Goal: Task Accomplishment & Management: Manage account settings

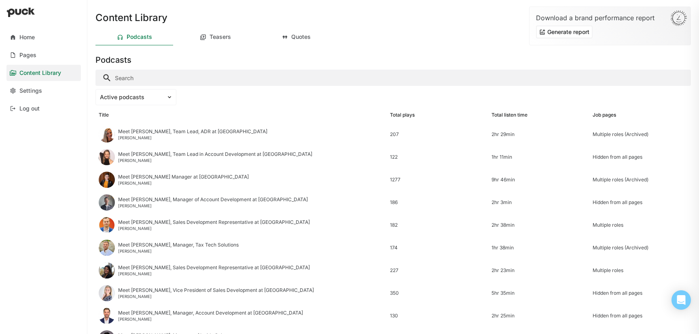
click at [165, 80] on input "Search" at bounding box center [392, 78] width 595 height 16
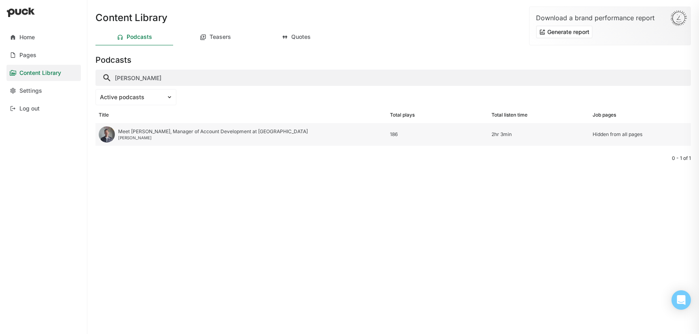
type input "brad"
click at [175, 134] on div "Meet Brad, Manager of Account Development at Avalara Brad Wolf" at bounding box center [213, 134] width 190 height 11
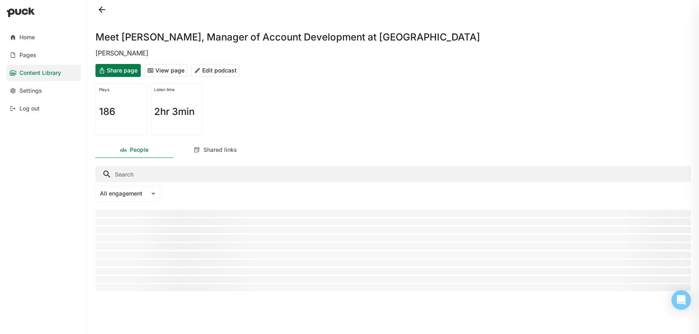
click at [209, 71] on button "Edit podcast" at bounding box center [215, 70] width 49 height 13
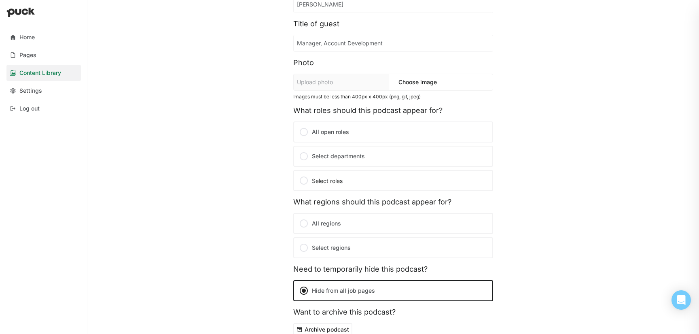
scroll to position [148, 0]
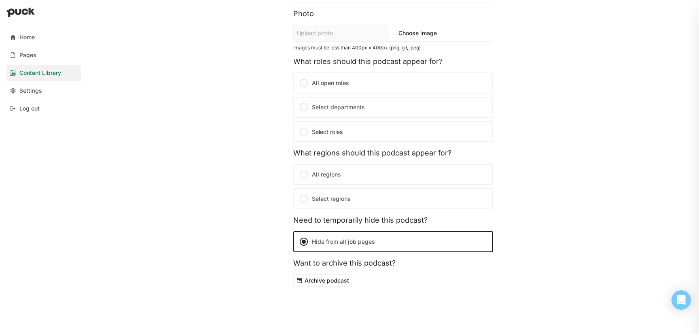
click at [338, 280] on button "Archive podcast" at bounding box center [322, 280] width 59 height 13
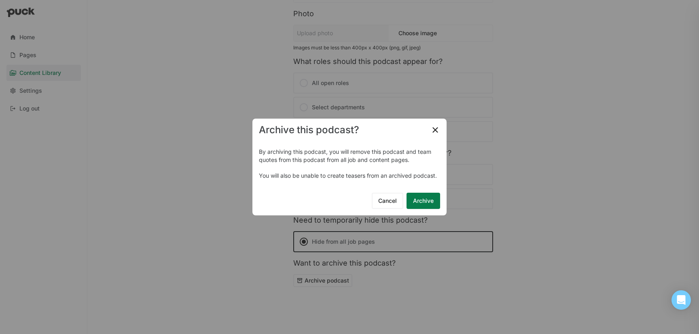
click at [427, 201] on button "Archive" at bounding box center [423, 201] width 34 height 16
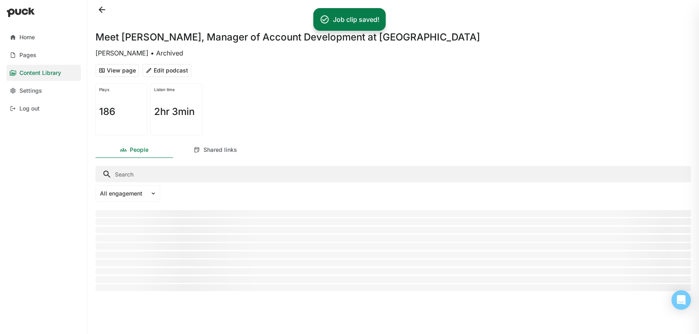
click at [98, 8] on button at bounding box center [101, 9] width 13 height 13
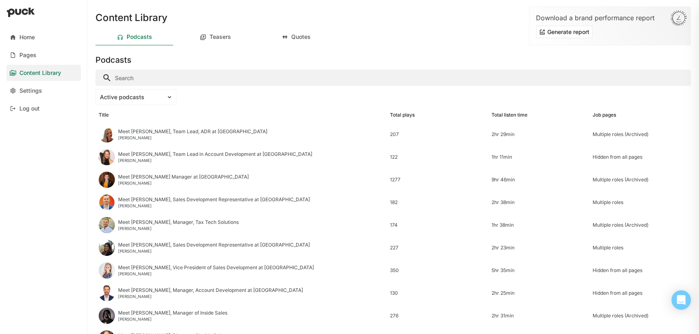
click at [295, 82] on input "Search" at bounding box center [392, 78] width 595 height 16
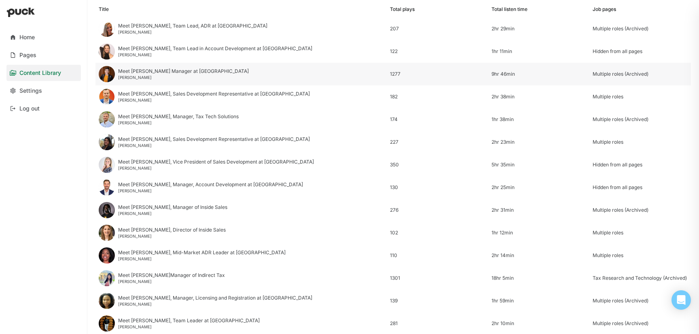
scroll to position [110, 0]
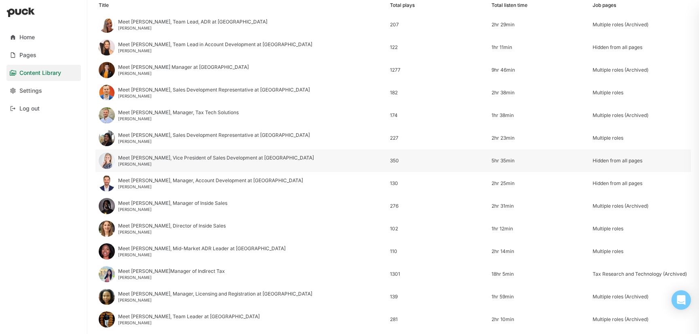
click at [218, 159] on div "Meet Heidi, Vice President of Sales Development at Avalara" at bounding box center [216, 158] width 196 height 6
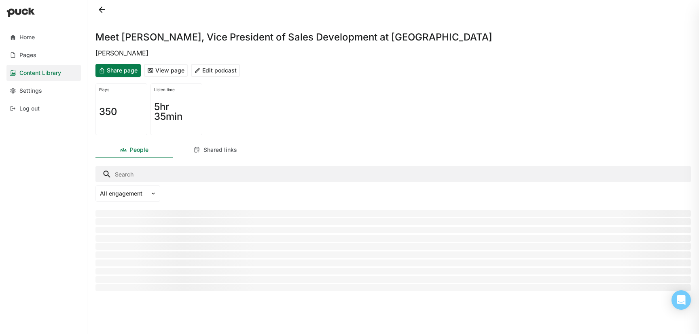
click at [224, 69] on button "Edit podcast" at bounding box center [215, 70] width 49 height 13
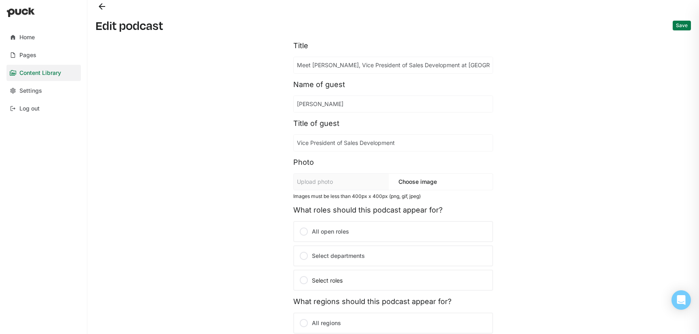
scroll to position [148, 0]
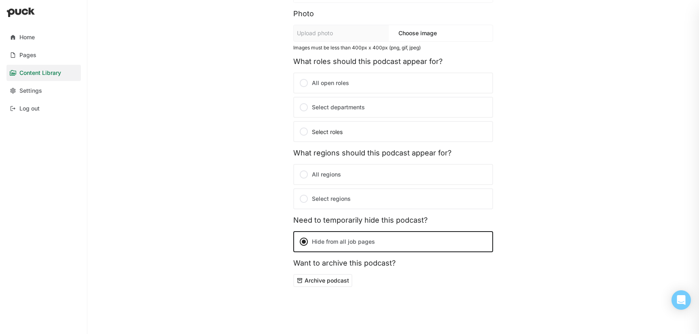
click at [338, 279] on button "Archive podcast" at bounding box center [322, 280] width 59 height 13
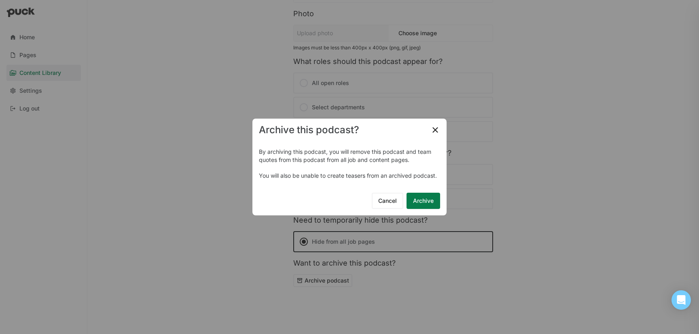
click at [423, 200] on button "Archive" at bounding box center [423, 201] width 34 height 16
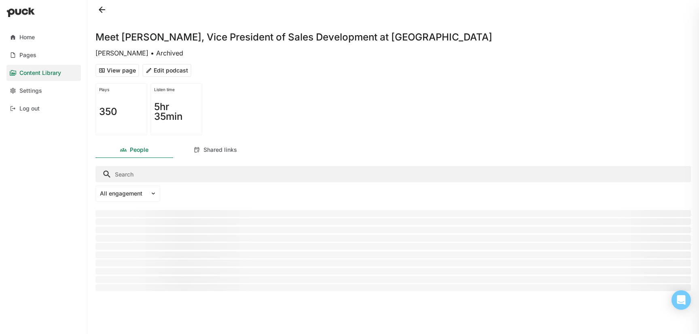
click at [101, 8] on button at bounding box center [101, 9] width 13 height 13
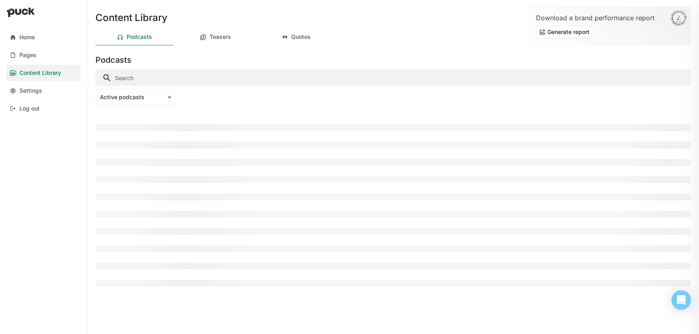
click at [101, 8] on div "Content Library" at bounding box center [392, 13] width 595 height 26
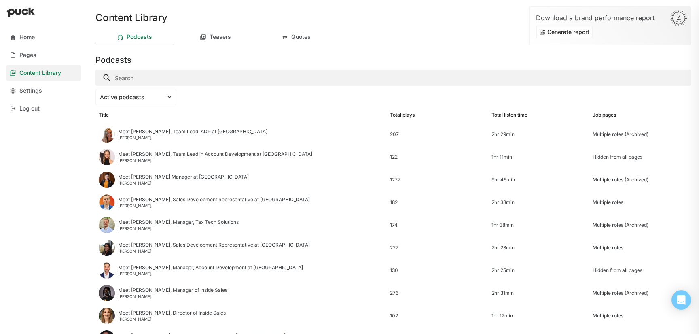
click at [186, 90] on div "Active podcasts" at bounding box center [392, 97] width 595 height 16
click at [184, 79] on input "Search" at bounding box center [392, 78] width 595 height 16
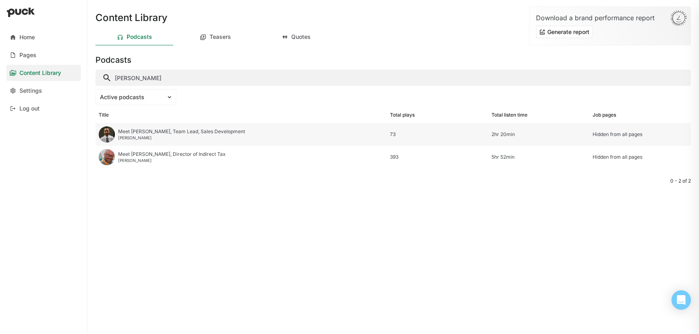
type input "adam"
click at [163, 134] on div "Meet Adam, Team Lead, Sales Development" at bounding box center [181, 132] width 127 height 6
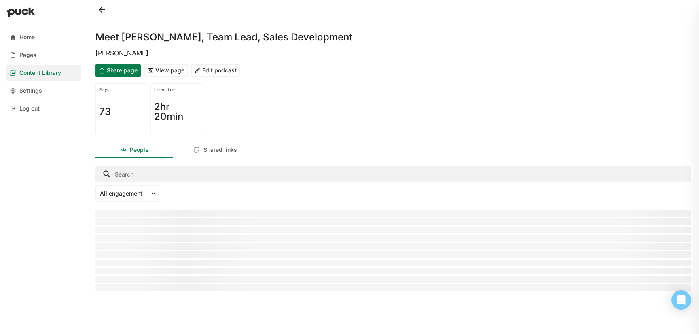
click at [105, 6] on button at bounding box center [101, 9] width 13 height 13
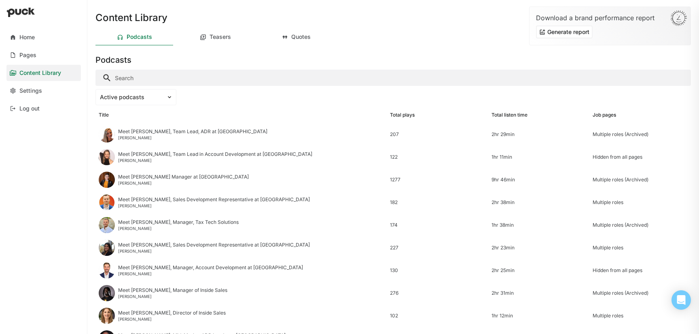
click at [158, 71] on input "Search" at bounding box center [392, 78] width 595 height 16
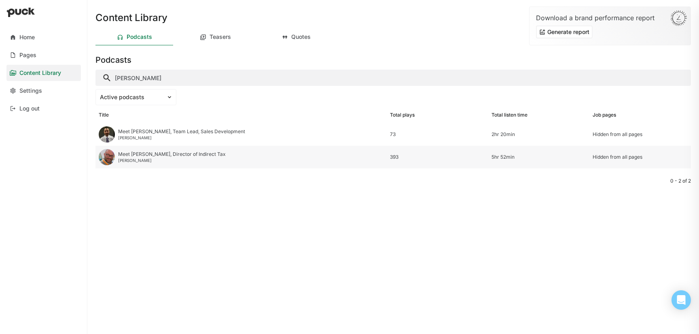
type input "adam"
click at [143, 154] on div "Meet Adam, Director of Indirect Tax" at bounding box center [172, 154] width 108 height 6
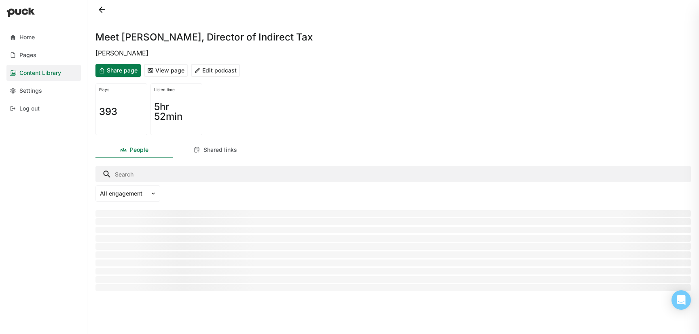
click at [215, 70] on button "Edit podcast" at bounding box center [215, 70] width 49 height 13
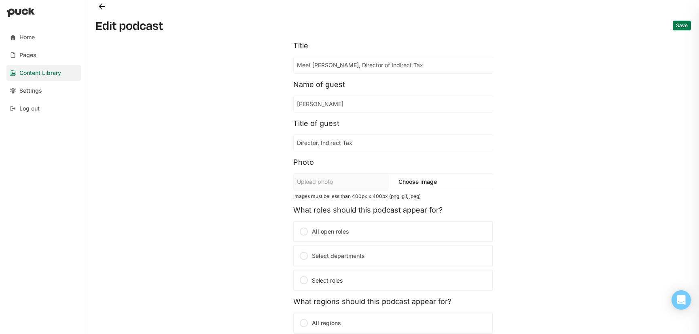
scroll to position [148, 0]
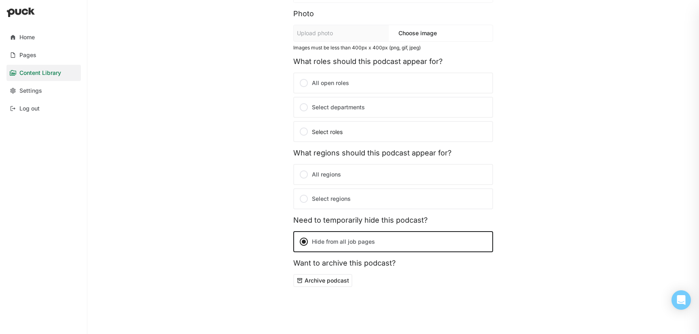
click at [336, 284] on button "Archive podcast" at bounding box center [322, 280] width 59 height 13
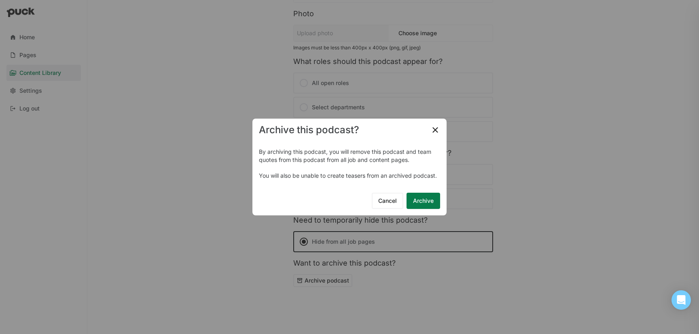
click at [429, 202] on button "Archive" at bounding box center [423, 201] width 34 height 16
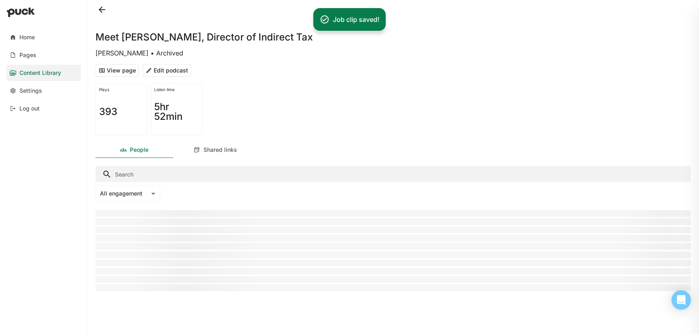
click at [100, 8] on button at bounding box center [101, 9] width 13 height 13
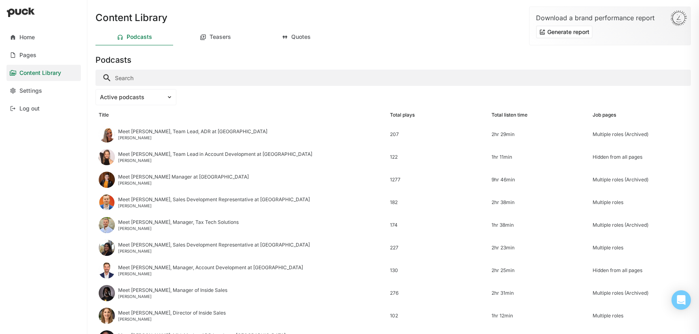
click at [148, 75] on input "Search" at bounding box center [392, 78] width 595 height 16
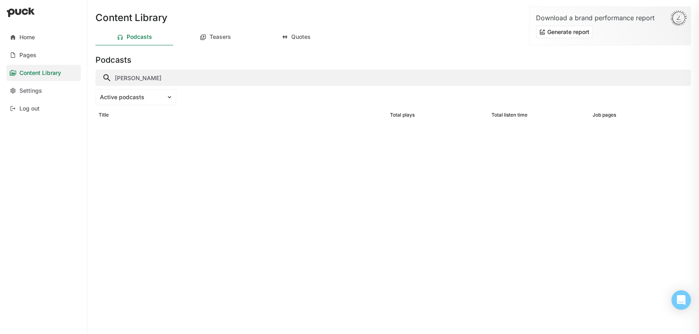
click at [150, 75] on input "knittel" at bounding box center [392, 78] width 595 height 16
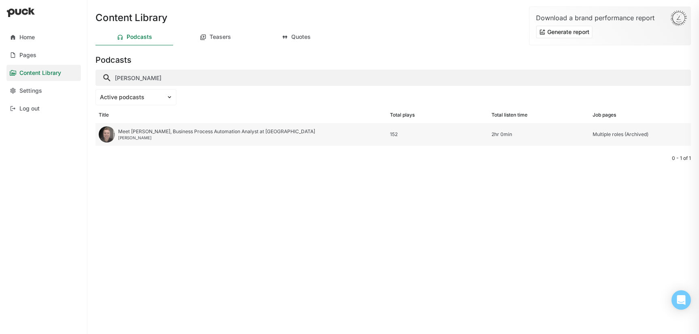
type input "jon"
click at [176, 134] on div "Meet Jon, Business Process Automation Analyst at Avalara Jon Knittel" at bounding box center [216, 134] width 197 height 11
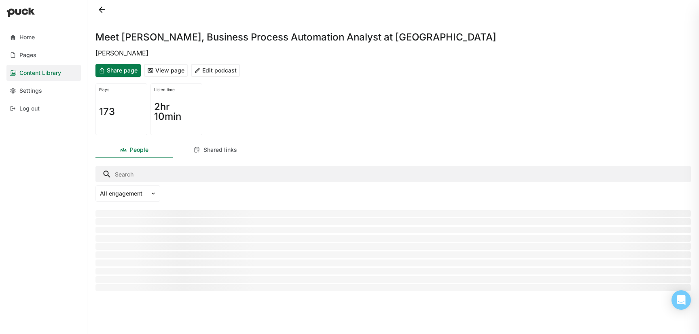
click at [225, 69] on button "Edit podcast" at bounding box center [215, 70] width 49 height 13
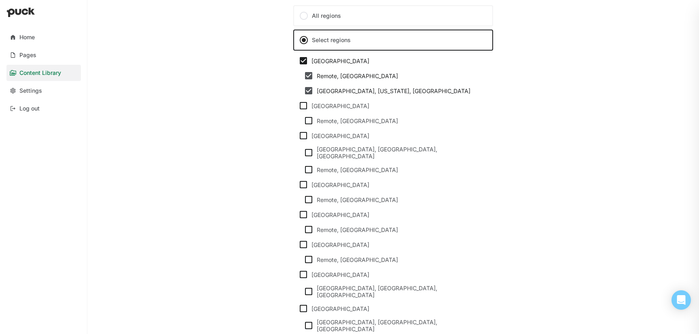
scroll to position [815, 0]
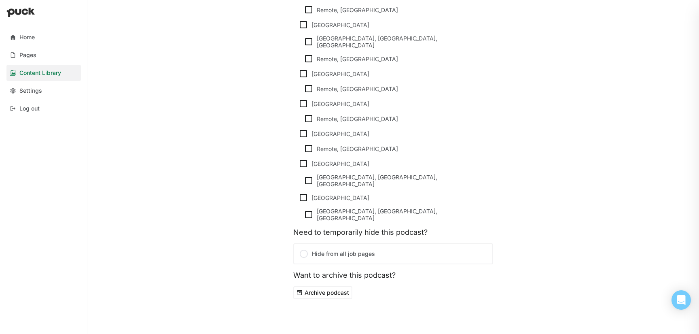
click at [327, 286] on button "Archive podcast" at bounding box center [322, 292] width 59 height 13
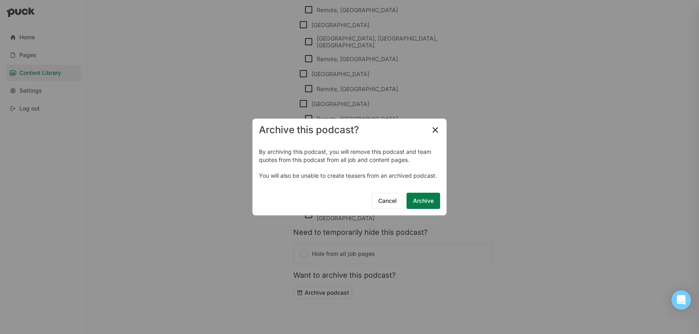
click at [425, 199] on button "Archive" at bounding box center [423, 201] width 34 height 16
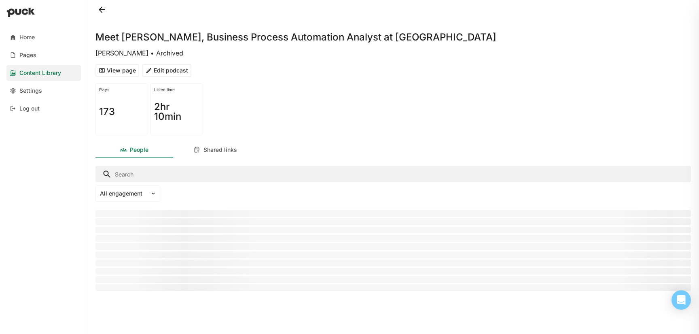
click at [102, 10] on button at bounding box center [101, 9] width 13 height 13
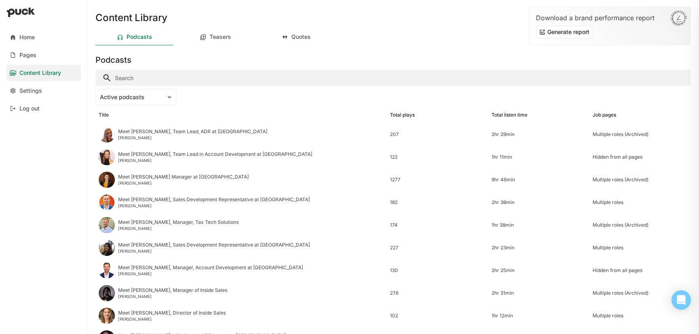
click at [213, 78] on input "Search" at bounding box center [392, 78] width 595 height 16
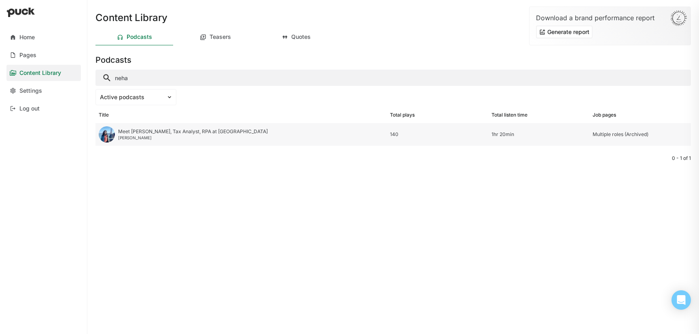
type input "neha"
click at [161, 131] on div "Meet Neha, Tax Analyst, RPA at Avalara" at bounding box center [193, 132] width 150 height 6
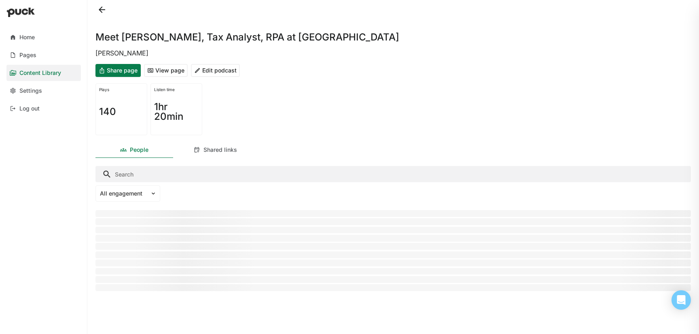
click at [229, 71] on button "Edit podcast" at bounding box center [215, 70] width 49 height 13
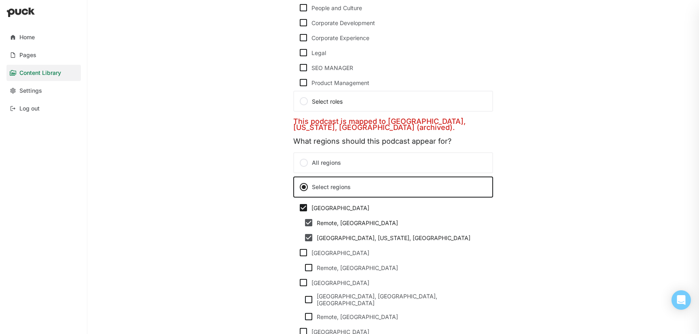
scroll to position [778, 0]
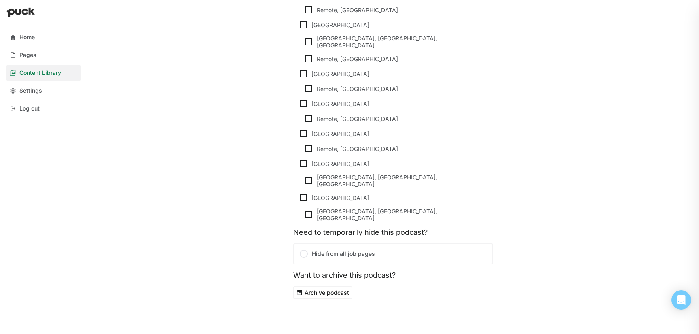
click at [338, 286] on button "Archive podcast" at bounding box center [322, 292] width 59 height 13
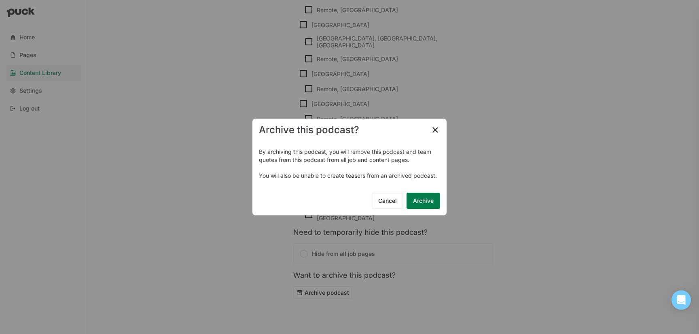
click at [427, 205] on button "Archive" at bounding box center [423, 201] width 34 height 16
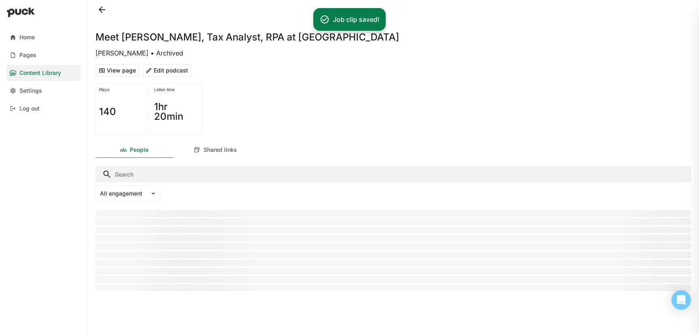
click at [102, 9] on button at bounding box center [101, 9] width 13 height 13
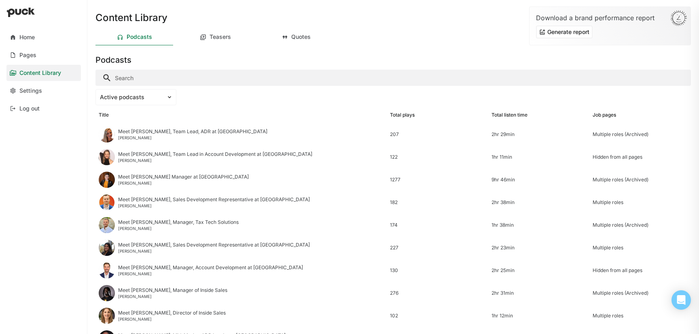
click at [154, 80] on input "Search" at bounding box center [392, 78] width 595 height 16
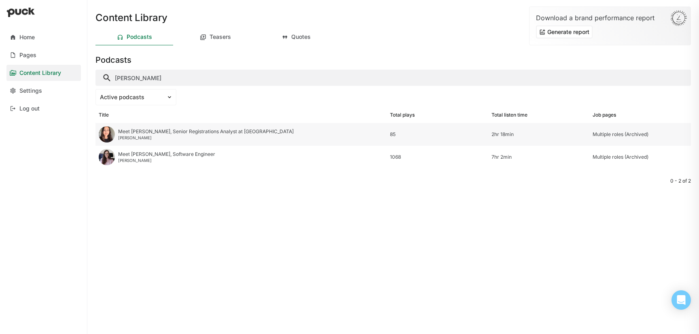
type input "anna"
click at [205, 134] on div "Meet Anna, Senior Registrations Analyst at Avalara" at bounding box center [206, 132] width 176 height 6
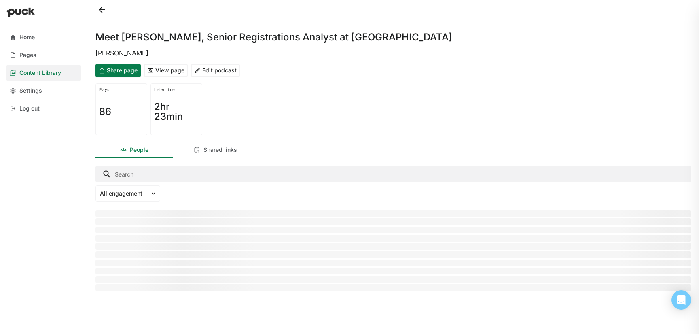
click at [215, 66] on button "Edit podcast" at bounding box center [215, 70] width 49 height 13
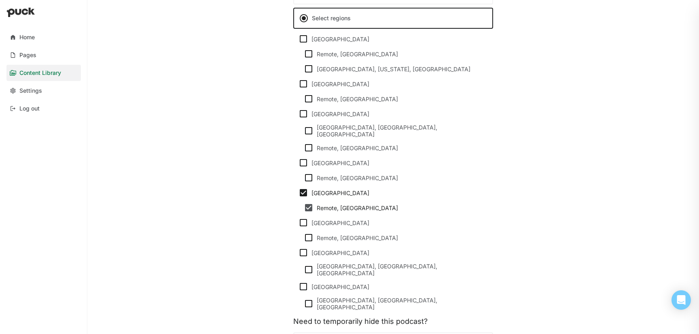
scroll to position [815, 0]
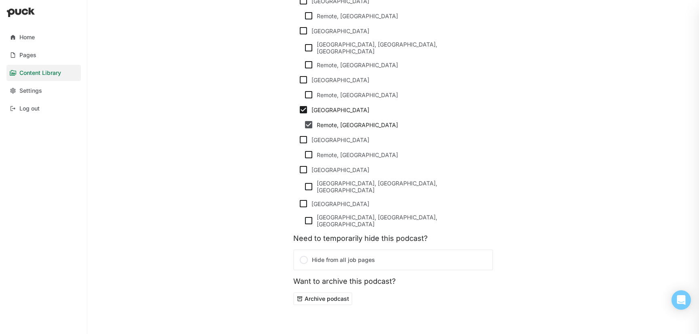
click at [331, 292] on button "Archive podcast" at bounding box center [322, 298] width 59 height 13
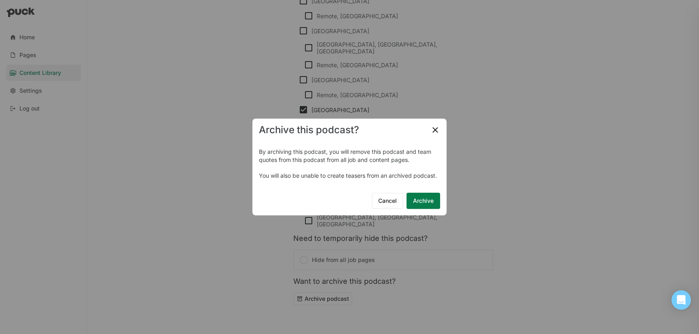
click at [420, 201] on button "Archive" at bounding box center [423, 201] width 34 height 16
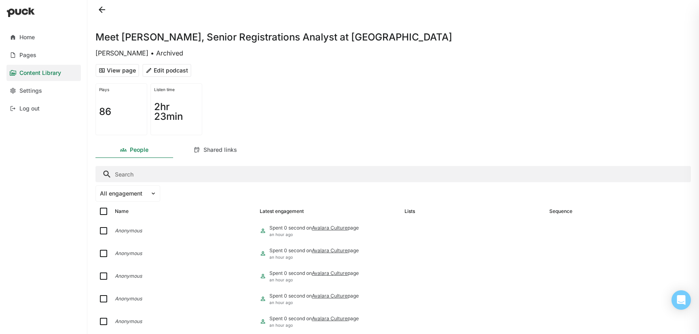
click at [104, 11] on button at bounding box center [101, 9] width 13 height 13
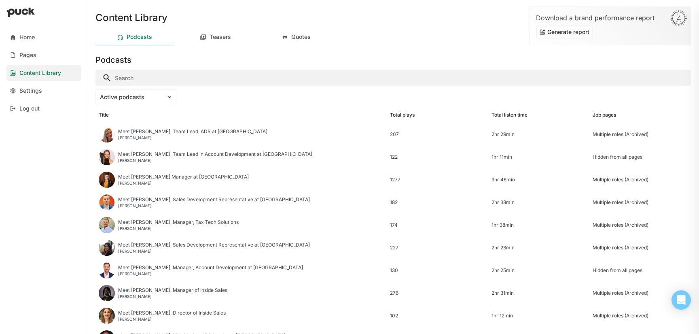
click at [205, 89] on div "Active podcasts" at bounding box center [392, 97] width 595 height 16
click at [194, 80] on input "Search" at bounding box center [392, 78] width 595 height 16
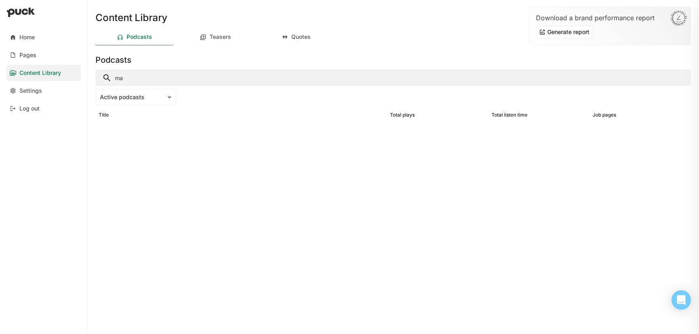
type input "m"
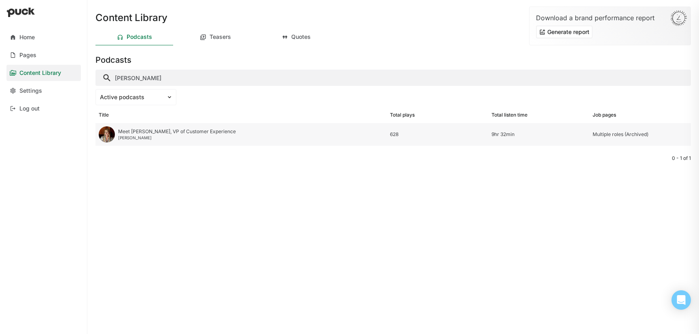
type input "kris"
click at [166, 129] on div "Meet Kristin, VP of Customer Experience" at bounding box center [177, 132] width 118 height 6
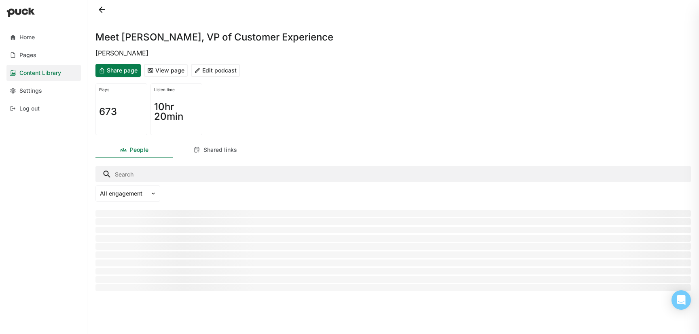
click at [223, 73] on button "Edit podcast" at bounding box center [215, 70] width 49 height 13
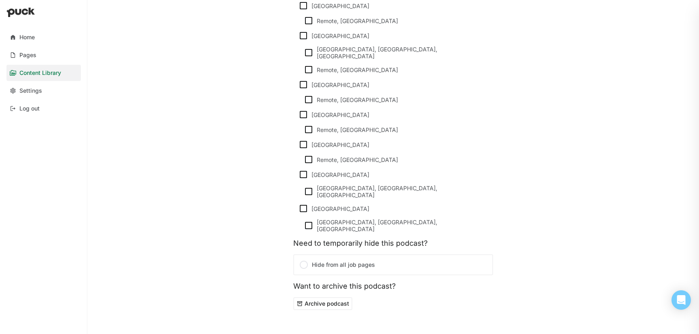
scroll to position [760, 0]
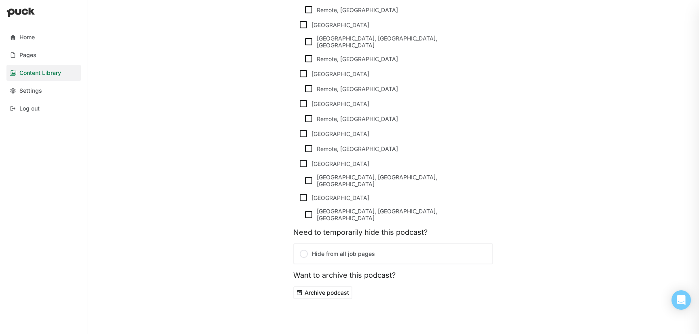
click at [334, 286] on button "Archive podcast" at bounding box center [322, 292] width 59 height 13
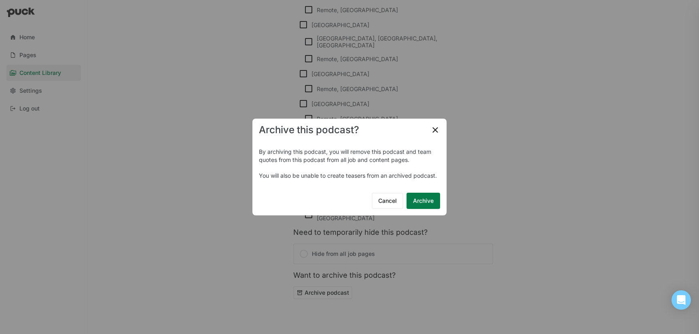
click at [421, 203] on button "Archive" at bounding box center [423, 201] width 34 height 16
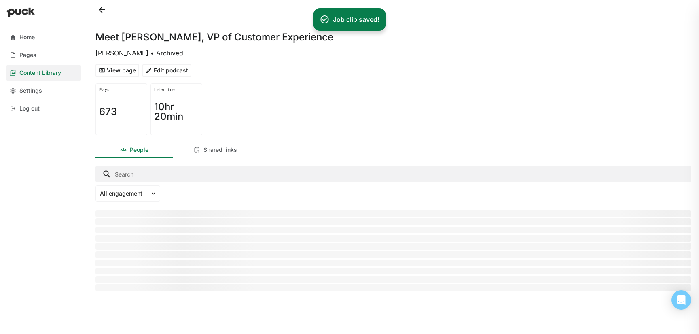
click at [104, 14] on button at bounding box center [101, 9] width 13 height 13
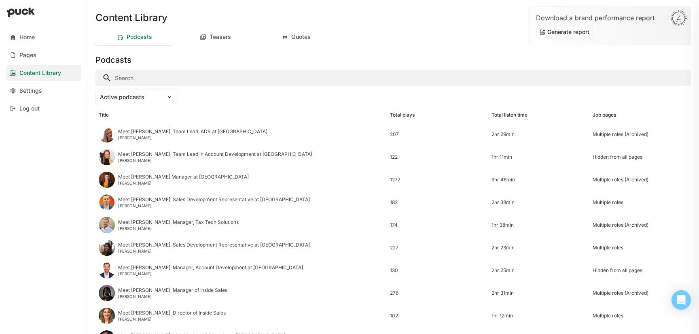
click at [143, 77] on input "Search" at bounding box center [392, 78] width 595 height 16
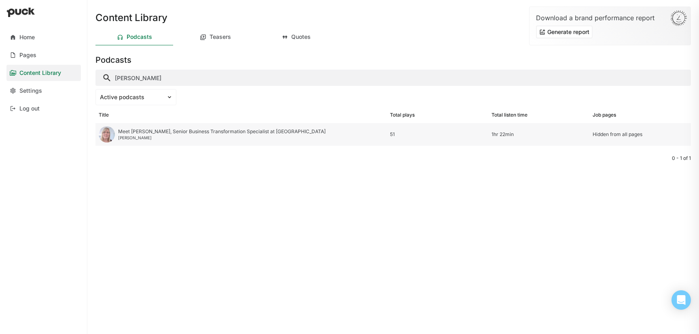
type input "lynd"
click at [157, 138] on div "Lyndsey Robinson" at bounding box center [221, 137] width 207 height 5
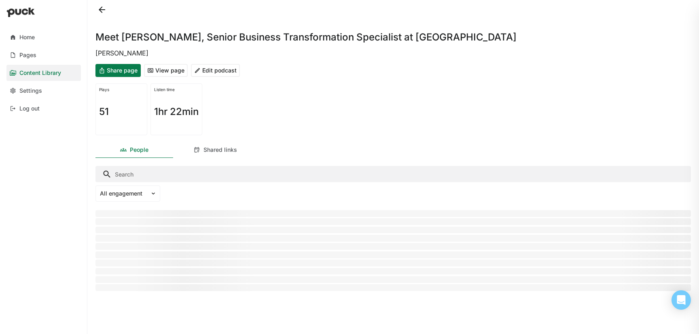
click at [220, 72] on button "Edit podcast" at bounding box center [215, 70] width 49 height 13
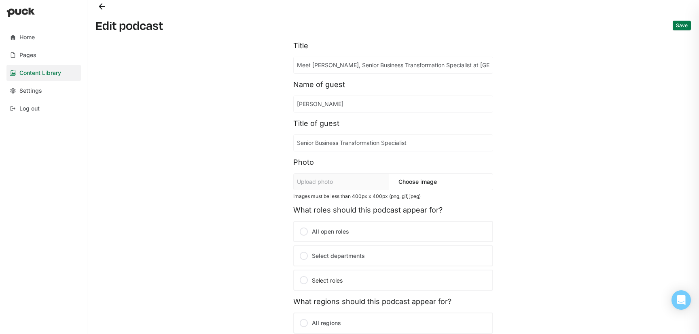
scroll to position [148, 0]
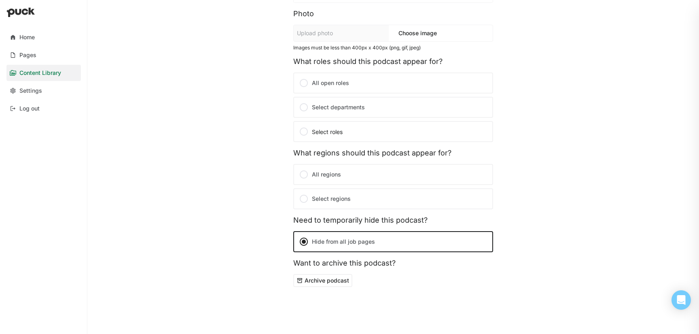
click at [337, 277] on button "Archive podcast" at bounding box center [322, 280] width 59 height 13
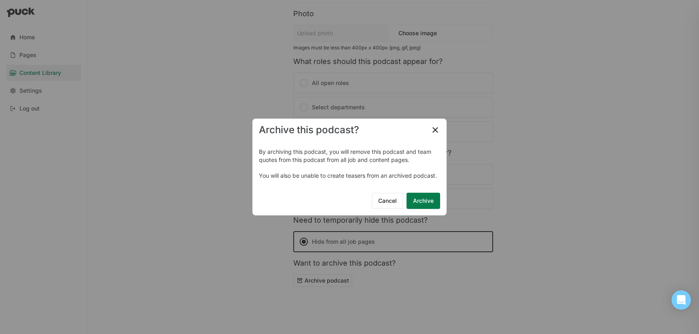
click at [425, 195] on button "Archive" at bounding box center [423, 201] width 34 height 16
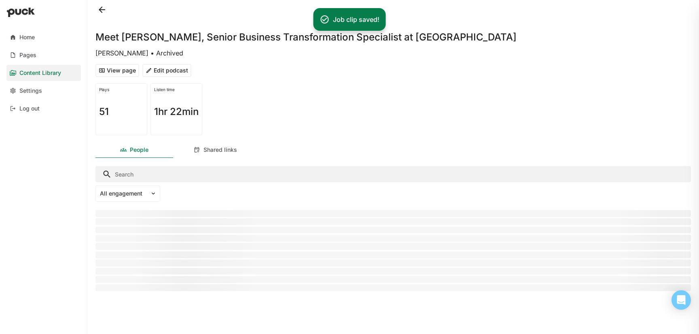
click at [102, 13] on button at bounding box center [101, 9] width 13 height 13
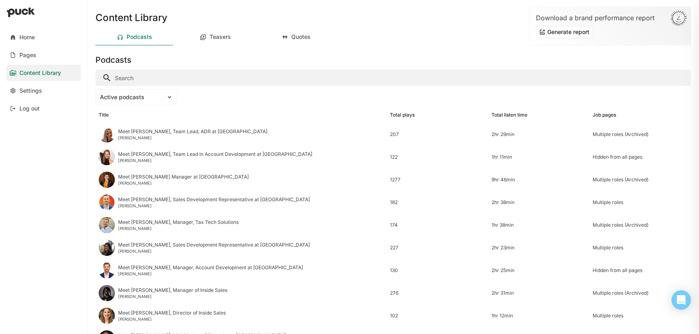
click at [165, 78] on input "Search" at bounding box center [392, 78] width 595 height 16
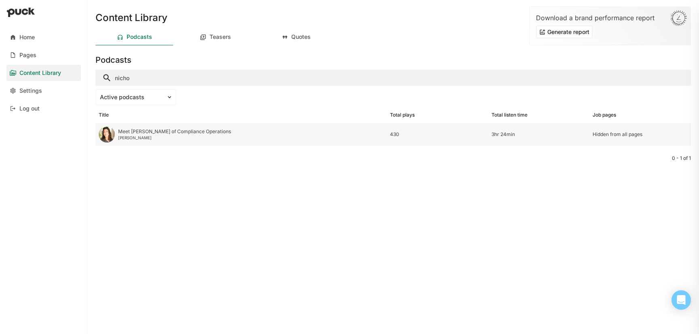
type input "nicho"
click at [143, 131] on div "Meet Nichol, VP of Compliance Operations" at bounding box center [174, 132] width 113 height 6
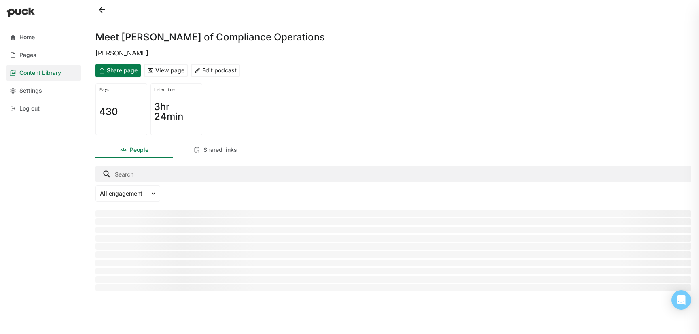
click at [226, 68] on button "Edit podcast" at bounding box center [215, 70] width 49 height 13
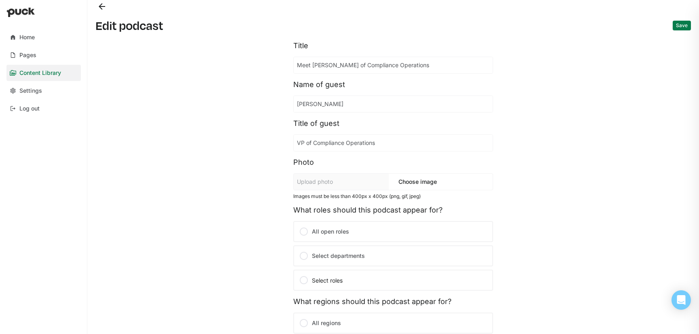
scroll to position [148, 0]
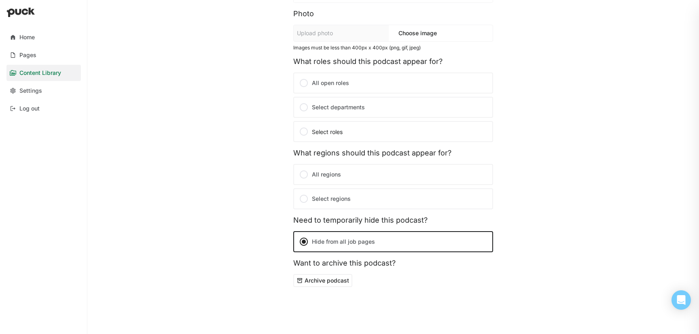
click at [333, 277] on button "Archive podcast" at bounding box center [322, 280] width 59 height 13
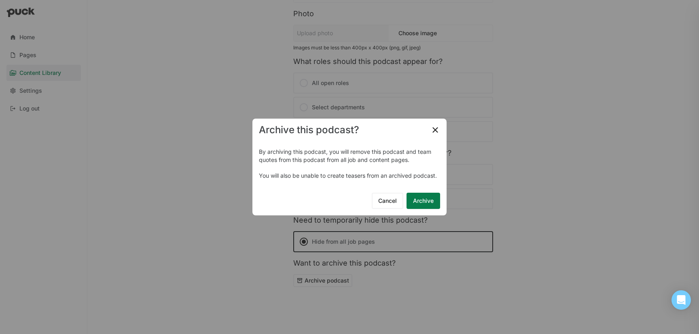
click at [423, 200] on button "Archive" at bounding box center [423, 201] width 34 height 16
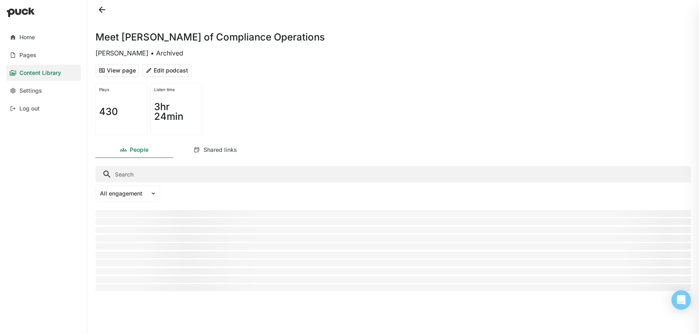
click at [104, 8] on button at bounding box center [101, 9] width 13 height 13
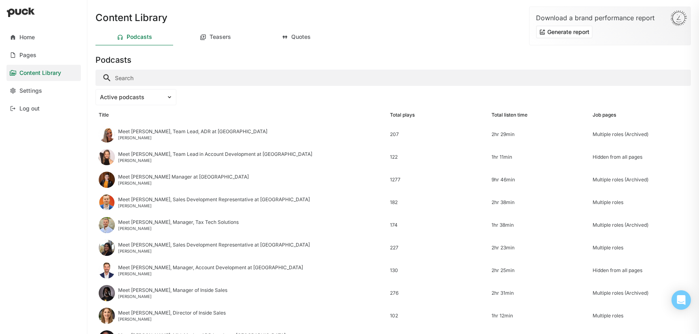
click at [180, 78] on input "Search" at bounding box center [392, 78] width 595 height 16
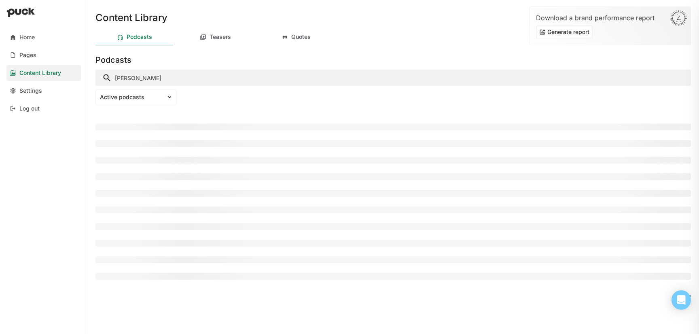
type input "paula"
click at [176, 129] on div at bounding box center [392, 126] width 595 height 7
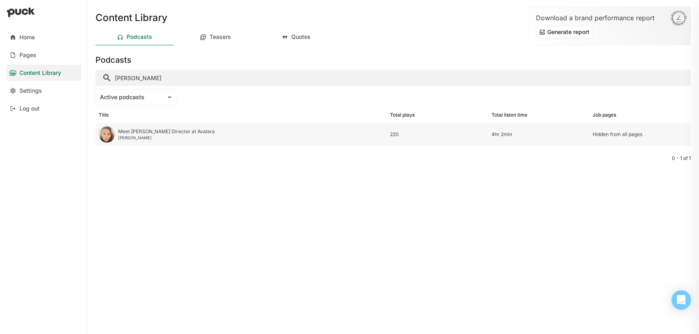
click at [166, 130] on div "Meet Paula, Sr. Director at Avalara" at bounding box center [166, 132] width 97 height 6
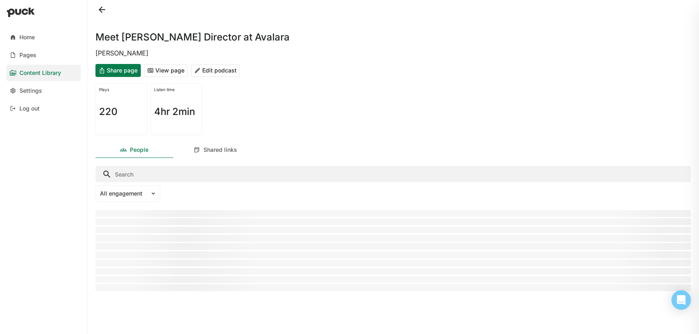
click at [225, 68] on button "Edit podcast" at bounding box center [215, 70] width 49 height 13
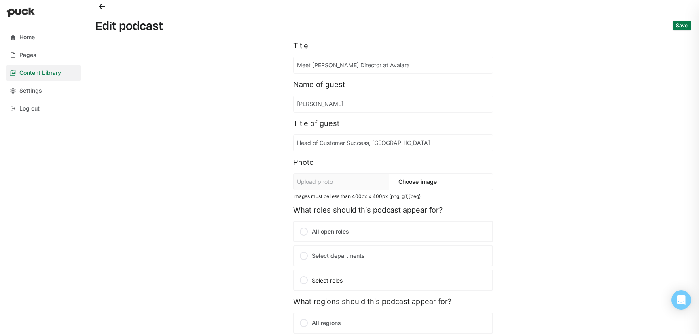
scroll to position [148, 0]
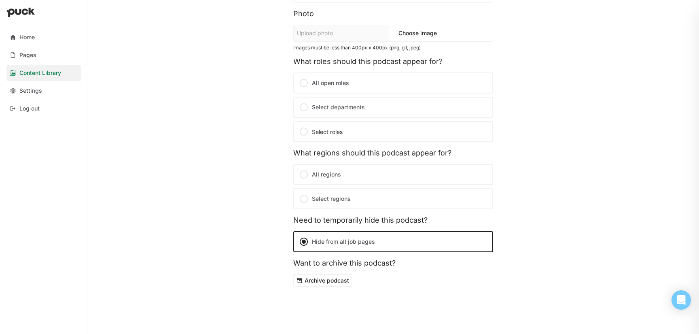
click at [335, 283] on button "Archive podcast" at bounding box center [322, 280] width 59 height 13
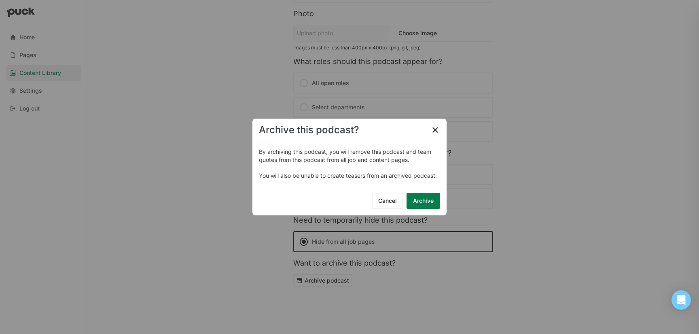
click at [431, 200] on button "Archive" at bounding box center [423, 201] width 34 height 16
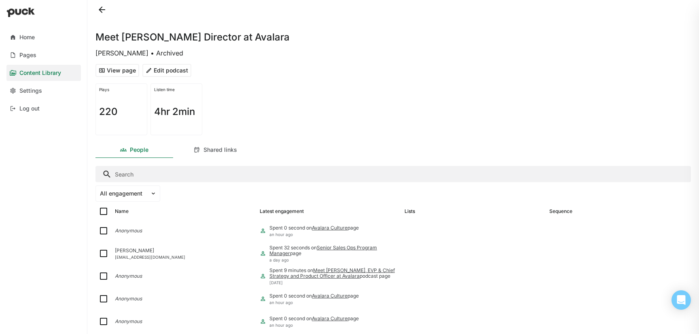
click at [103, 11] on button at bounding box center [101, 9] width 13 height 13
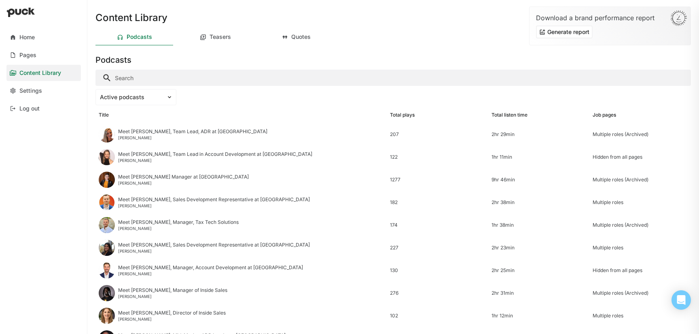
click at [199, 81] on input "Search" at bounding box center [392, 78] width 595 height 16
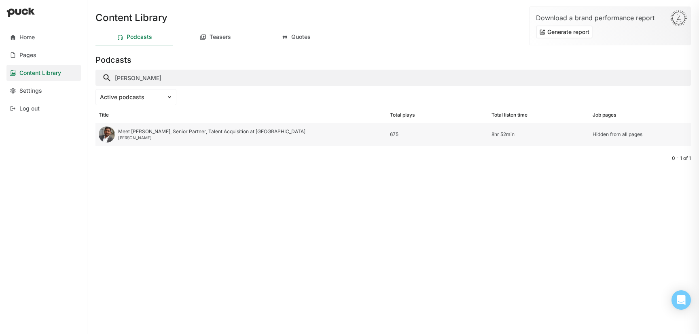
type input "anand"
click at [161, 129] on div "Meet Anand, Senior Partner, Talent Acquisition at Avalara" at bounding box center [211, 132] width 187 height 6
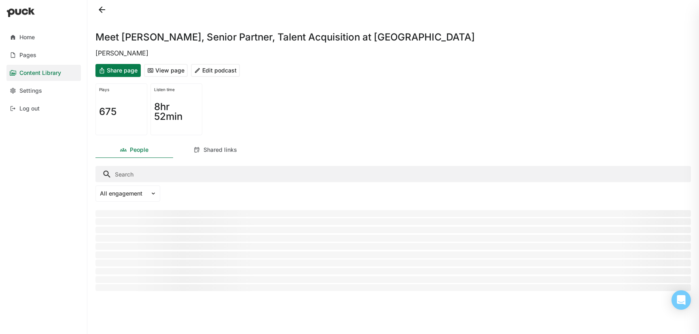
click at [220, 72] on button "Edit podcast" at bounding box center [215, 70] width 49 height 13
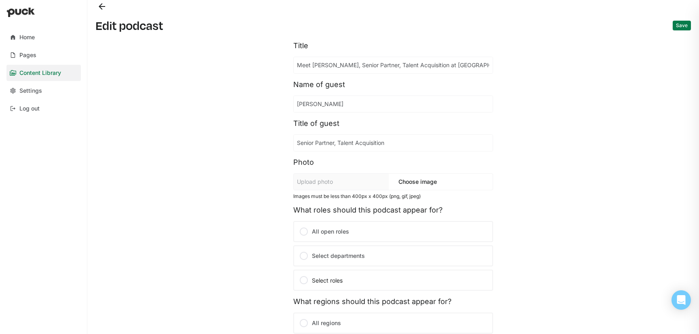
scroll to position [148, 0]
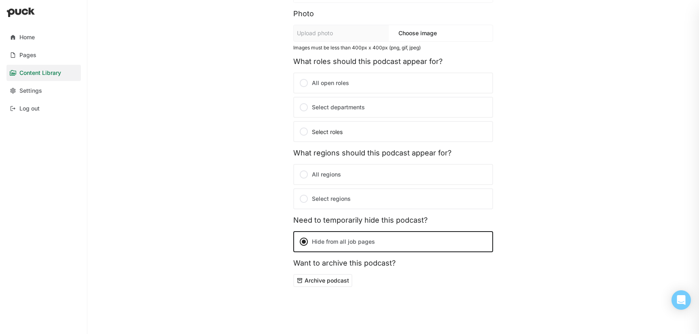
click at [333, 283] on button "Archive podcast" at bounding box center [322, 280] width 59 height 13
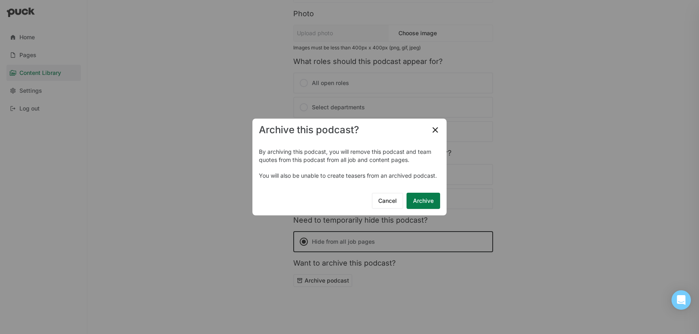
click at [425, 206] on button "Archive" at bounding box center [423, 201] width 34 height 16
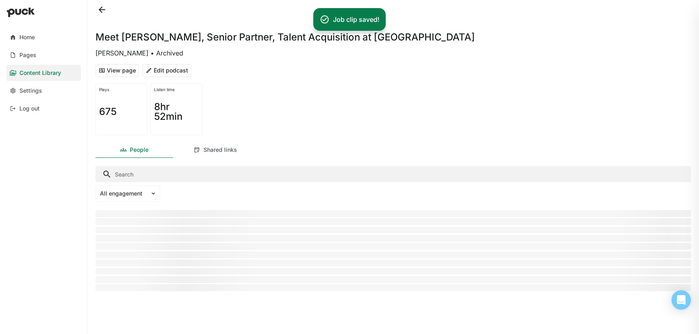
click at [104, 12] on button at bounding box center [101, 9] width 13 height 13
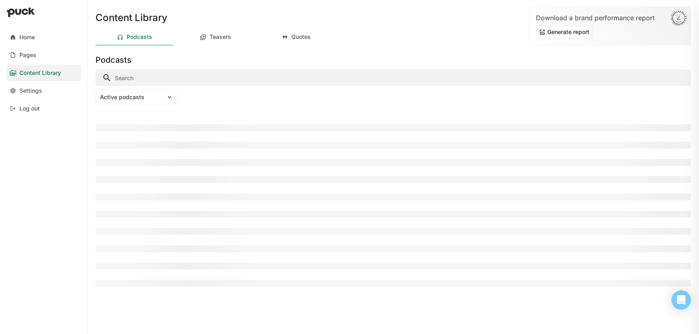
click at [182, 81] on input "Search" at bounding box center [392, 78] width 595 height 16
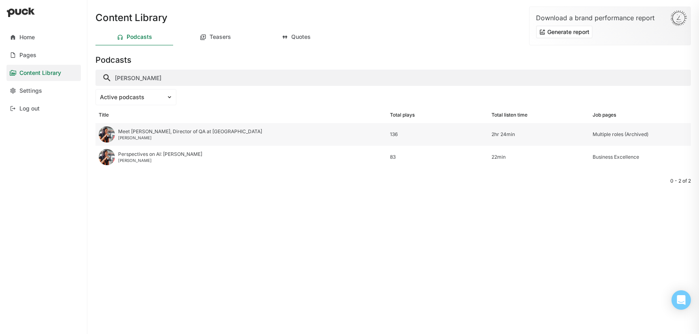
type input "bavya"
click at [140, 131] on div "Meet Bavya, Director of QA at Avalara" at bounding box center [190, 132] width 144 height 6
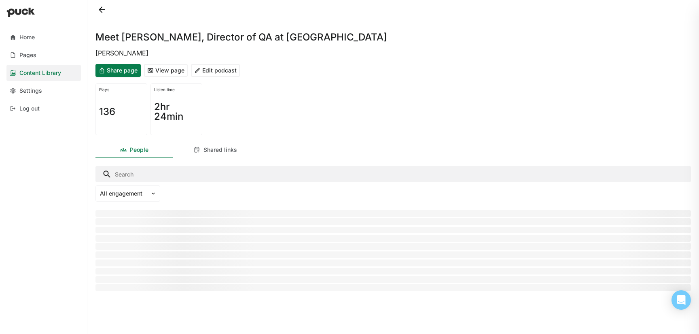
click at [216, 72] on button "Edit podcast" at bounding box center [215, 70] width 49 height 13
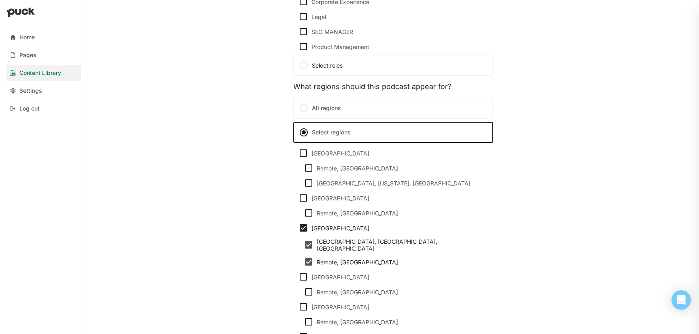
scroll to position [766, 0]
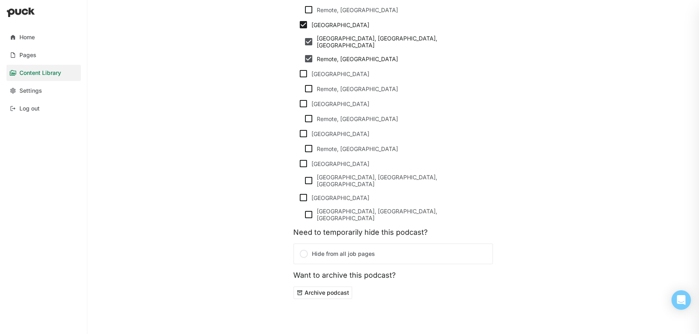
click at [338, 286] on button "Archive podcast" at bounding box center [322, 292] width 59 height 13
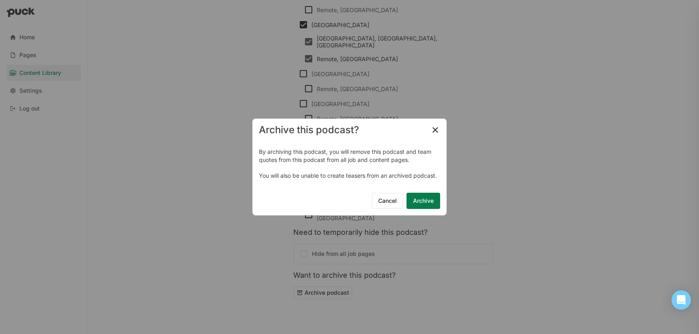
click at [424, 201] on button "Archive" at bounding box center [423, 201] width 34 height 16
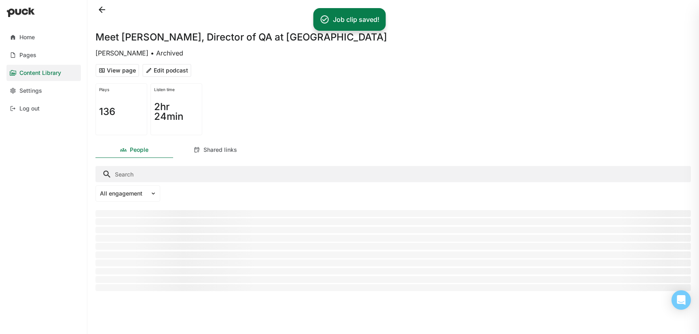
click at [101, 11] on button at bounding box center [101, 9] width 13 height 13
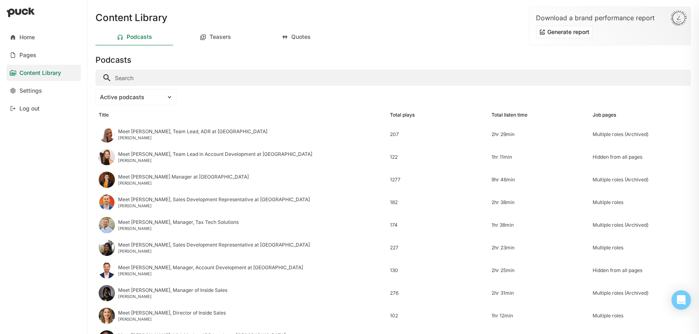
click at [138, 74] on input "Search" at bounding box center [392, 78] width 595 height 16
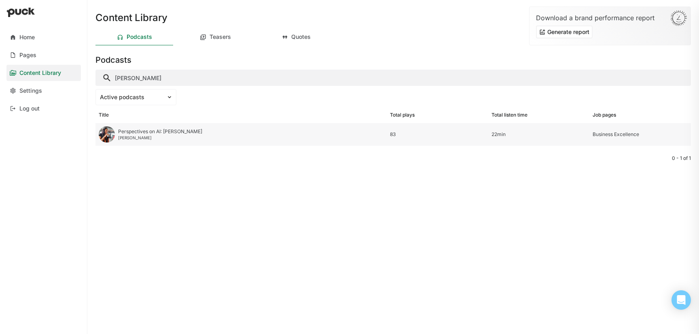
type input "bavya"
click at [144, 129] on div "Perspectives on AI: Bavya Mohan" at bounding box center [160, 132] width 84 height 6
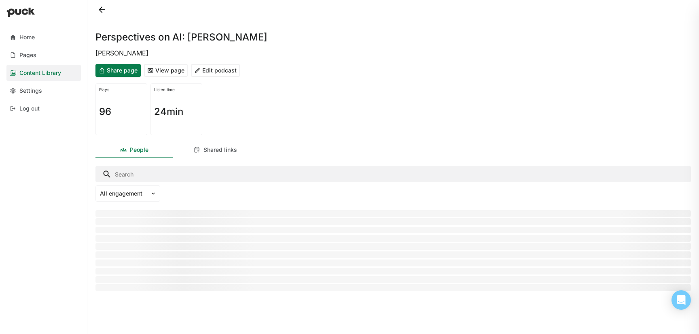
click at [220, 69] on button "Edit podcast" at bounding box center [215, 70] width 49 height 13
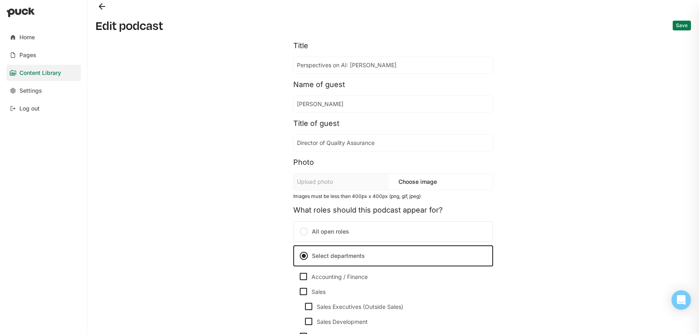
scroll to position [478, 0]
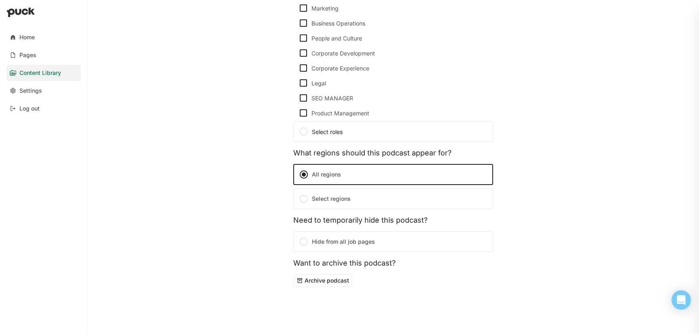
click at [335, 281] on button "Archive podcast" at bounding box center [322, 280] width 59 height 13
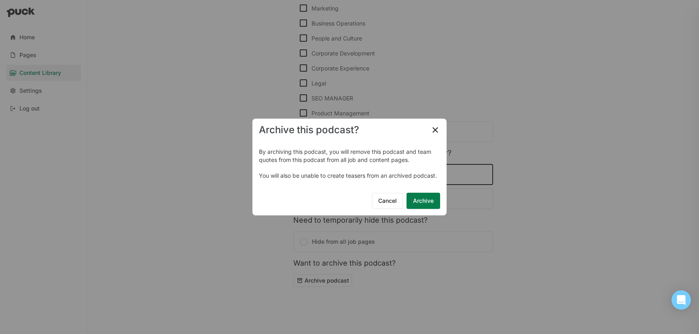
click at [425, 199] on button "Archive" at bounding box center [423, 201] width 34 height 16
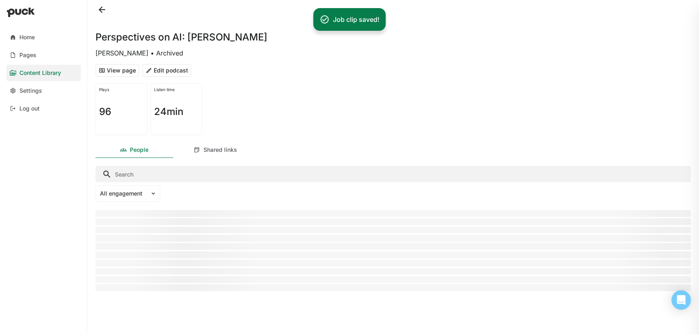
click at [104, 11] on button at bounding box center [101, 9] width 13 height 13
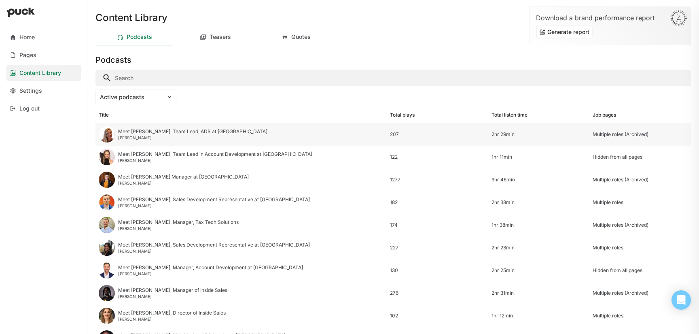
click at [138, 132] on div "Meet Chloe, Team Lead, ADR at Avalara" at bounding box center [192, 132] width 149 height 6
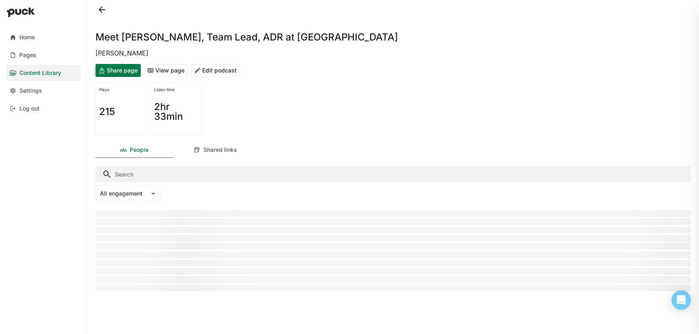
click at [209, 69] on button "Edit podcast" at bounding box center [215, 70] width 49 height 13
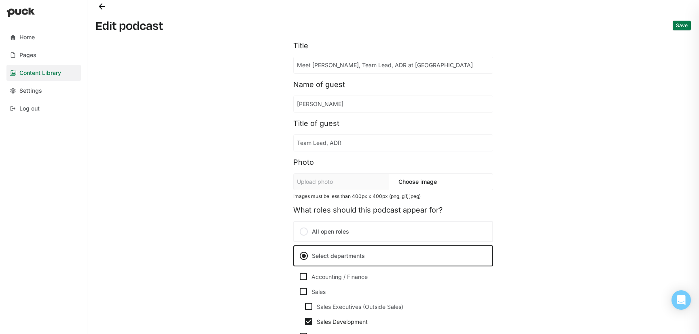
click at [99, 9] on button "Back" at bounding box center [101, 6] width 13 height 13
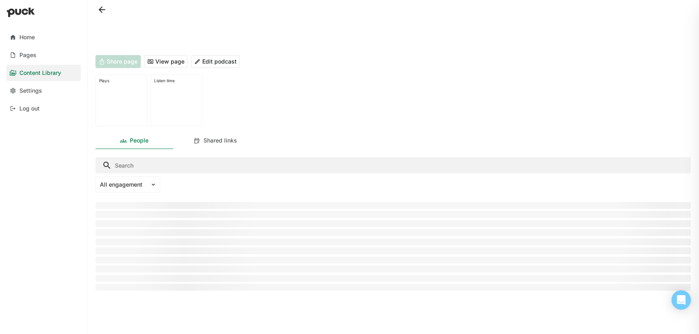
click at [99, 9] on button at bounding box center [101, 9] width 13 height 13
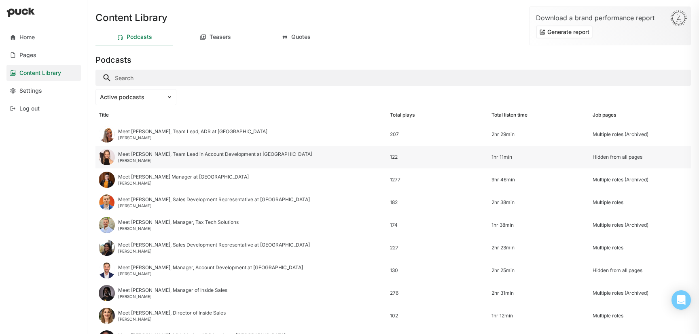
click at [146, 155] on div "Meet Nicole, Team Lead in Account Development at Avalara" at bounding box center [215, 154] width 194 height 6
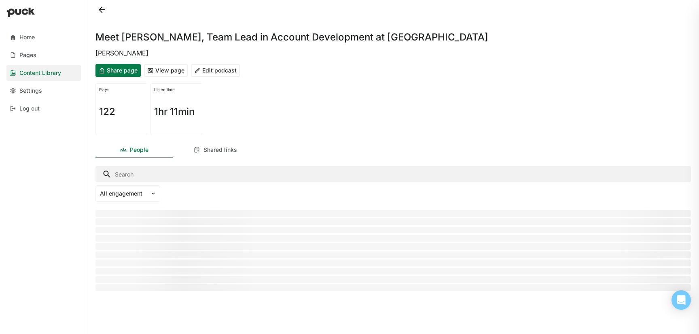
click at [219, 69] on button "Edit podcast" at bounding box center [215, 70] width 49 height 13
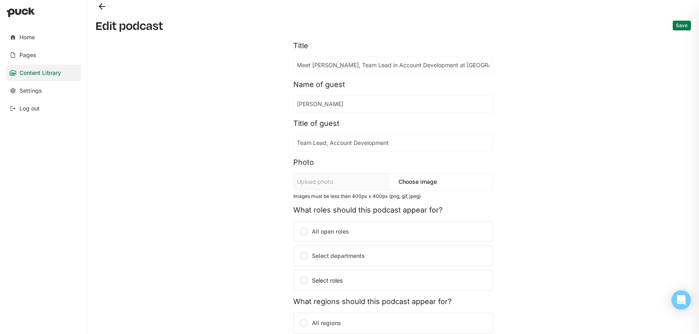
click at [102, 4] on button "Back" at bounding box center [101, 6] width 13 height 13
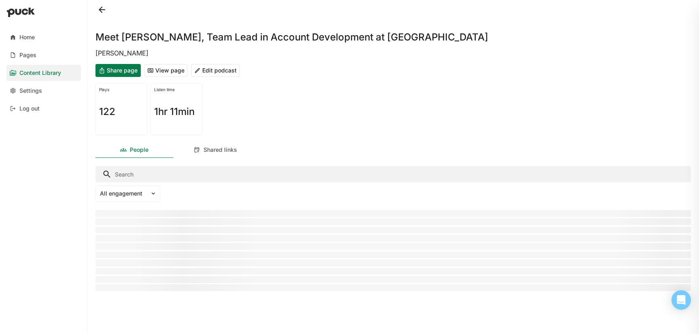
click at [100, 6] on button at bounding box center [101, 9] width 13 height 13
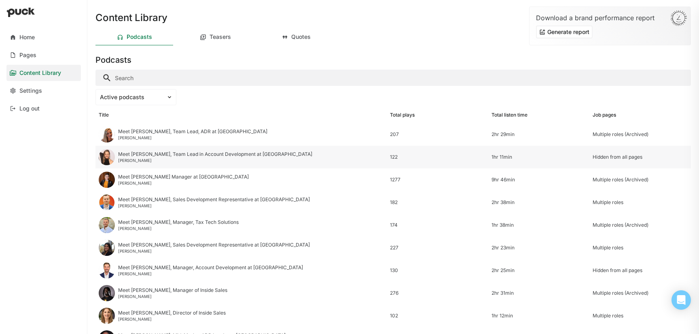
click at [137, 155] on div "Meet Nicole, Team Lead in Account Development at Avalara" at bounding box center [215, 154] width 194 height 6
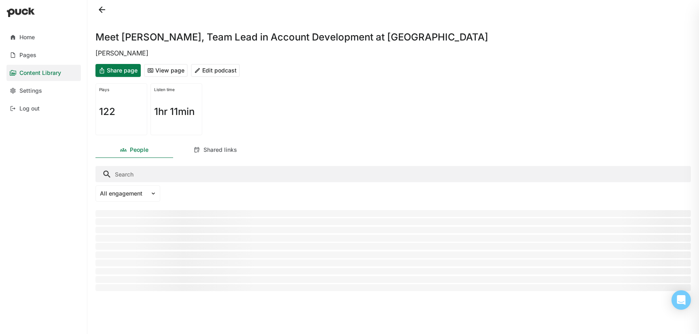
click at [173, 72] on button "View page" at bounding box center [166, 70] width 44 height 13
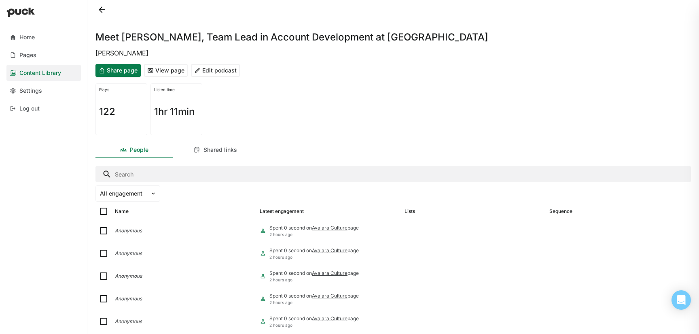
click at [205, 72] on button "Edit podcast" at bounding box center [215, 70] width 49 height 13
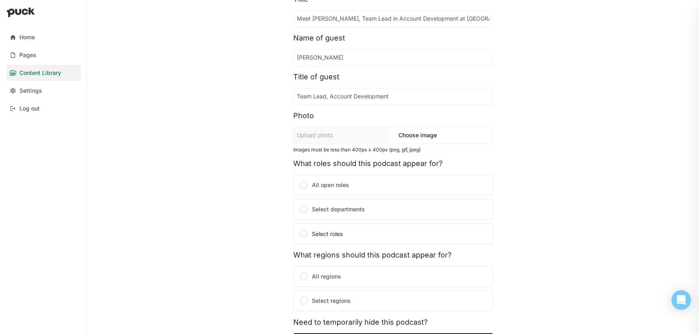
scroll to position [148, 0]
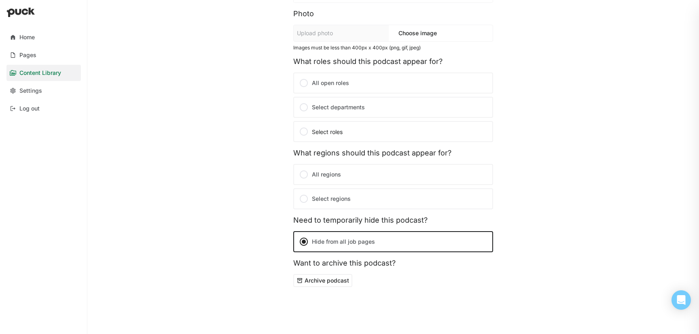
click at [331, 130] on div "Select roles" at bounding box center [393, 132] width 188 height 10
click at [0, 0] on input "Select roles" at bounding box center [0, 0] width 0 height 0
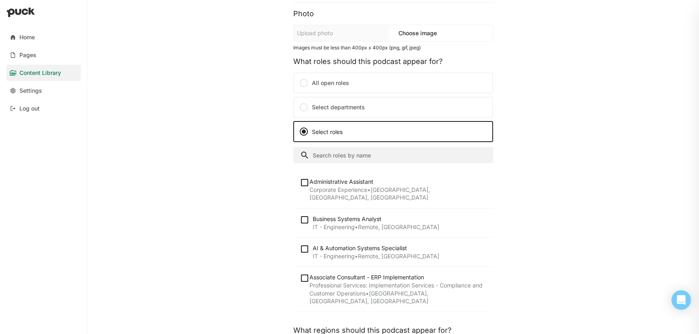
click at [421, 152] on input "Search" at bounding box center [393, 155] width 200 height 16
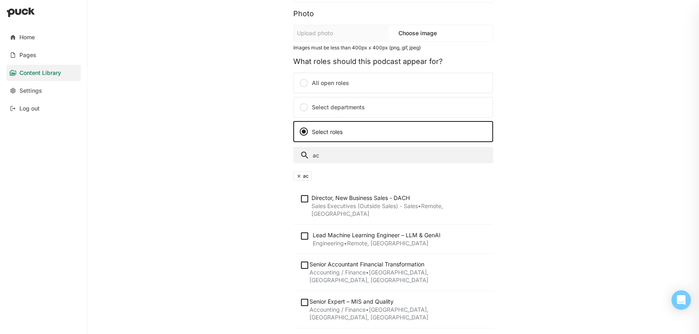
type input "a"
type input "s"
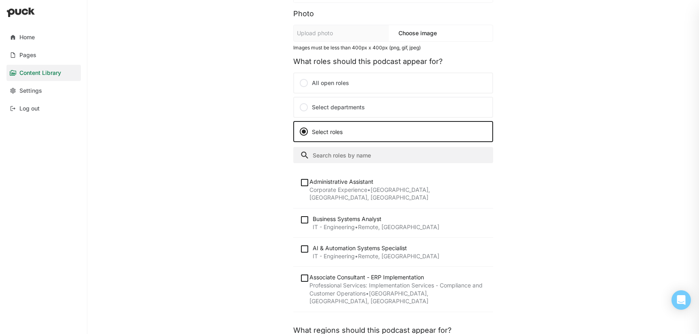
click at [546, 158] on div "Title Meet Nicole, Team Lead in Account Development at Avalara Name of guest Ni…" at bounding box center [392, 178] width 595 height 584
click at [365, 103] on label "Select departments" at bounding box center [393, 107] width 200 height 21
click at [0, 0] on input "Select departments" at bounding box center [0, 0] width 0 height 0
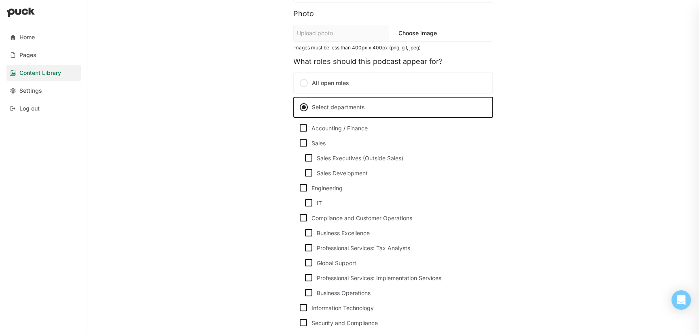
click at [307, 173] on img at bounding box center [309, 173] width 10 height 10
click at [304, 173] on input "Sales Development" at bounding box center [303, 173] width 0 height 0
checkbox input "true"
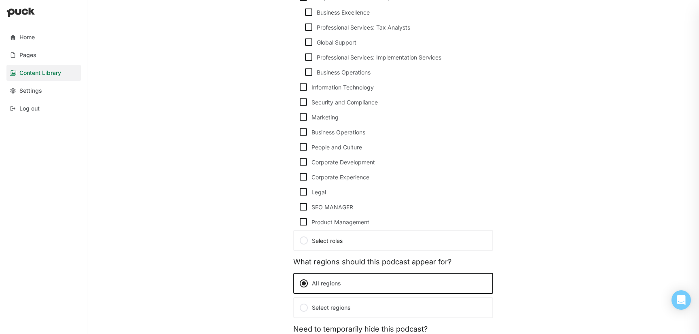
scroll to position [478, 0]
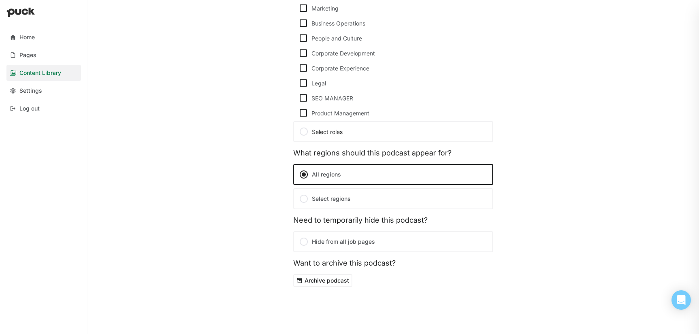
click at [332, 199] on label "Select regions" at bounding box center [393, 198] width 200 height 21
click at [0, 0] on input "Select regions" at bounding box center [0, 0] width 0 height 0
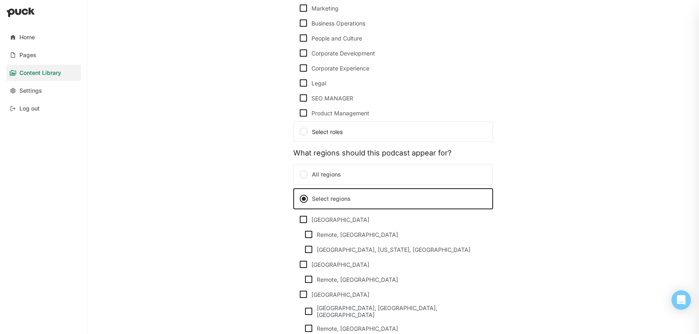
click at [304, 220] on img at bounding box center [304, 219] width 10 height 10
click at [299, 220] on input "United States" at bounding box center [298, 219] width 0 height 0
checkbox input "true"
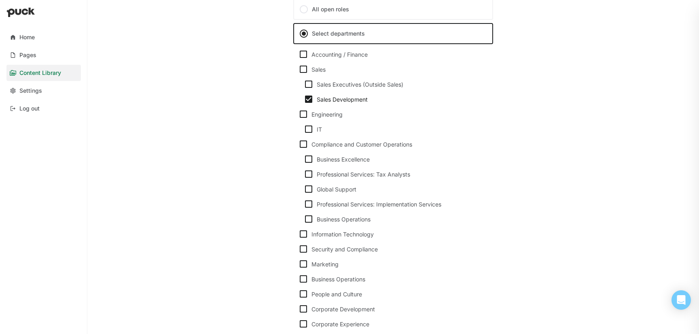
scroll to position [0, 0]
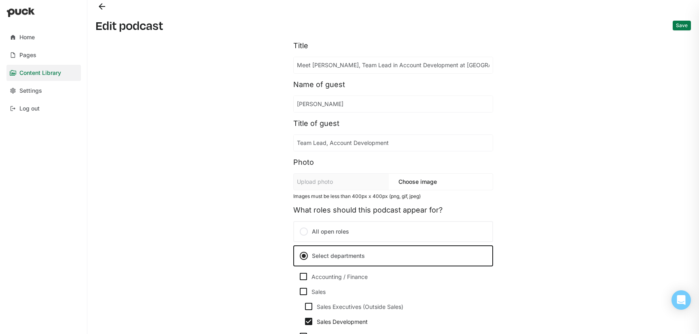
click at [98, 6] on button "Back" at bounding box center [101, 6] width 13 height 13
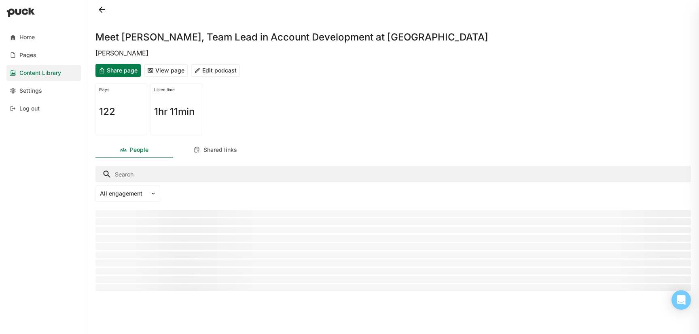
click at [205, 70] on button "Edit podcast" at bounding box center [215, 70] width 49 height 13
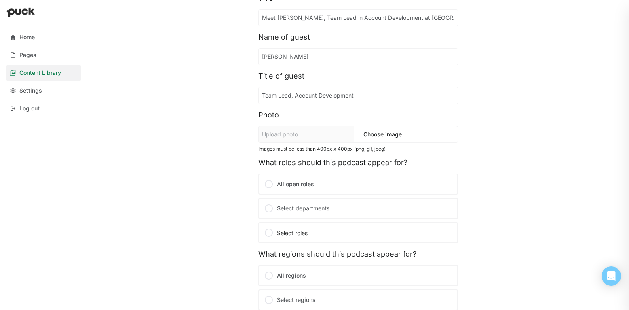
scroll to position [98, 0]
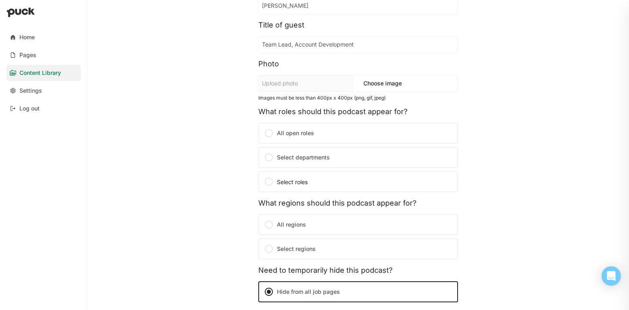
click at [296, 155] on label "Select departments" at bounding box center [358, 157] width 200 height 21
click at [0, 0] on input "Select departments" at bounding box center [0, 0] width 0 height 0
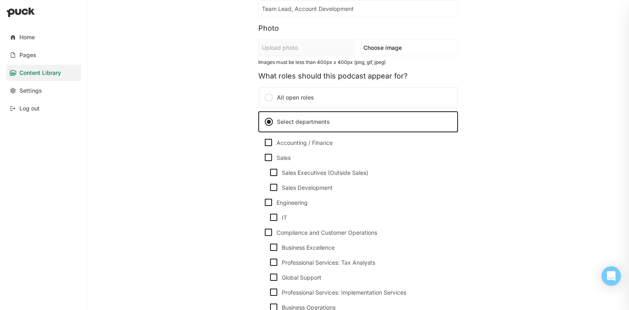
scroll to position [182, 0]
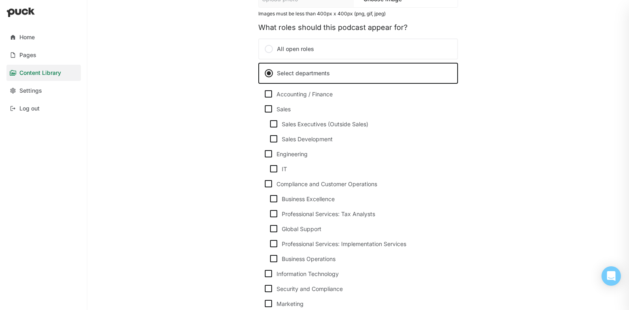
click at [300, 126] on div "Sales Executives (Outside Sales)" at bounding box center [363, 124] width 163 height 7
click at [269, 124] on input "Sales Executives (Outside Sales)" at bounding box center [269, 124] width 0 height 0
click at [276, 126] on img at bounding box center [274, 124] width 10 height 10
click at [269, 124] on input "Sales Executives (Outside Sales)" at bounding box center [269, 124] width 0 height 0
checkbox input "false"
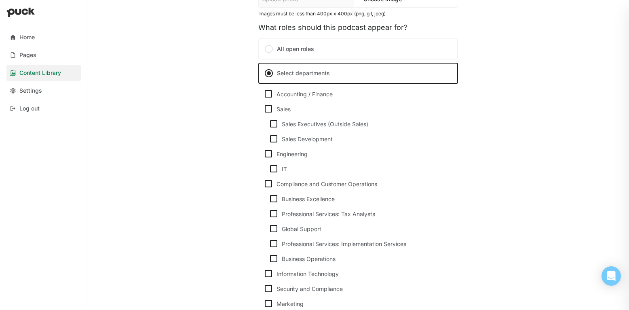
click at [274, 138] on img at bounding box center [274, 139] width 10 height 10
click at [269, 139] on input "Sales Development" at bounding box center [269, 139] width 0 height 0
checkbox input "true"
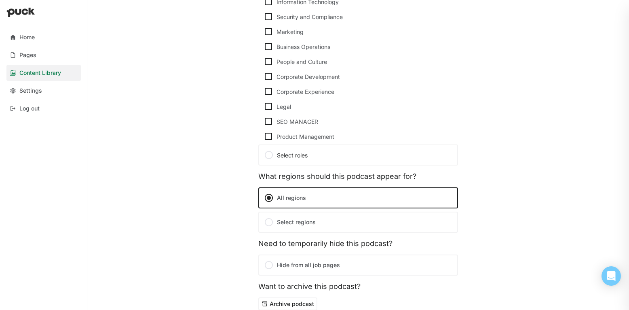
scroll to position [502, 0]
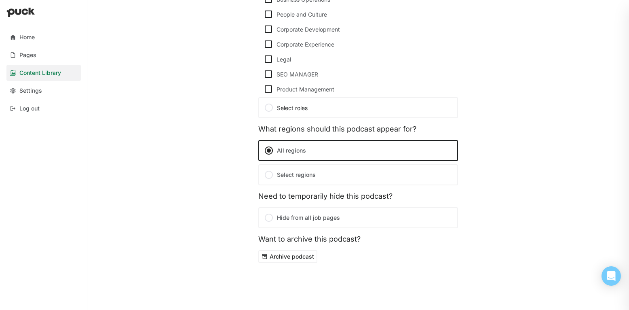
click at [299, 172] on label "Select regions" at bounding box center [358, 174] width 200 height 21
click at [0, 0] on input "Select regions" at bounding box center [0, 0] width 0 height 0
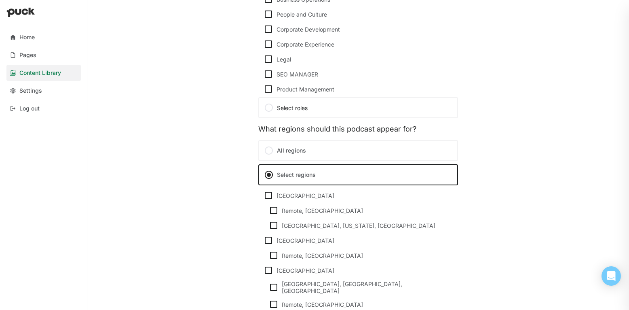
click at [269, 196] on img at bounding box center [269, 196] width 10 height 10
click at [264, 196] on input "United States" at bounding box center [263, 195] width 0 height 0
checkbox input "true"
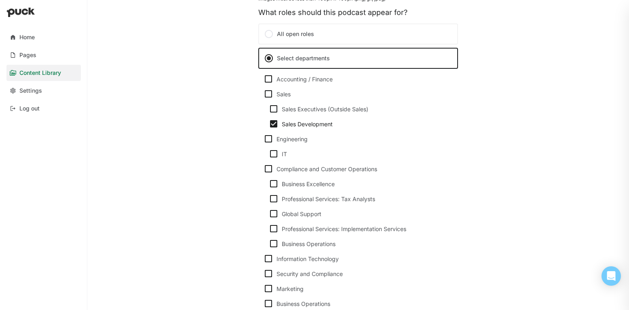
scroll to position [0, 0]
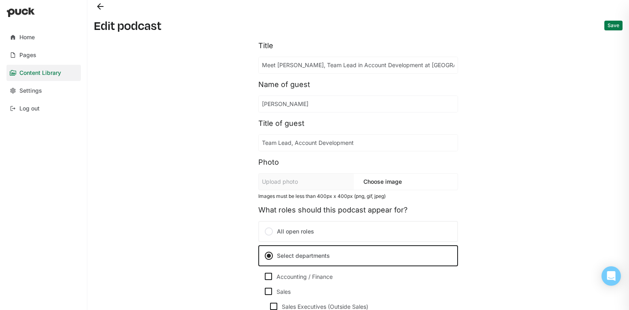
click at [610, 25] on button "Save" at bounding box center [614, 26] width 18 height 10
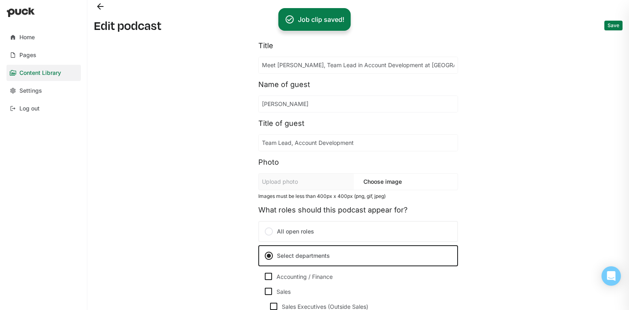
click at [104, 10] on button "Back" at bounding box center [100, 6] width 13 height 13
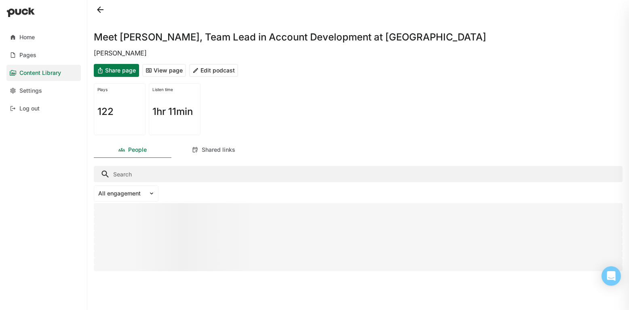
click at [99, 9] on button at bounding box center [100, 9] width 13 height 13
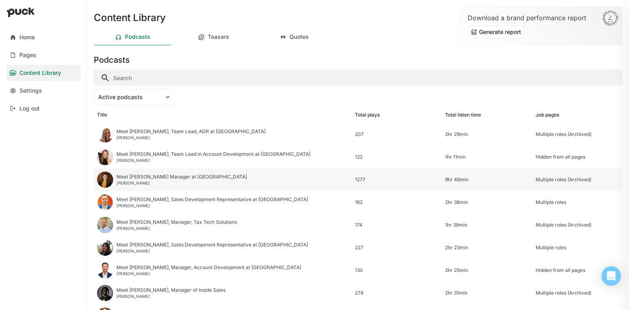
click at [149, 177] on div "Meet Brennan, Sr. Manager at Avalara" at bounding box center [181, 177] width 131 height 6
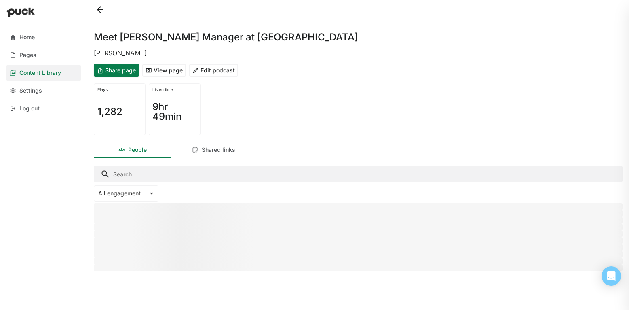
click at [207, 70] on button "Edit podcast" at bounding box center [213, 70] width 49 height 13
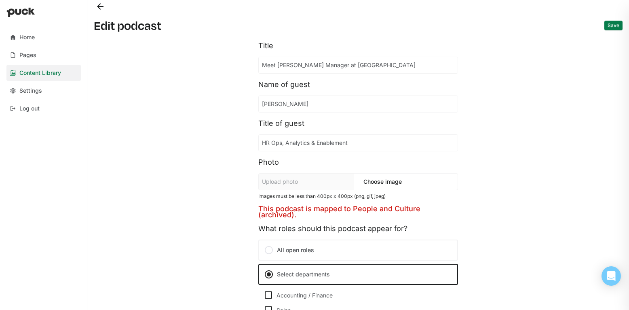
click at [97, 6] on button "Back" at bounding box center [100, 6] width 13 height 13
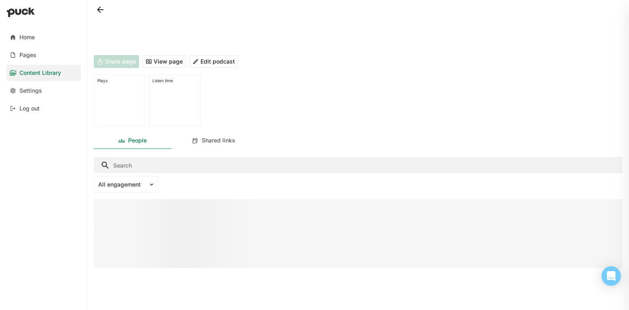
click at [100, 10] on button at bounding box center [100, 9] width 13 height 13
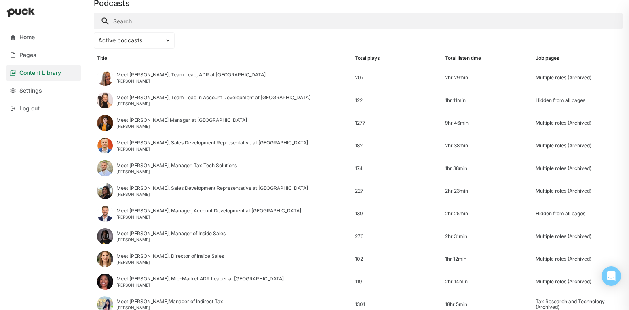
scroll to position [58, 0]
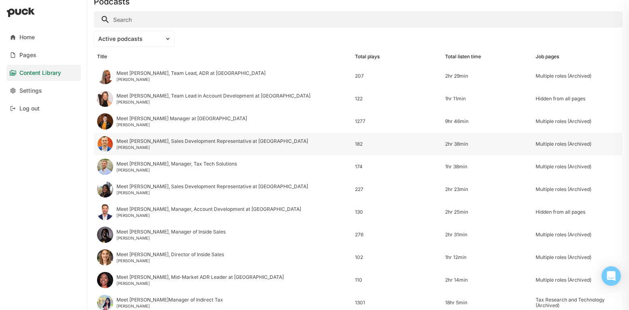
click at [185, 143] on div "Meet Miles, Sales Development Representative at Avalara" at bounding box center [212, 141] width 192 height 6
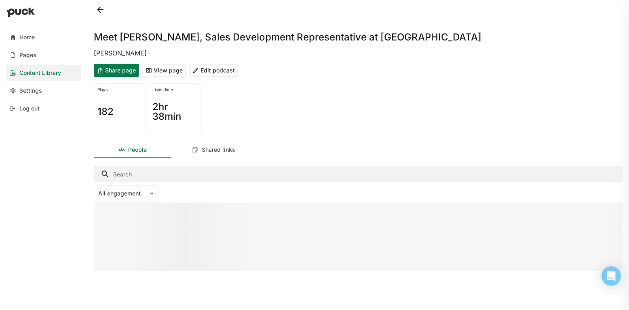
click at [161, 72] on button "View page" at bounding box center [164, 70] width 44 height 13
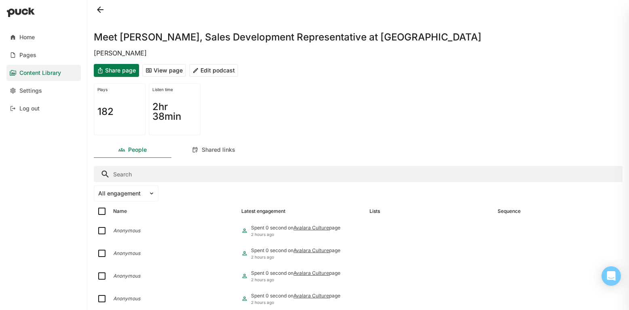
click at [218, 70] on button "Edit podcast" at bounding box center [213, 70] width 49 height 13
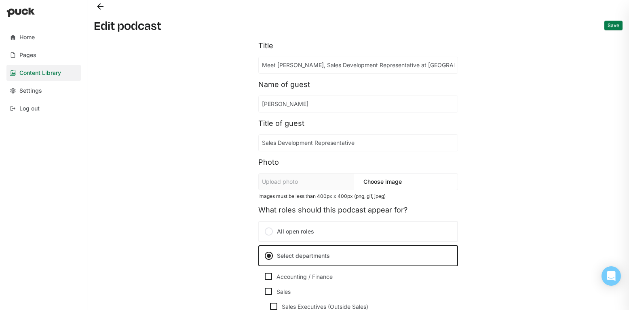
click at [102, 7] on button "Back" at bounding box center [100, 6] width 13 height 13
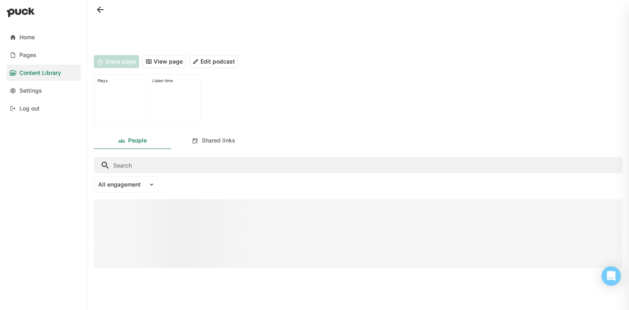
click at [102, 7] on button at bounding box center [100, 9] width 13 height 13
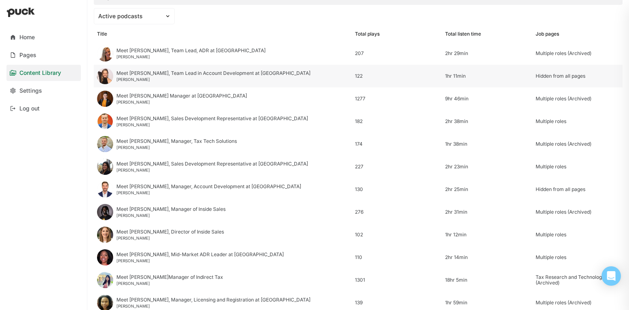
scroll to position [87, 0]
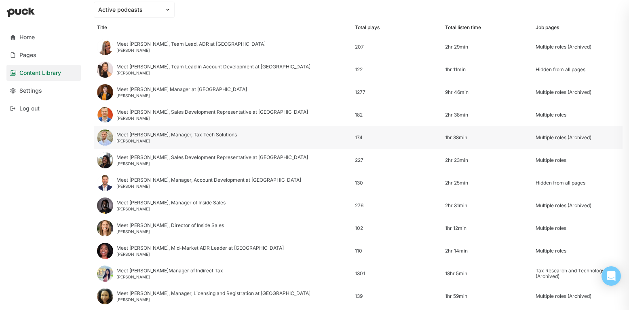
click at [166, 140] on div "George Green" at bounding box center [176, 140] width 121 height 5
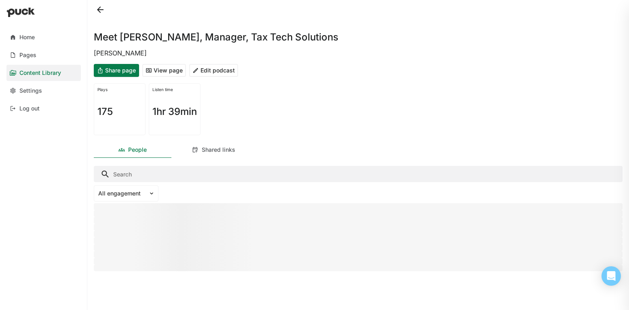
click at [173, 70] on button "View page" at bounding box center [164, 70] width 44 height 13
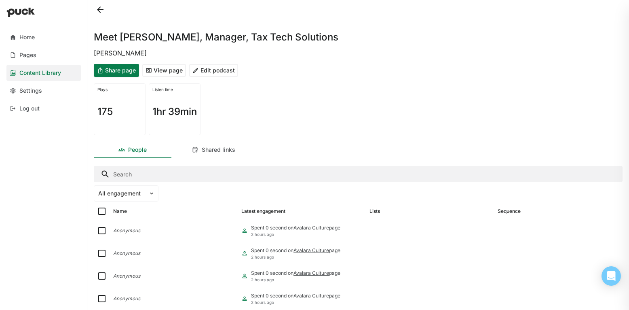
click at [208, 70] on button "Edit podcast" at bounding box center [213, 70] width 49 height 13
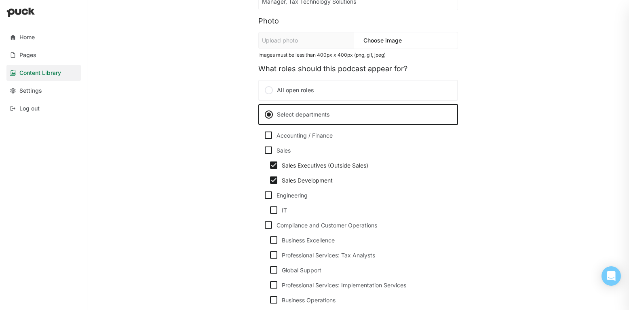
scroll to position [263, 0]
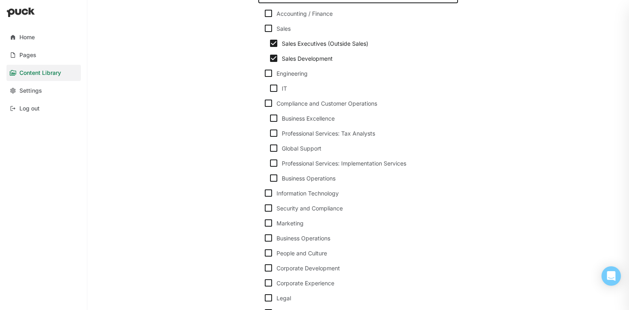
click at [304, 56] on div "Sales Development" at bounding box center [363, 58] width 163 height 7
click at [269, 58] on input "Sales Development" at bounding box center [269, 58] width 0 height 0
checkbox input "false"
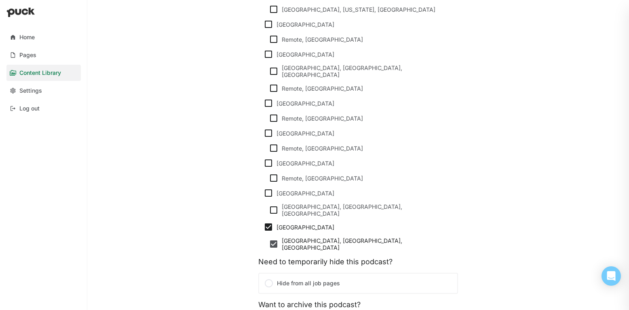
scroll to position [804, 0]
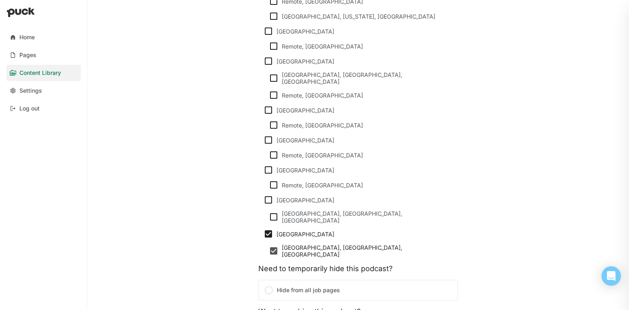
click at [269, 195] on img at bounding box center [269, 200] width 10 height 10
click at [264, 200] on input "Italy" at bounding box center [263, 200] width 0 height 0
checkbox input "true"
click at [266, 165] on img at bounding box center [269, 170] width 10 height 10
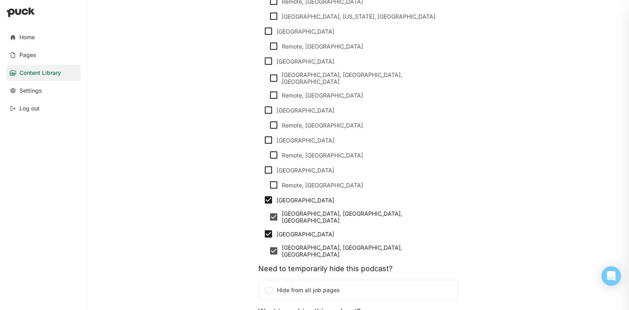
click at [264, 170] on input "Germany" at bounding box center [263, 170] width 0 height 0
checkbox input "true"
click at [267, 135] on img at bounding box center [269, 140] width 10 height 10
click at [264, 140] on input "France" at bounding box center [263, 140] width 0 height 0
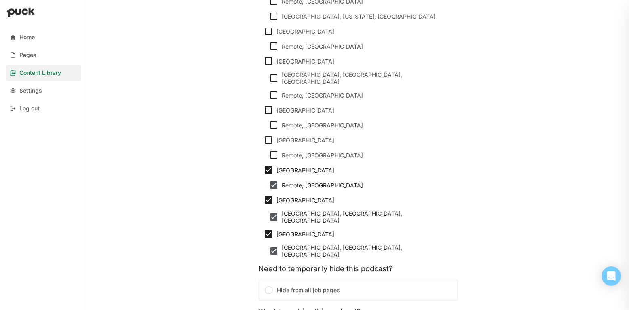
checkbox input "true"
click at [267, 105] on img at bounding box center [269, 110] width 10 height 10
click at [264, 110] on input "Spain" at bounding box center [263, 110] width 0 height 0
checkbox input "true"
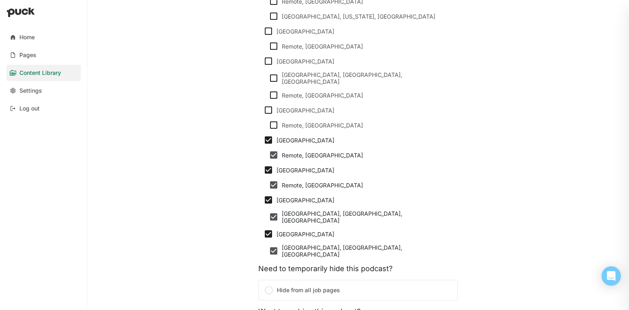
checkbox input "true"
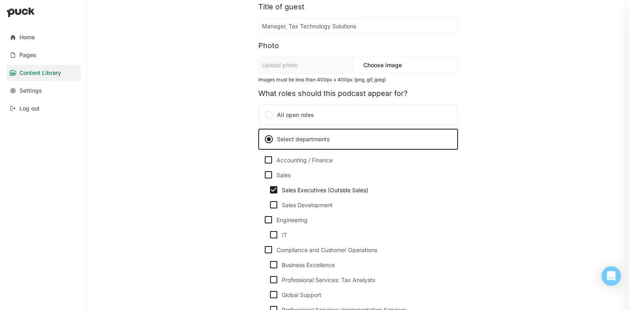
scroll to position [0, 0]
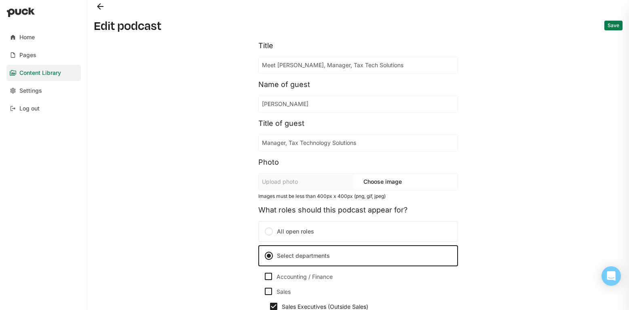
click at [615, 24] on button "Save" at bounding box center [614, 26] width 18 height 10
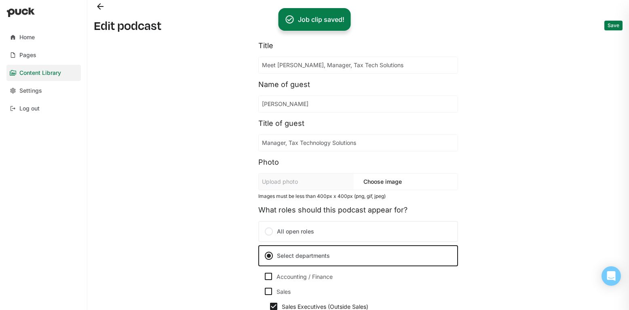
click at [95, 7] on button "Back" at bounding box center [100, 6] width 13 height 13
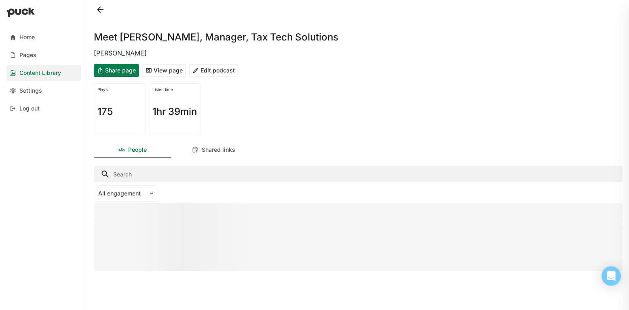
click at [100, 11] on button at bounding box center [100, 9] width 13 height 13
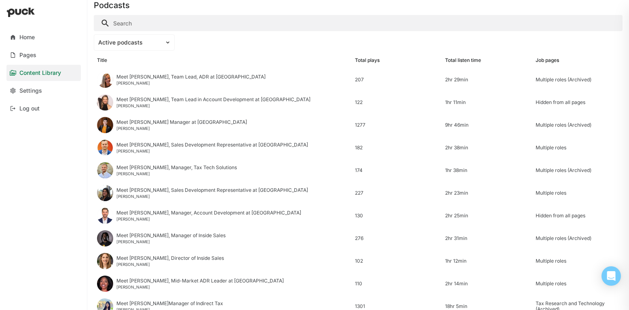
scroll to position [58, 0]
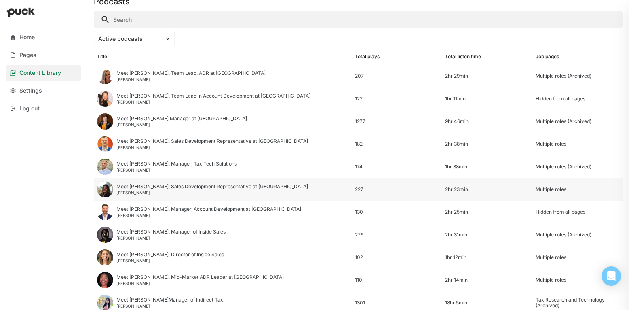
click at [184, 187] on div "Meet Katie, Sales Development Representative at Avalara" at bounding box center [212, 187] width 192 height 6
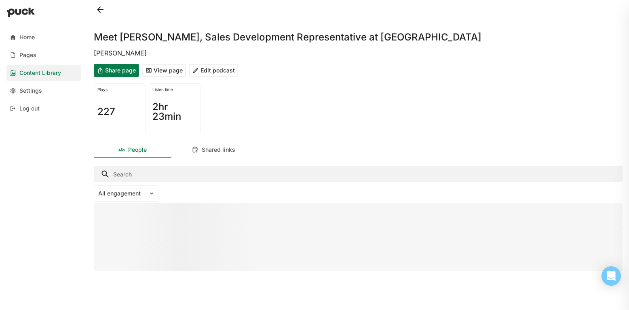
click at [213, 74] on button "Edit podcast" at bounding box center [213, 70] width 49 height 13
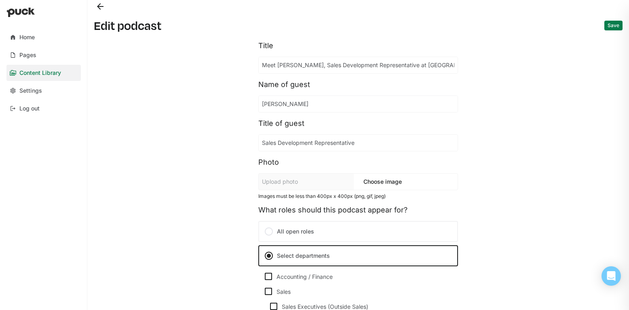
click at [98, 9] on button "Back" at bounding box center [100, 6] width 13 height 13
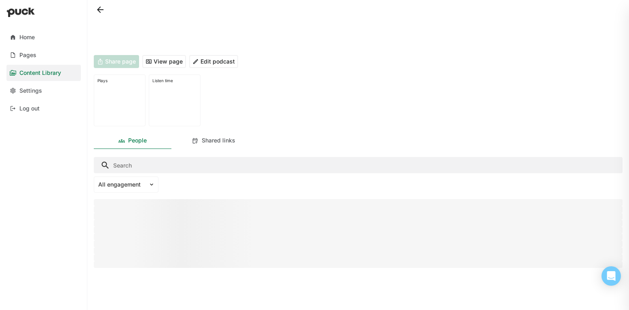
click at [98, 9] on button at bounding box center [100, 9] width 13 height 13
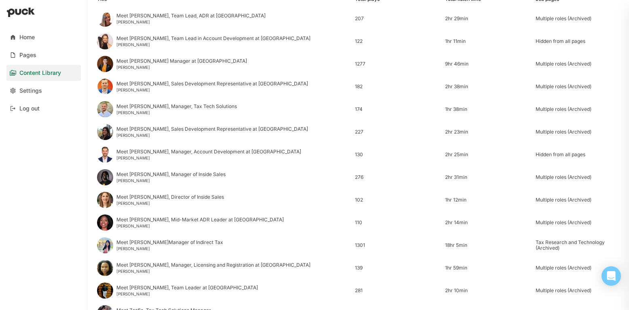
scroll to position [123, 0]
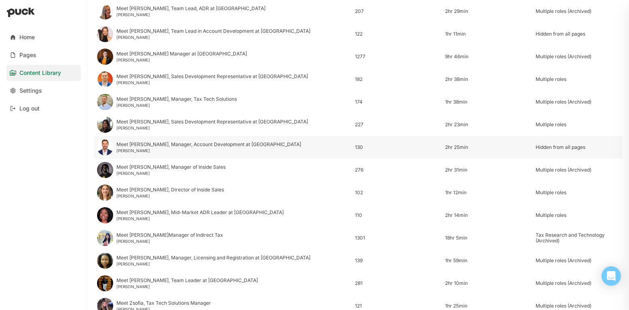
click at [157, 148] on div "Andrew Kassis" at bounding box center [208, 150] width 185 height 5
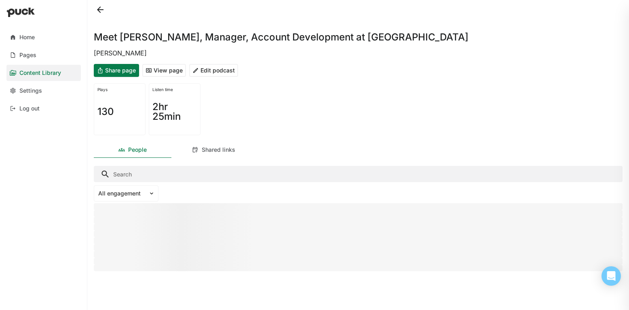
click at [213, 72] on button "Edit podcast" at bounding box center [213, 70] width 49 height 13
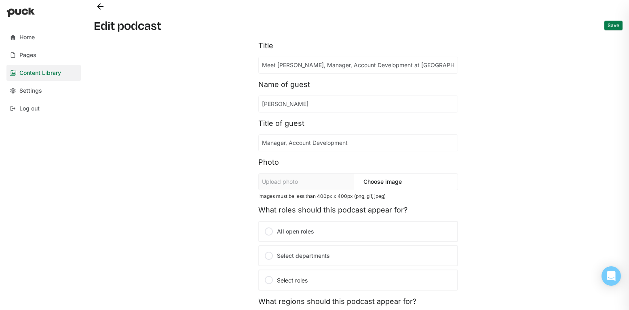
click at [100, 6] on button "Back" at bounding box center [100, 6] width 13 height 13
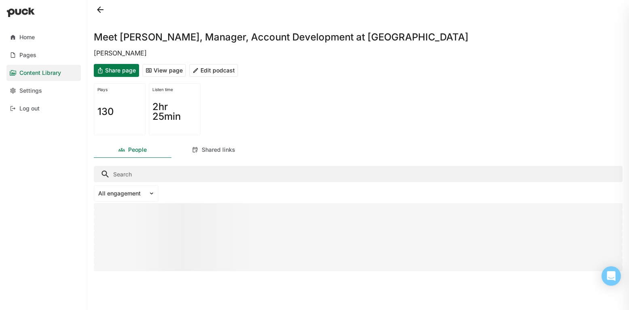
click at [165, 74] on button "View page" at bounding box center [164, 70] width 44 height 13
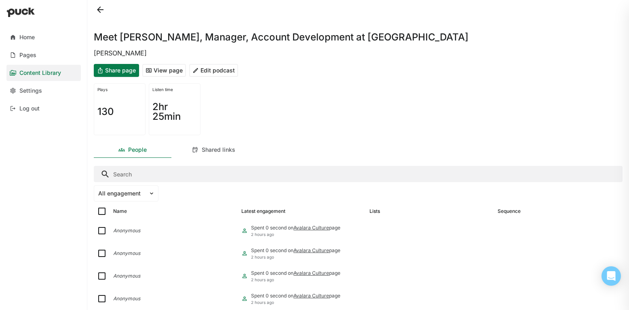
click at [220, 71] on button "Edit podcast" at bounding box center [213, 70] width 49 height 13
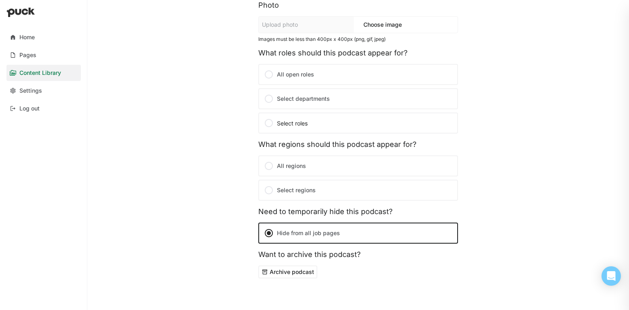
scroll to position [158, 0]
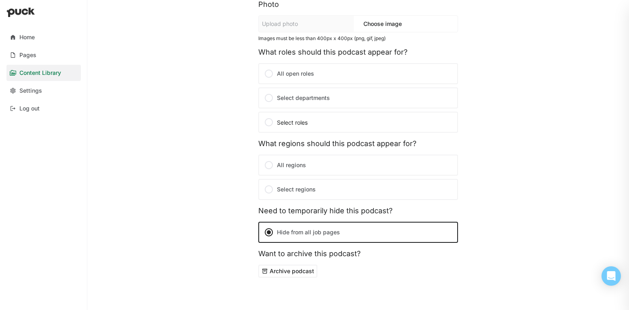
click at [292, 122] on div "Select roles" at bounding box center [358, 122] width 188 height 10
click at [0, 0] on input "Select roles" at bounding box center [0, 0] width 0 height 0
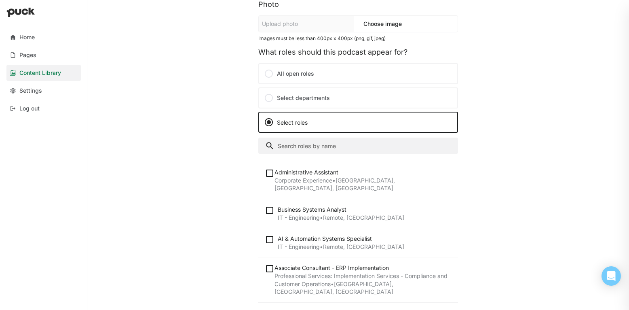
click at [292, 121] on div "Select roles" at bounding box center [358, 122] width 188 height 10
click at [0, 0] on input "Select roles" at bounding box center [0, 0] width 0 height 0
click at [291, 97] on label "Select departments" at bounding box center [358, 97] width 200 height 21
click at [0, 0] on input "Select departments" at bounding box center [0, 0] width 0 height 0
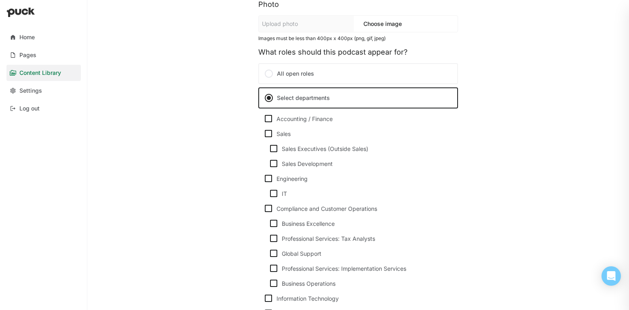
click at [306, 161] on div "Sales Development" at bounding box center [363, 163] width 163 height 7
click at [269, 163] on input "Sales Development" at bounding box center [269, 163] width 0 height 0
checkbox input "true"
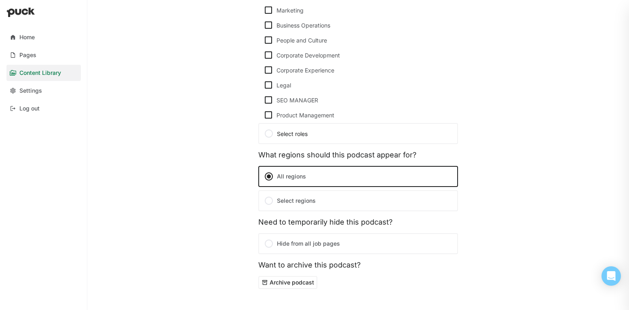
scroll to position [502, 0]
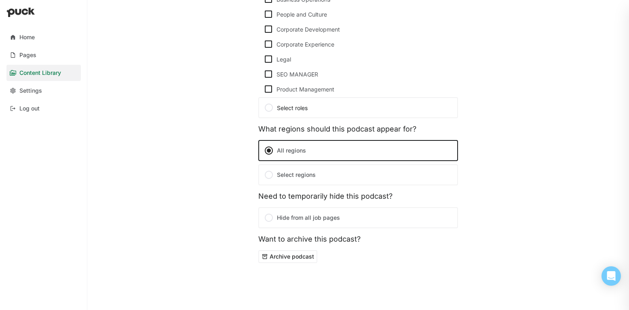
click at [305, 176] on label "Select regions" at bounding box center [358, 174] width 200 height 21
click at [0, 0] on input "Select regions" at bounding box center [0, 0] width 0 height 0
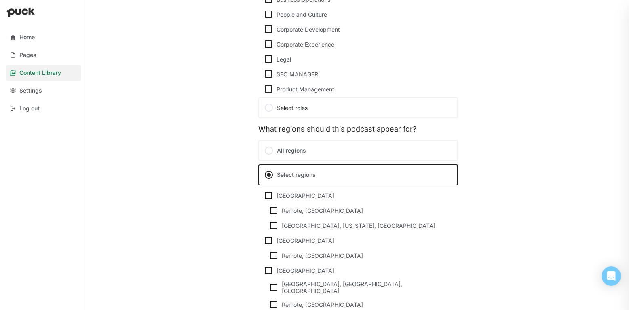
click at [269, 193] on img at bounding box center [269, 196] width 10 height 10
click at [264, 195] on input "United States" at bounding box center [263, 195] width 0 height 0
checkbox input "true"
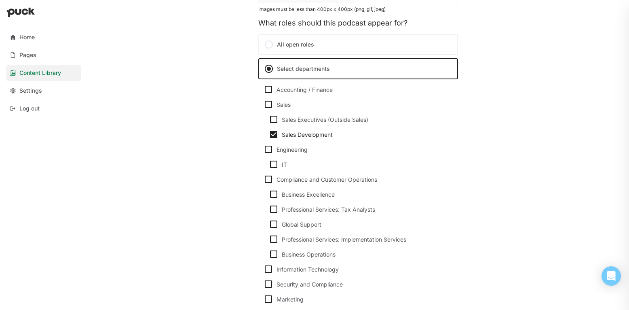
scroll to position [0, 0]
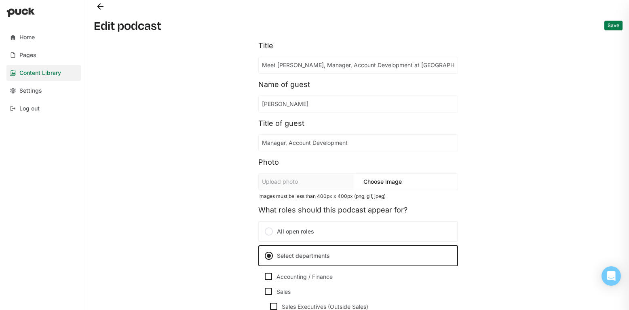
click at [609, 26] on button "Save" at bounding box center [614, 26] width 18 height 10
click at [100, 5] on button "Back" at bounding box center [100, 6] width 13 height 13
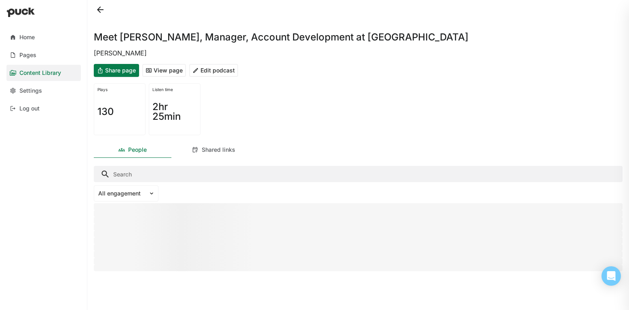
click at [100, 5] on button at bounding box center [100, 9] width 13 height 13
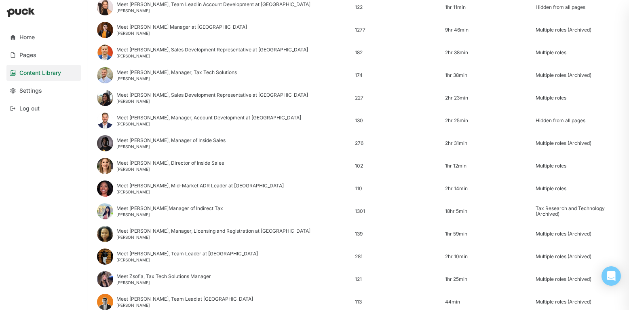
scroll to position [151, 0]
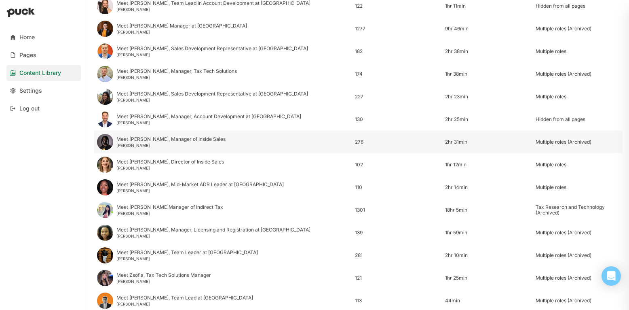
click at [146, 140] on div "Meet Mike, Manager of Inside Sales" at bounding box center [170, 139] width 109 height 6
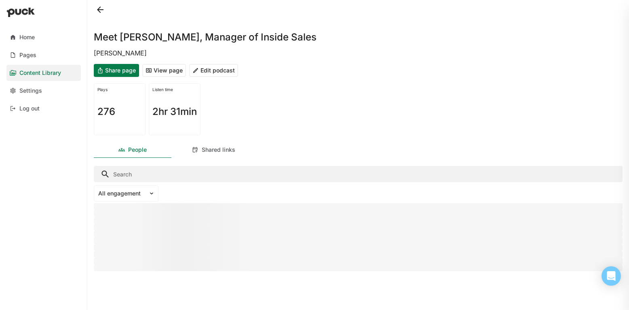
click at [217, 71] on button "Edit podcast" at bounding box center [213, 70] width 49 height 13
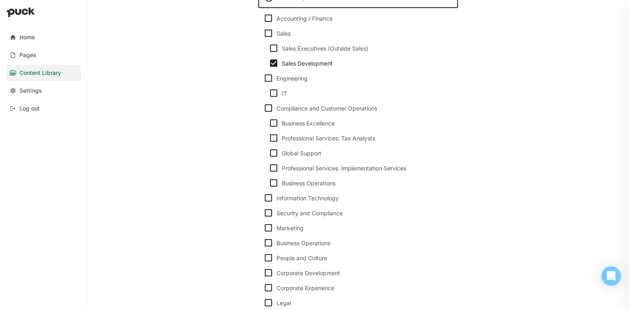
scroll to position [248, 0]
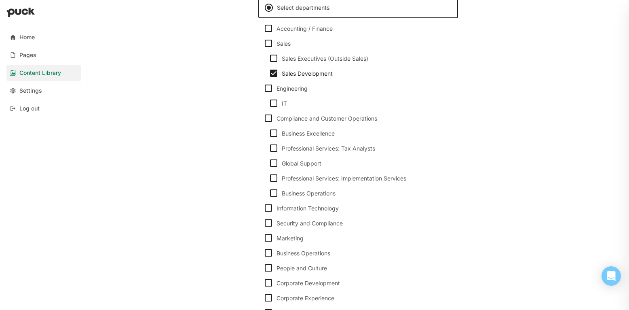
click at [273, 74] on img at bounding box center [274, 73] width 10 height 10
click at [269, 74] on input "Sales Development" at bounding box center [269, 73] width 0 height 0
checkbox input "false"
click at [273, 59] on img at bounding box center [274, 58] width 10 height 10
click at [269, 59] on input "Sales Executives (Outside Sales)" at bounding box center [269, 58] width 0 height 0
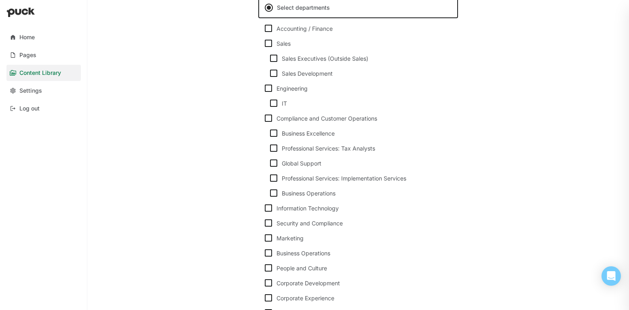
checkbox input "true"
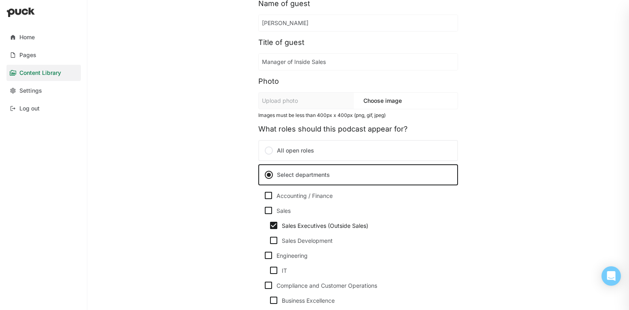
scroll to position [0, 0]
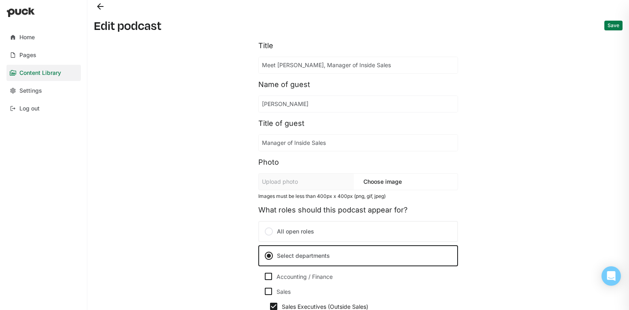
click at [610, 27] on button "Save" at bounding box center [614, 26] width 18 height 10
click at [100, 7] on button "Back" at bounding box center [100, 6] width 13 height 13
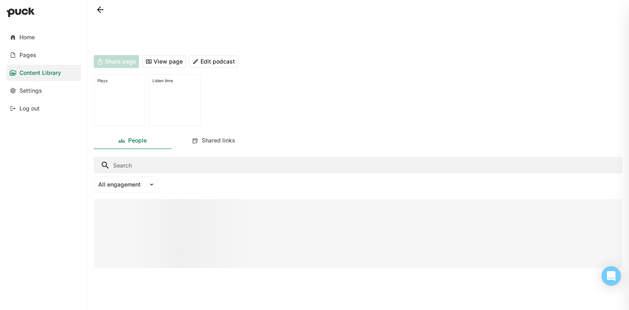
click at [100, 7] on button at bounding box center [100, 9] width 13 height 13
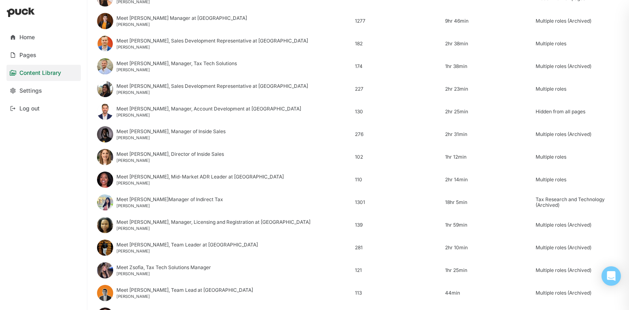
scroll to position [165, 0]
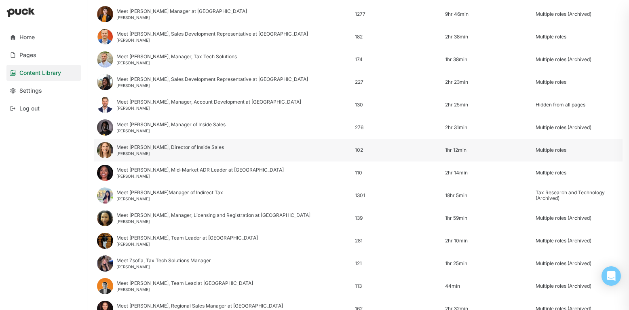
click at [139, 148] on div "Meet Jordan, Director of Inside Sales" at bounding box center [170, 147] width 108 height 6
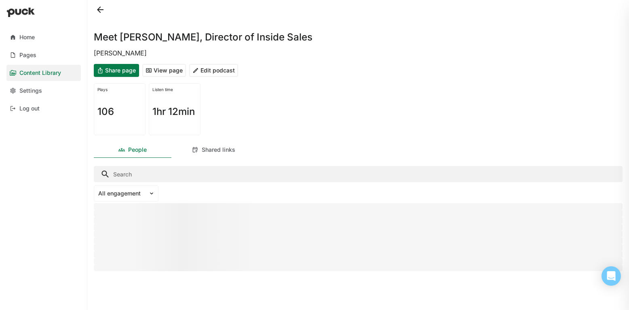
click at [217, 72] on button "Edit podcast" at bounding box center [213, 70] width 49 height 13
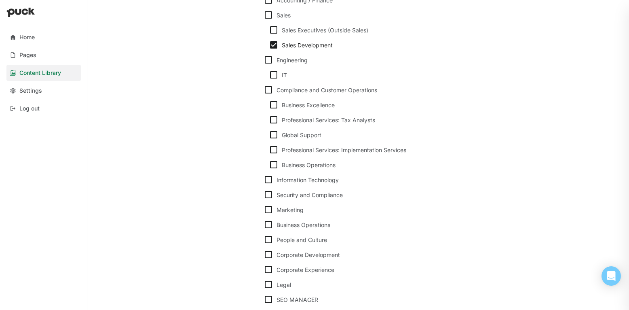
scroll to position [280, 0]
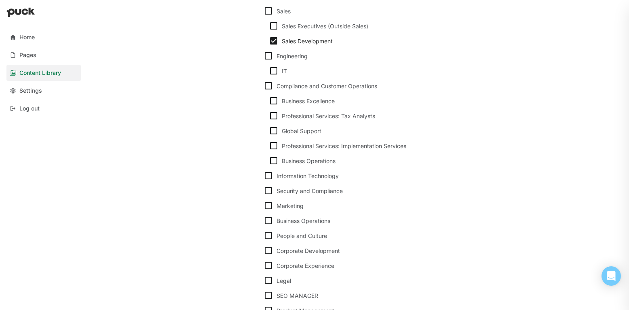
click at [275, 41] on img at bounding box center [274, 41] width 10 height 10
click at [269, 41] on input "Sales Development" at bounding box center [269, 41] width 0 height 0
click at [273, 42] on img at bounding box center [274, 41] width 10 height 10
click at [269, 41] on input "Sales Development" at bounding box center [269, 41] width 0 height 0
checkbox input "true"
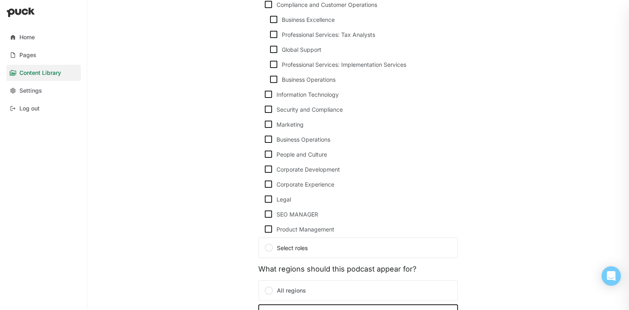
scroll to position [0, 0]
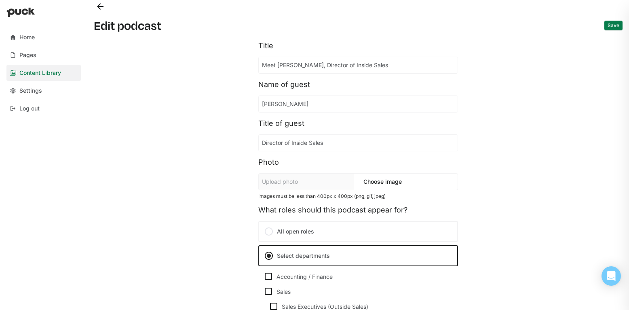
click at [95, 4] on button "Back" at bounding box center [100, 6] width 13 height 13
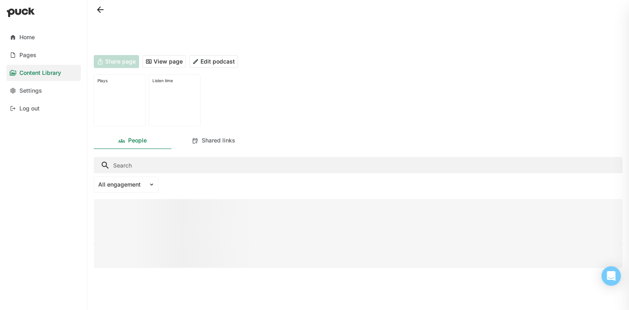
click at [102, 15] on button at bounding box center [100, 9] width 13 height 13
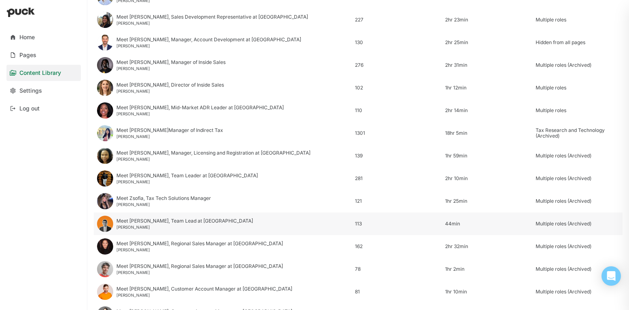
scroll to position [225, 0]
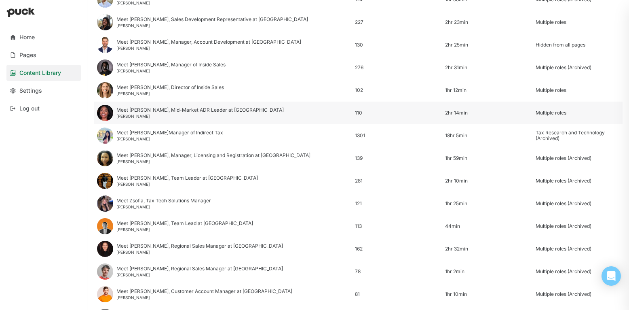
click at [137, 114] on div "Brittney Keller" at bounding box center [199, 116] width 167 height 5
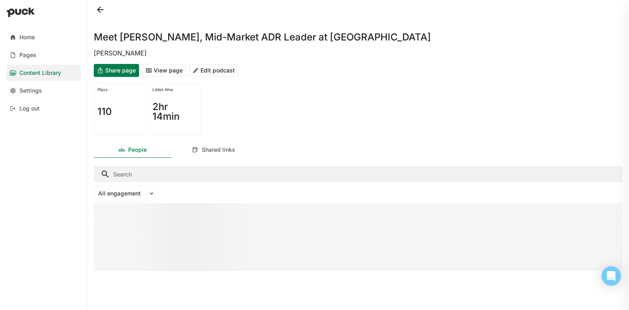
click at [220, 72] on button "Edit podcast" at bounding box center [213, 70] width 49 height 13
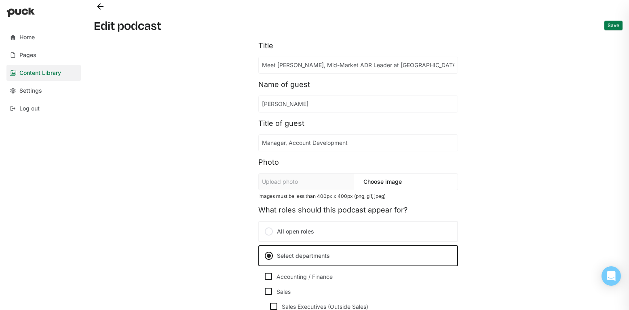
click at [95, 8] on button "Back" at bounding box center [100, 6] width 13 height 13
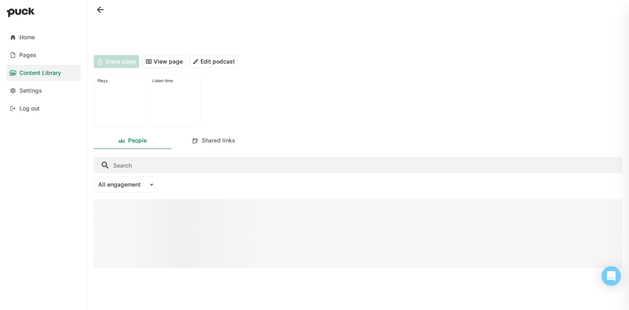
click at [104, 8] on button at bounding box center [100, 9] width 13 height 13
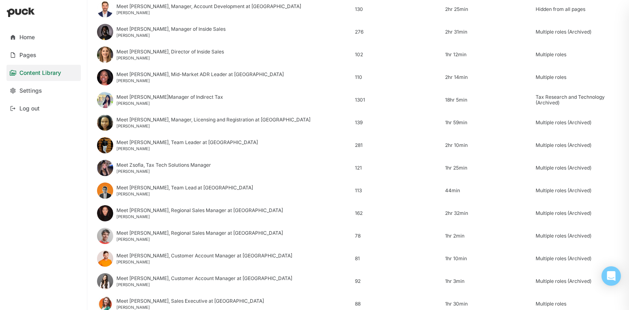
scroll to position [273, 0]
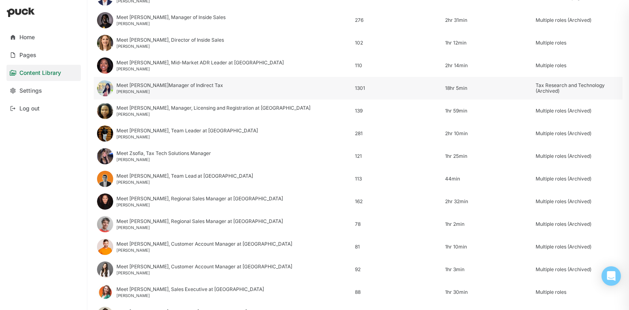
click at [131, 90] on div "Bhumika Kenjale" at bounding box center [169, 91] width 107 height 5
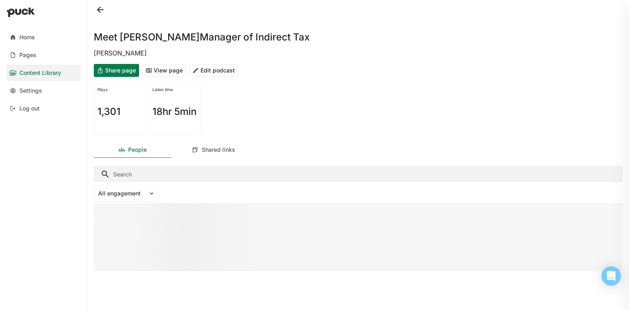
click at [211, 72] on button "Edit podcast" at bounding box center [213, 70] width 49 height 13
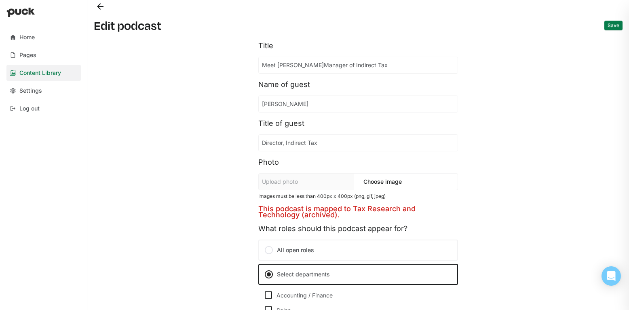
click at [100, 7] on button "Back" at bounding box center [100, 6] width 13 height 13
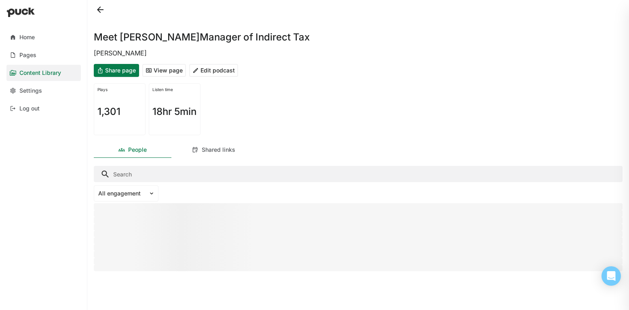
click at [100, 7] on button at bounding box center [100, 9] width 13 height 13
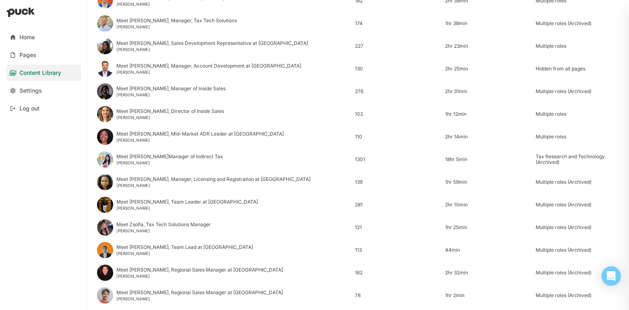
scroll to position [216, 0]
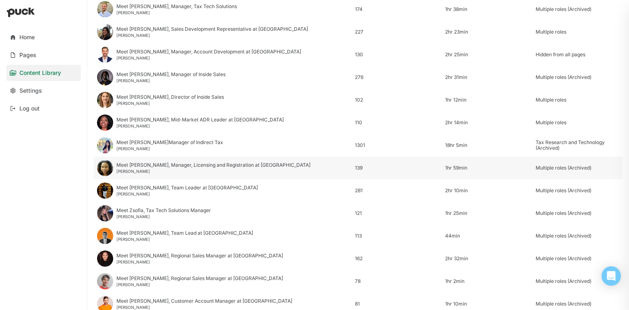
click at [195, 168] on div "Meet Adia, Manager, Licensing and Registration at Avalara Adia Perkins" at bounding box center [213, 167] width 194 height 11
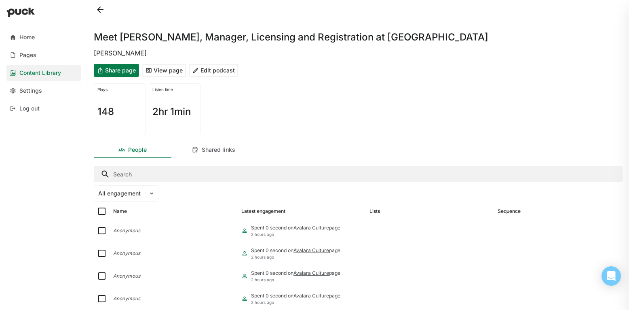
click at [210, 72] on button "Edit podcast" at bounding box center [213, 70] width 49 height 13
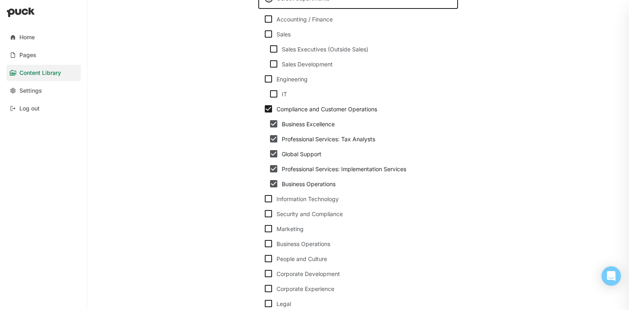
scroll to position [289, 0]
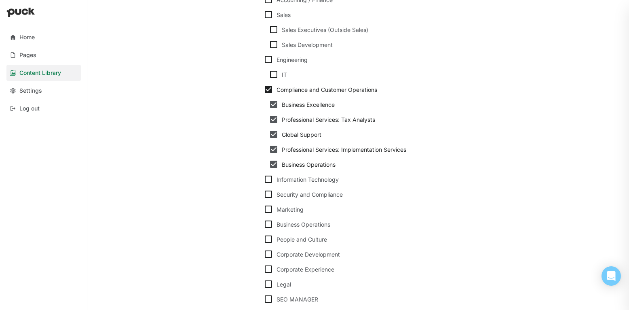
click at [273, 105] on img at bounding box center [274, 105] width 10 height 10
click at [267, 89] on img at bounding box center [269, 90] width 10 height 10
click at [264, 89] on input "Compliance and Customer Operations" at bounding box center [263, 89] width 0 height 0
checkbox input "false"
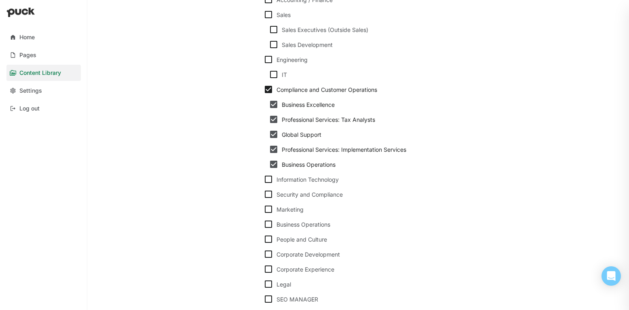
checkbox input "false"
click at [275, 165] on img at bounding box center [274, 164] width 10 height 10
click at [269, 165] on input "Business Operations" at bounding box center [269, 164] width 0 height 0
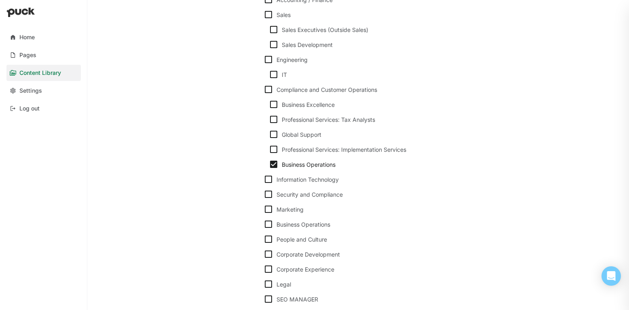
checkbox input "false"
click at [272, 119] on img at bounding box center [274, 119] width 10 height 10
click at [269, 119] on input "Professional Services: Tax Analysts" at bounding box center [269, 119] width 0 height 0
checkbox input "true"
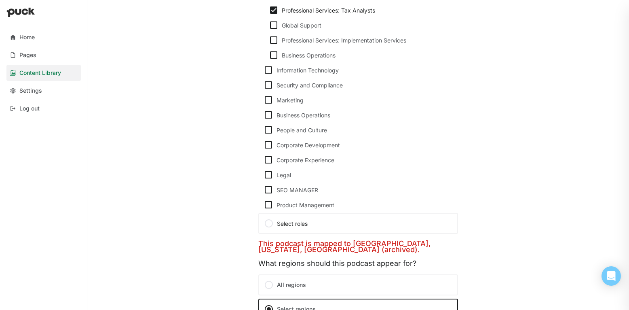
scroll to position [403, 0]
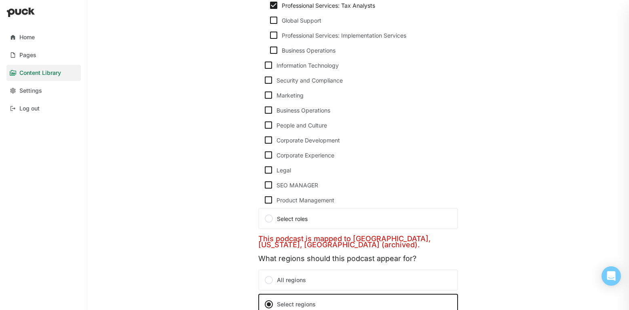
click at [267, 185] on img at bounding box center [269, 185] width 10 height 10
click at [264, 185] on input "SEO MANAGER" at bounding box center [263, 185] width 0 height 0
click at [271, 185] on img at bounding box center [269, 185] width 10 height 10
click at [264, 185] on input "SEO MANAGER" at bounding box center [263, 185] width 0 height 0
checkbox input "false"
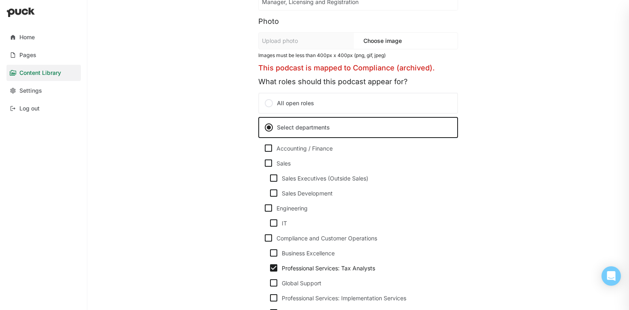
scroll to position [0, 0]
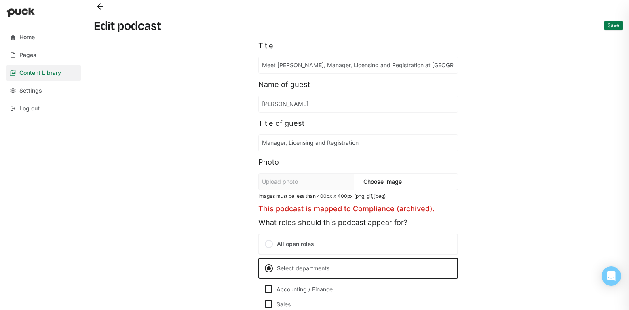
click at [619, 24] on button "Save" at bounding box center [614, 26] width 18 height 10
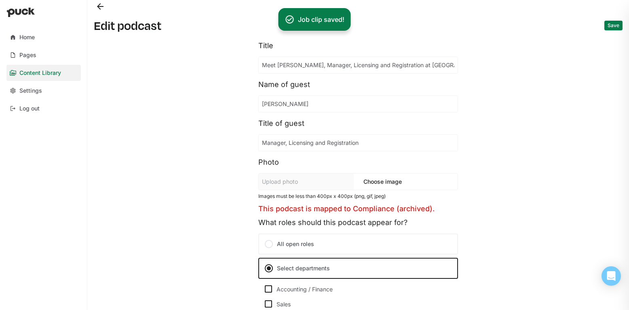
click at [100, 8] on button "Back" at bounding box center [100, 6] width 13 height 13
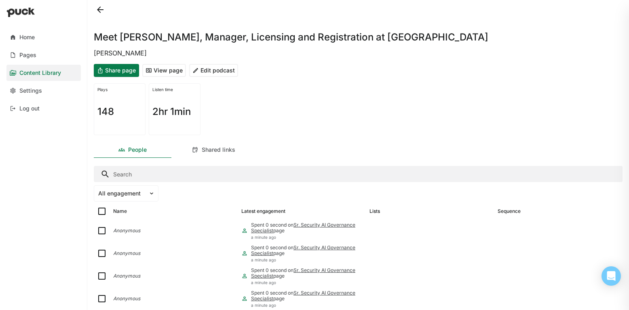
click at [102, 8] on button at bounding box center [100, 9] width 13 height 13
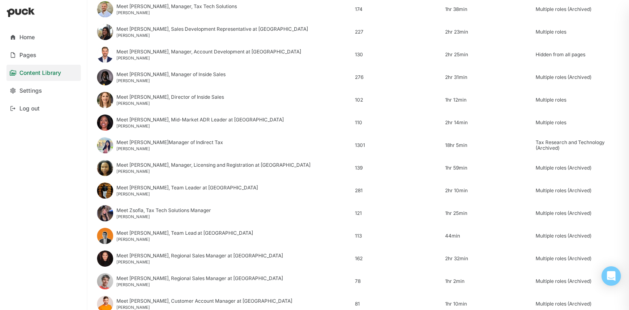
scroll to position [219, 0]
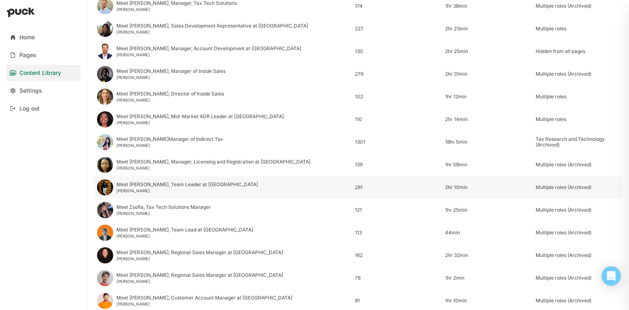
click at [169, 184] on div "Meet Snehil, Team Leader at Avalara" at bounding box center [187, 185] width 142 height 6
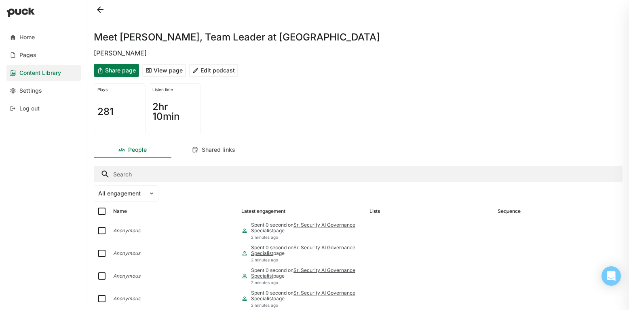
click at [213, 64] on div "Share page View page Edit podcast" at bounding box center [358, 70] width 529 height 19
click at [213, 67] on button "Edit podcast" at bounding box center [213, 70] width 49 height 13
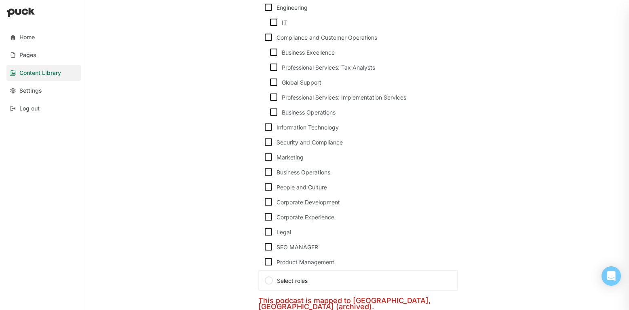
scroll to position [354, 0]
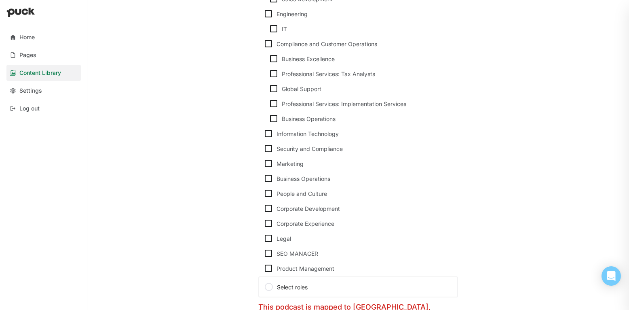
click at [272, 75] on img at bounding box center [274, 74] width 10 height 10
click at [269, 74] on input "Professional Services: Tax Analysts" at bounding box center [269, 74] width 0 height 0
checkbox input "true"
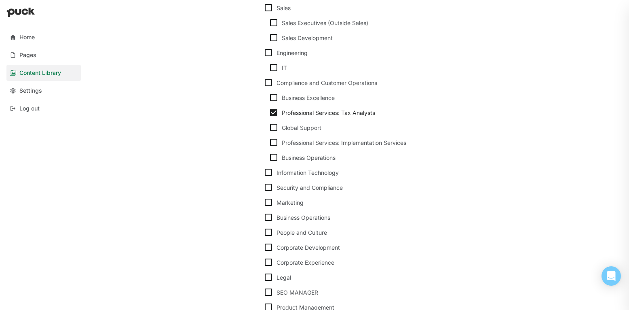
scroll to position [0, 0]
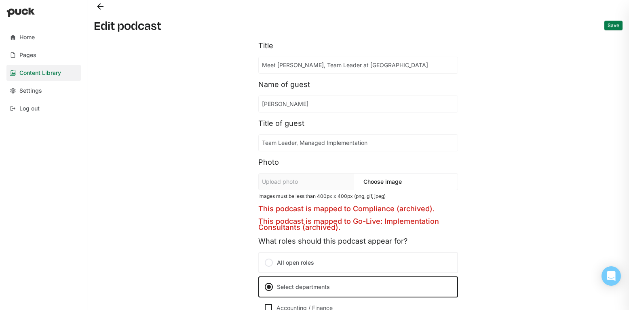
click at [614, 25] on button "Save" at bounding box center [614, 26] width 18 height 10
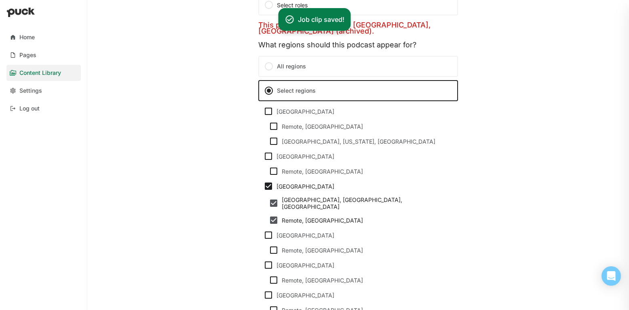
scroll to position [815, 0]
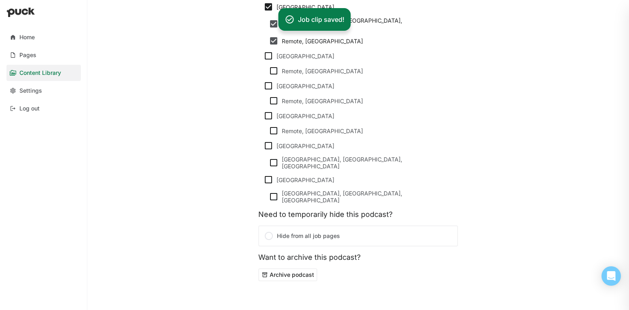
click at [301, 268] on button "Archive podcast" at bounding box center [287, 274] width 59 height 13
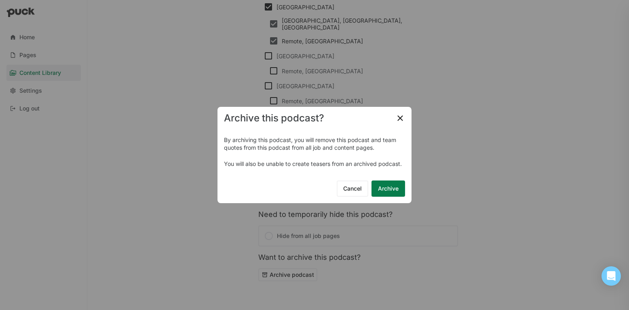
click at [392, 187] on button "Archive" at bounding box center [389, 188] width 34 height 16
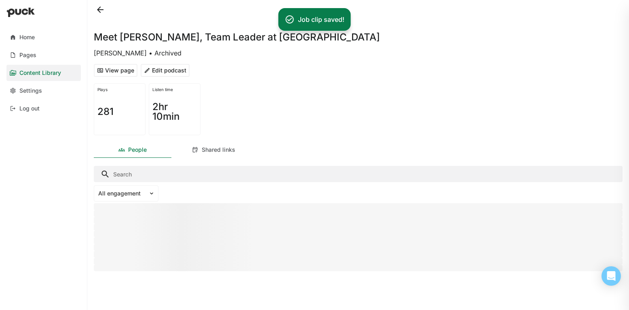
click at [161, 72] on button "Edit podcast" at bounding box center [165, 70] width 49 height 13
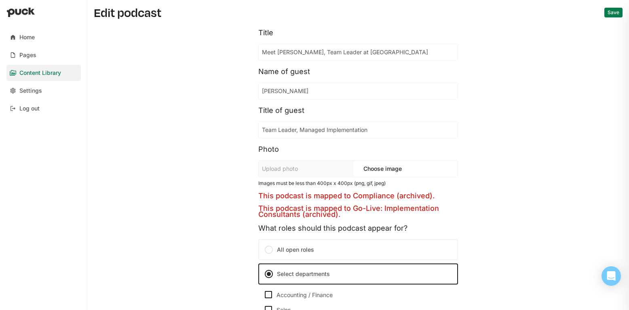
scroll to position [18, 0]
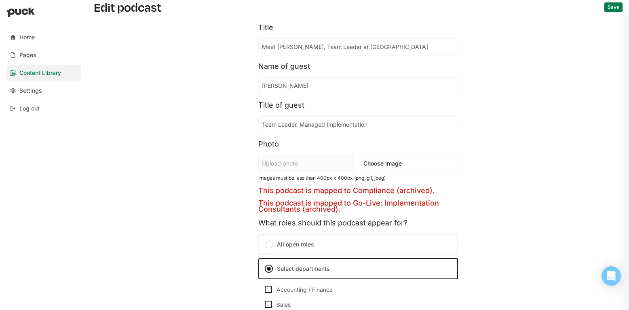
click at [326, 210] on div "This podcast is mapped to Go-Live: Implementation Consultants (archived)." at bounding box center [358, 206] width 200 height 12
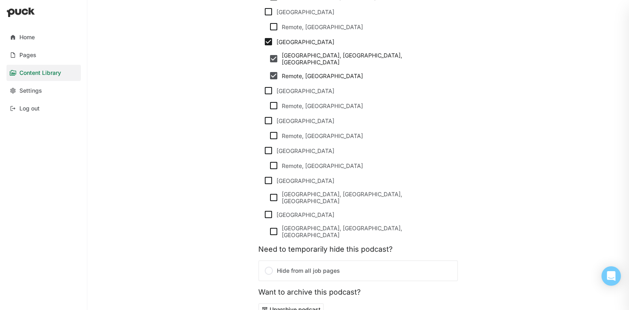
scroll to position [815, 0]
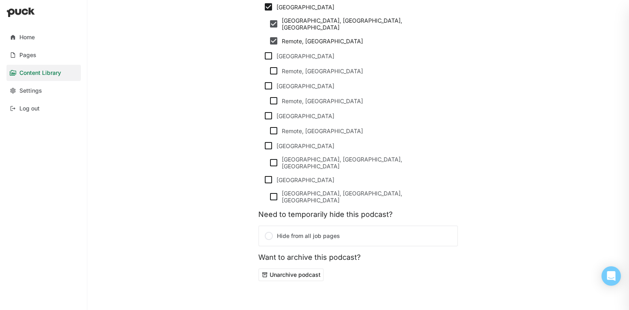
click at [303, 268] on button "Unarchive podcast" at bounding box center [291, 274] width 66 height 13
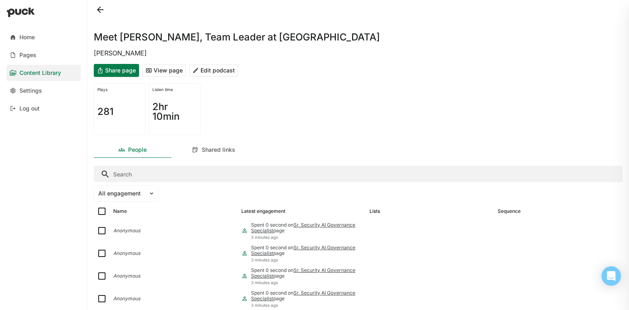
click at [211, 70] on button "Edit podcast" at bounding box center [213, 70] width 49 height 13
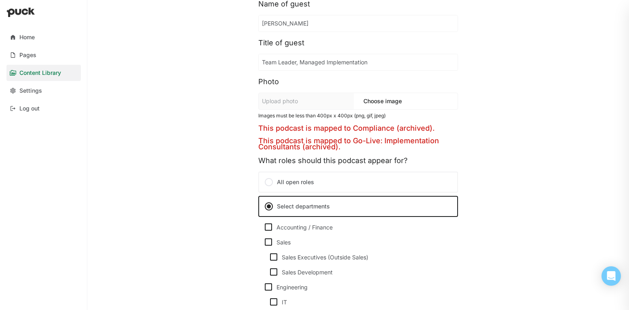
scroll to position [76, 0]
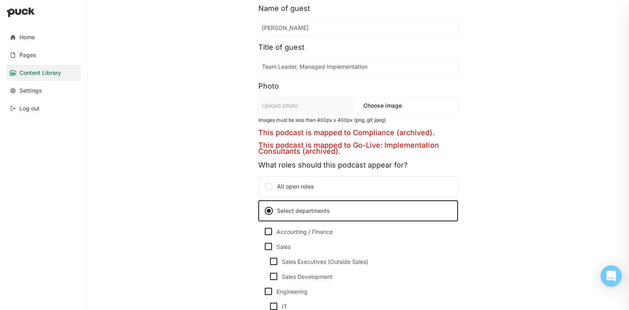
click at [612, 272] on icon "Open Intercom Messenger" at bounding box center [611, 276] width 9 height 11
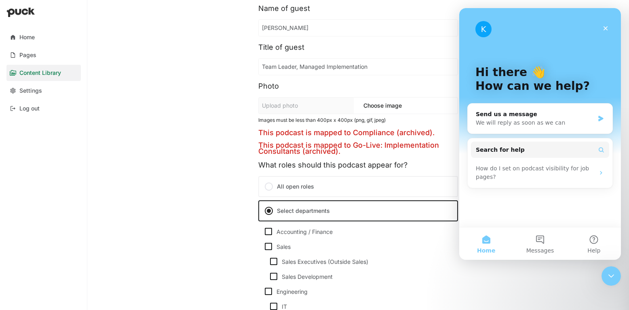
scroll to position [0, 0]
click at [532, 244] on button "Messages" at bounding box center [540, 243] width 54 height 32
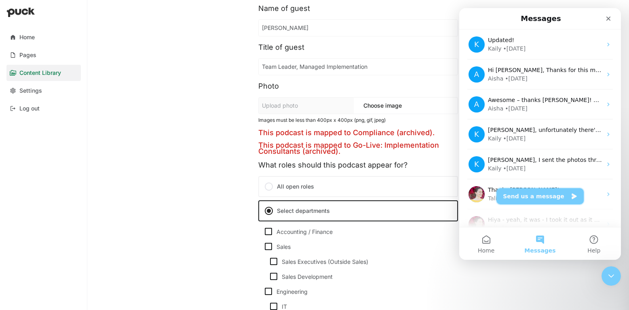
click at [540, 192] on button "Send us a message" at bounding box center [540, 196] width 87 height 16
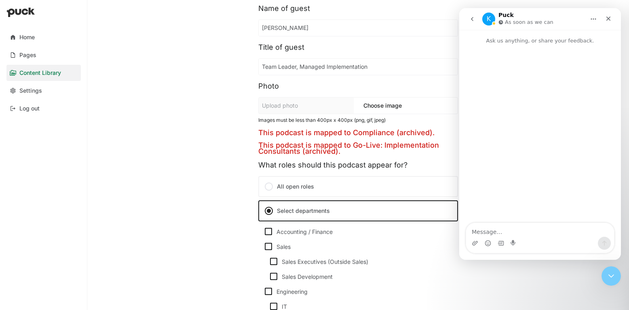
click at [506, 228] on textarea "Message…" at bounding box center [540, 230] width 148 height 14
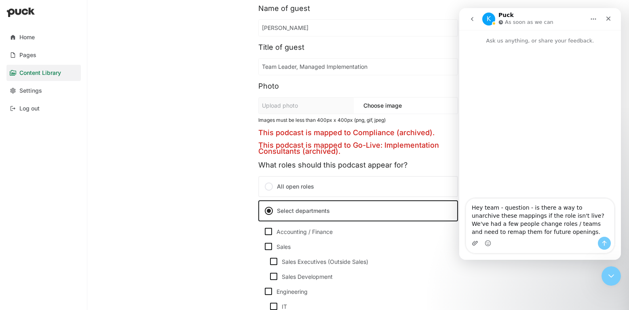
type textarea "Hey team - question - is there a way to unarchive these mappings if the role is…"
click at [474, 243] on icon "Upload attachment" at bounding box center [475, 243] width 6 height 4
type textarea "Hey team - question - is there a way to unarchive these mappings if the role is…"
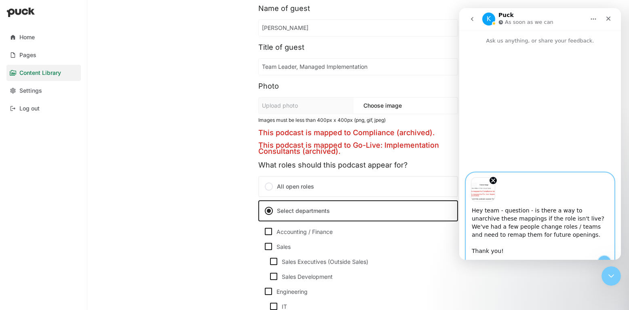
click at [607, 258] on button "Send a message…" at bounding box center [604, 262] width 13 height 13
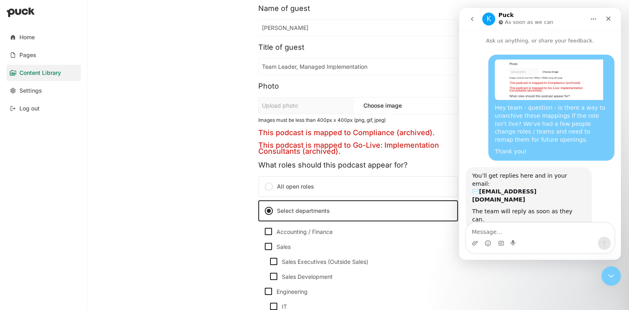
scroll to position [21, 0]
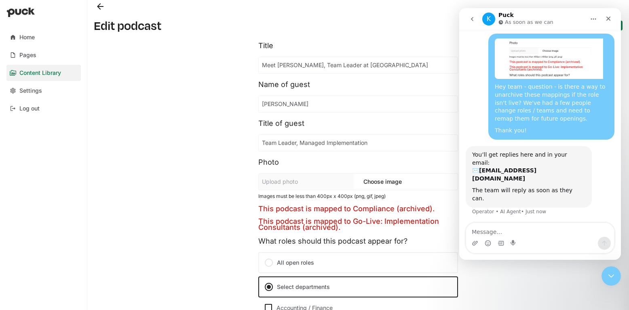
click at [96, 9] on button "Back" at bounding box center [100, 6] width 13 height 13
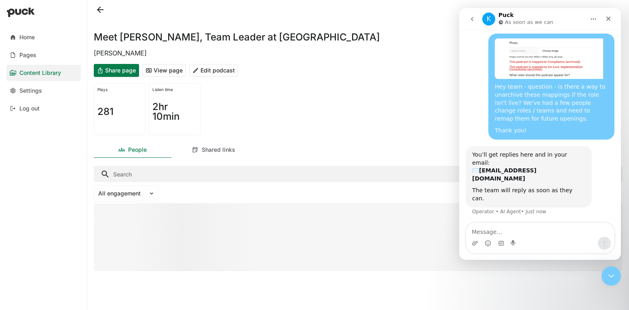
click at [218, 70] on button "Edit podcast" at bounding box center [213, 70] width 49 height 13
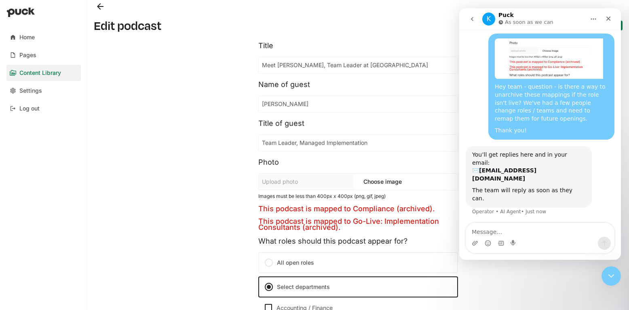
click at [538, 18] on p "As soon as we can" at bounding box center [529, 22] width 49 height 8
click at [614, 19] on div "Close" at bounding box center [608, 18] width 15 height 15
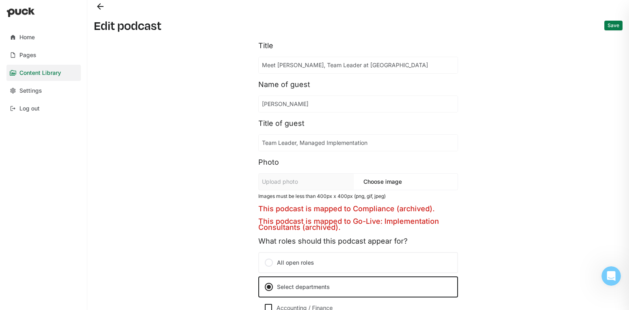
scroll to position [21, 0]
click at [100, 8] on button "Back" at bounding box center [100, 6] width 13 height 13
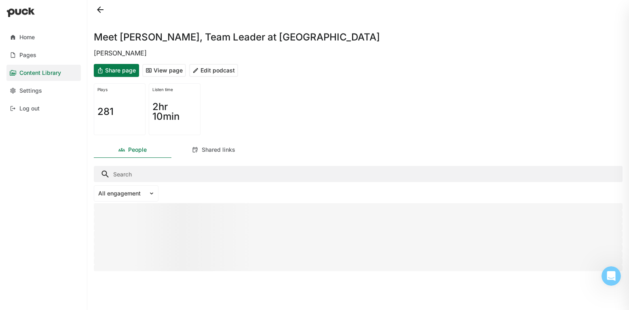
click at [96, 10] on button at bounding box center [100, 9] width 13 height 13
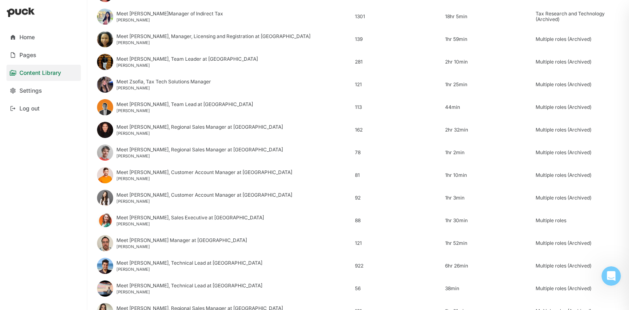
scroll to position [345, 0]
click at [129, 81] on div "Meet Zsofia, Tax Tech Solutions Manager" at bounding box center [163, 81] width 95 height 6
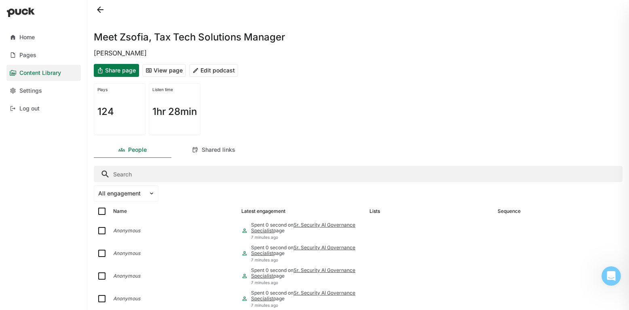
click at [215, 72] on button "Edit podcast" at bounding box center [213, 70] width 49 height 13
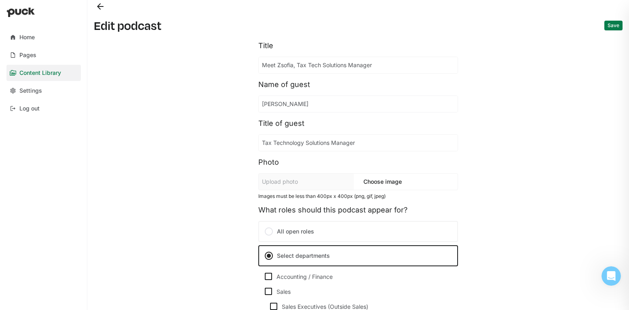
click at [100, 6] on button "Back" at bounding box center [100, 6] width 13 height 13
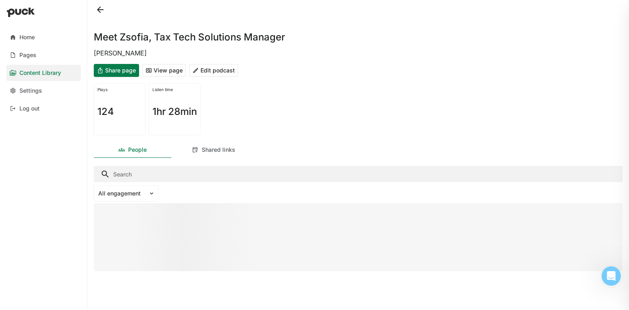
click at [165, 70] on button "View page" at bounding box center [164, 70] width 44 height 13
click at [217, 66] on button "Edit podcast" at bounding box center [213, 70] width 49 height 13
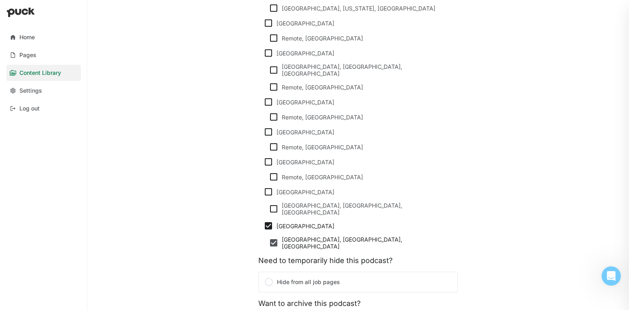
scroll to position [829, 0]
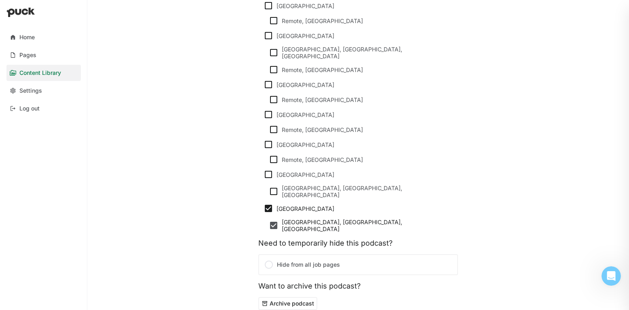
click at [267, 203] on img at bounding box center [269, 208] width 10 height 10
click at [264, 208] on input "United Kingdom" at bounding box center [263, 208] width 0 height 0
checkbox input "false"
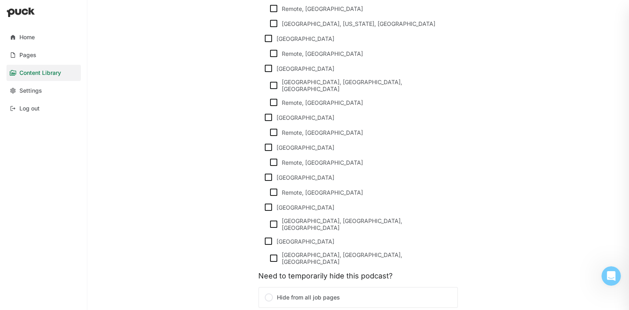
scroll to position [786, 0]
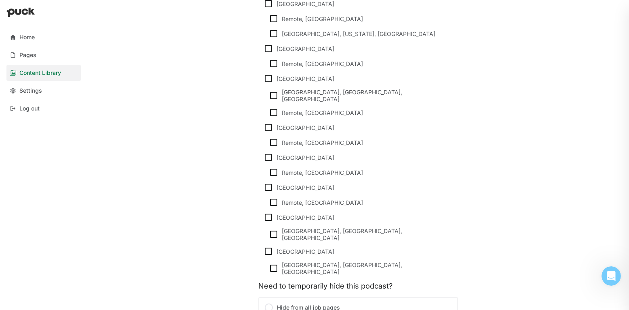
click at [266, 123] on img at bounding box center [269, 128] width 10 height 10
click at [264, 127] on input "Spain" at bounding box center [263, 127] width 0 height 0
checkbox input "true"
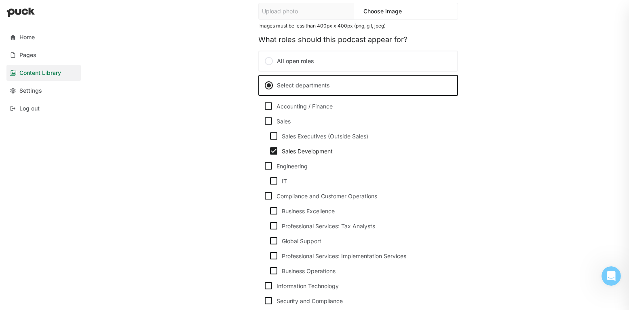
scroll to position [162, 0]
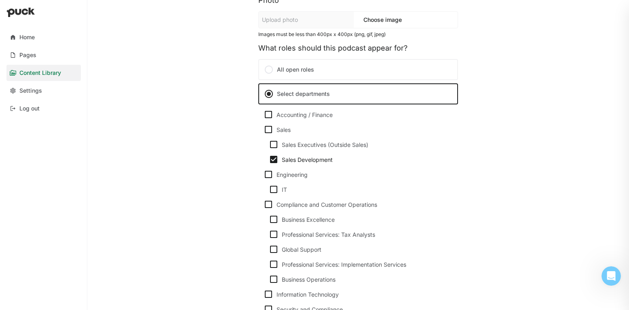
click at [269, 130] on img at bounding box center [269, 130] width 10 height 10
click at [264, 130] on input "Sales" at bounding box center [263, 129] width 0 height 0
checkbox input "true"
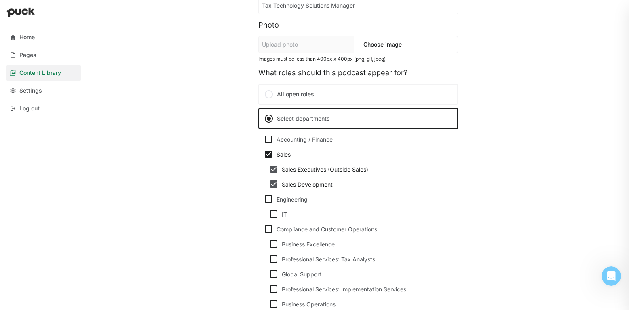
scroll to position [0, 0]
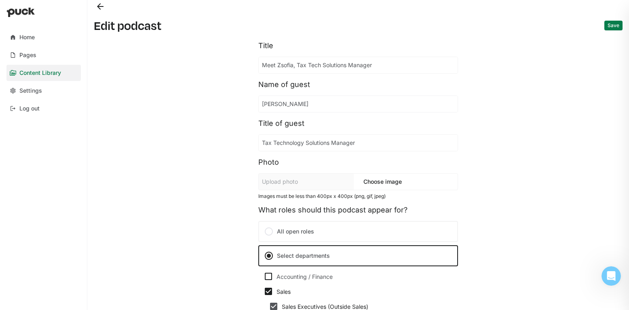
click at [613, 24] on button "Save" at bounding box center [614, 26] width 18 height 10
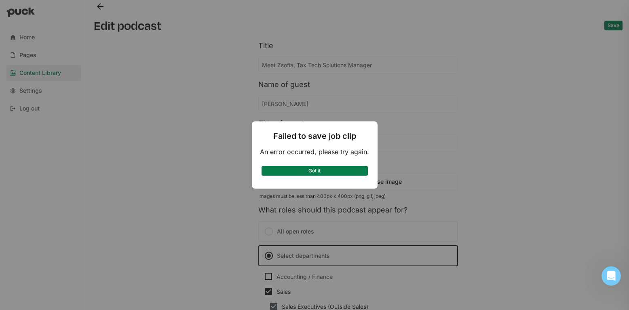
click at [312, 168] on button "Got it" at bounding box center [315, 171] width 106 height 10
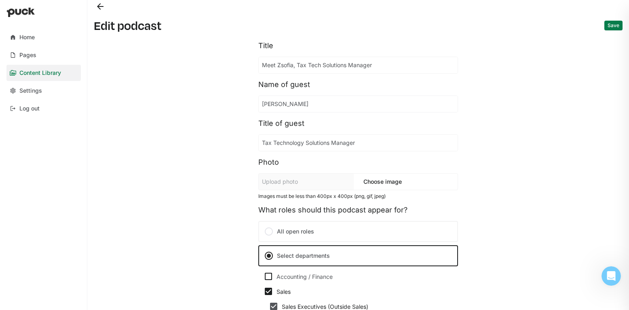
click at [612, 28] on button "Save" at bounding box center [614, 26] width 18 height 10
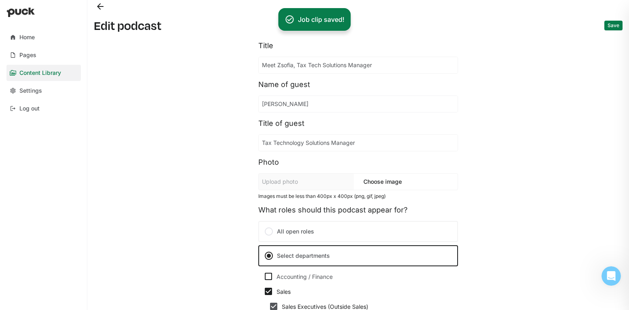
click at [101, 11] on button "Back" at bounding box center [100, 6] width 13 height 13
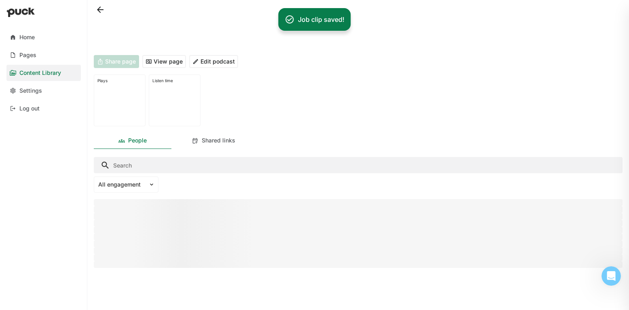
click at [101, 11] on button at bounding box center [100, 9] width 13 height 13
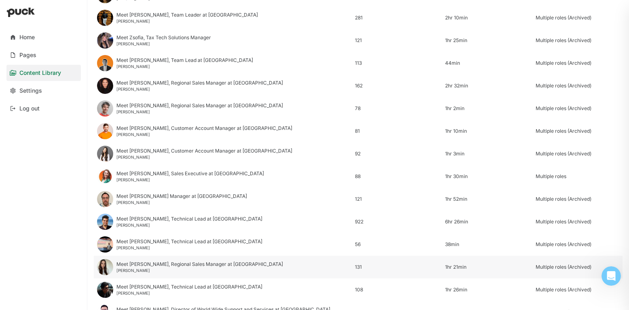
scroll to position [387, 0]
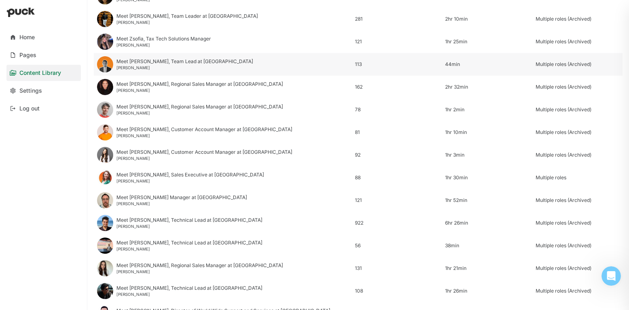
click at [137, 67] on div "Hammad Sikander" at bounding box center [184, 67] width 137 height 5
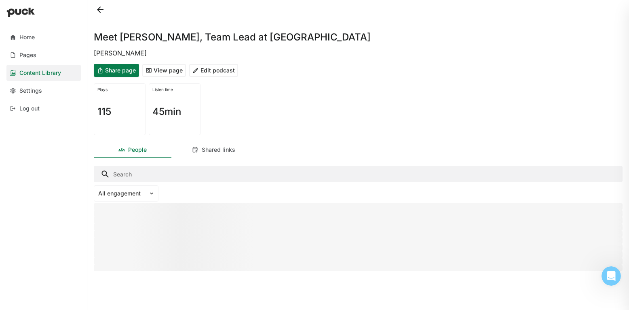
click at [168, 73] on button "View page" at bounding box center [164, 70] width 44 height 13
click at [227, 66] on button "Edit podcast" at bounding box center [213, 70] width 49 height 13
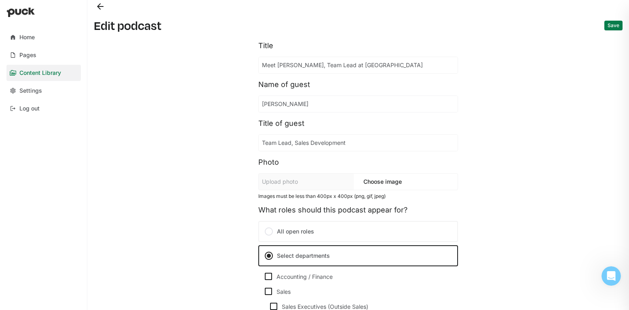
click at [101, 9] on button "Back" at bounding box center [100, 6] width 13 height 13
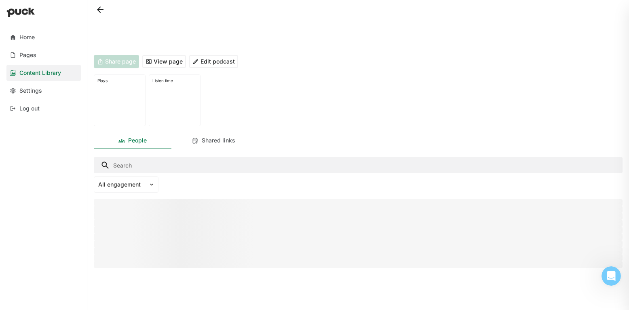
click at [101, 9] on button at bounding box center [100, 9] width 13 height 13
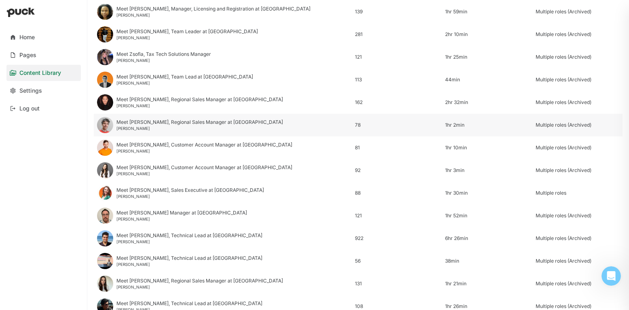
scroll to position [375, 0]
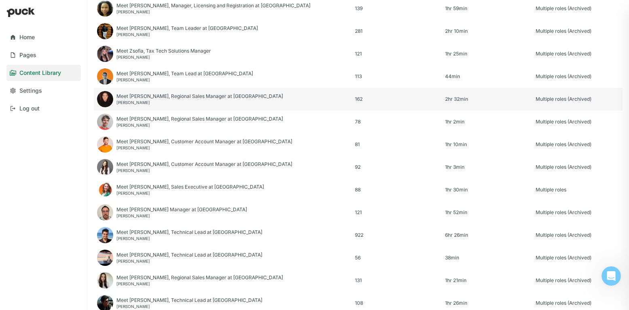
click at [140, 99] on div "Meet Heather, Regional Sales Manager at Avalara" at bounding box center [199, 96] width 167 height 6
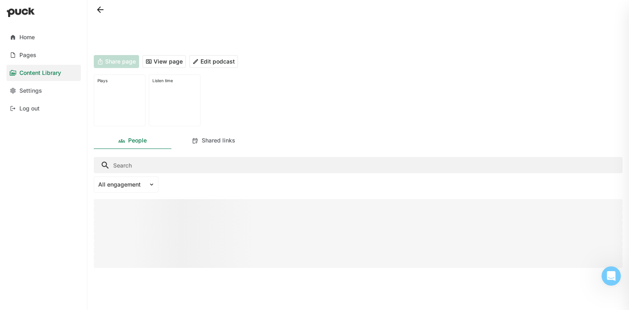
click at [172, 57] on button "View page" at bounding box center [164, 61] width 44 height 13
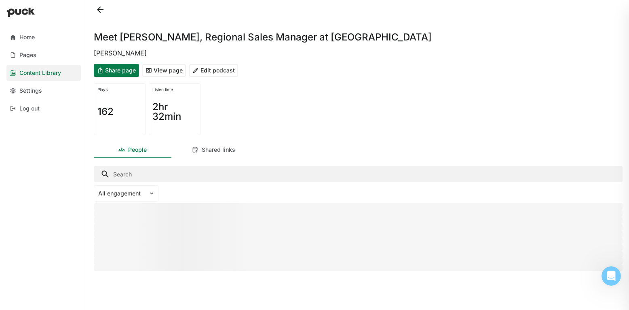
click at [218, 67] on button "Edit podcast" at bounding box center [213, 70] width 49 height 13
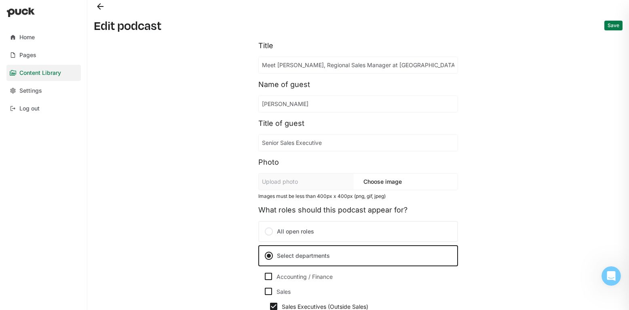
click at [103, 7] on button "Back" at bounding box center [100, 6] width 13 height 13
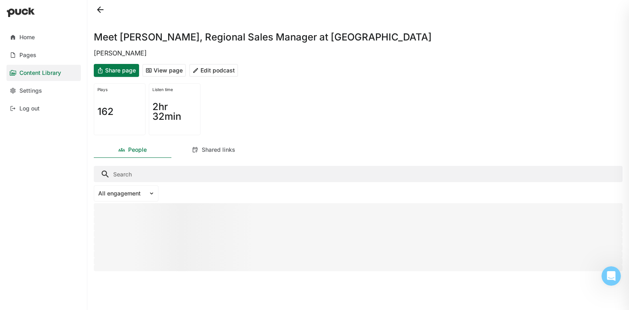
click at [96, 11] on button at bounding box center [100, 9] width 13 height 13
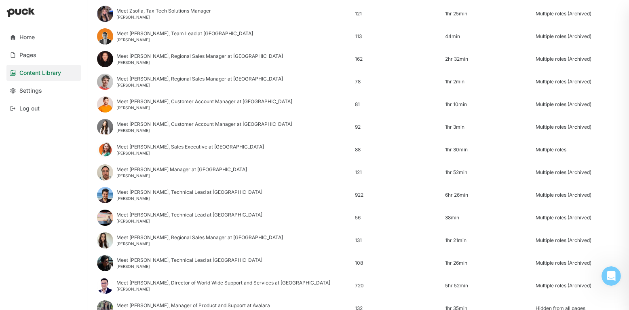
scroll to position [416, 0]
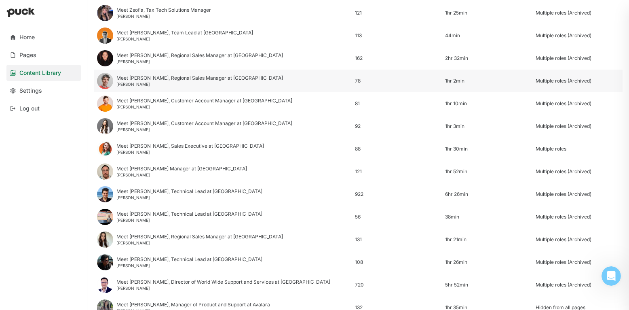
click at [152, 81] on div "Meet Geoffroy, Regional Sales Manager at Avalara Geoffroy Riquet" at bounding box center [199, 80] width 167 height 11
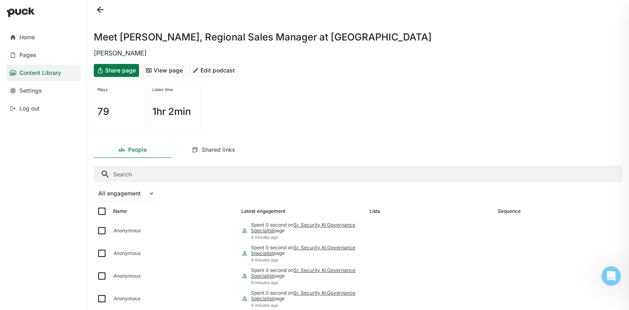
click at [171, 71] on button "View page" at bounding box center [164, 70] width 44 height 13
click at [216, 65] on button "Edit podcast" at bounding box center [213, 70] width 49 height 13
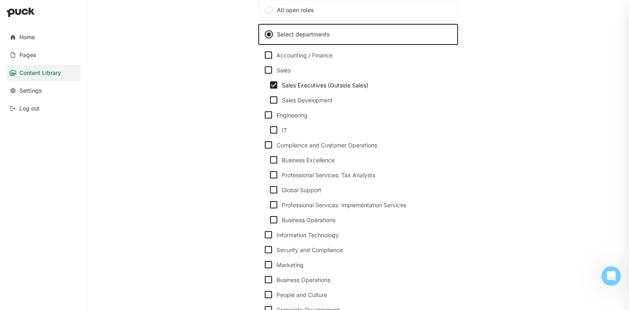
scroll to position [195, 0]
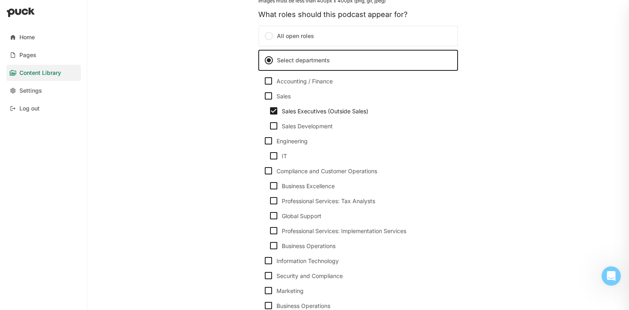
click at [267, 96] on img at bounding box center [269, 96] width 10 height 10
click at [264, 96] on input "Sales" at bounding box center [263, 96] width 0 height 0
checkbox input "true"
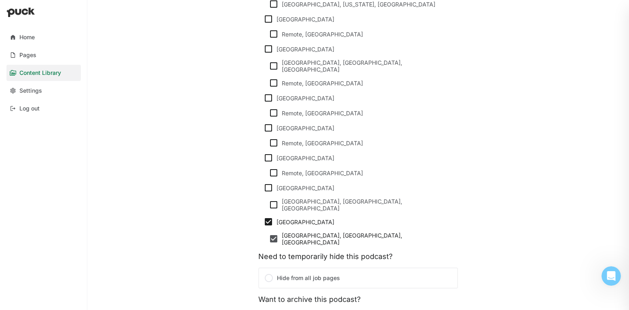
scroll to position [823, 0]
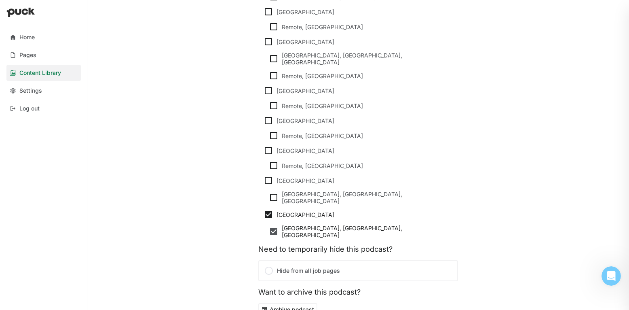
click at [266, 210] on img at bounding box center [269, 215] width 10 height 10
click at [264, 214] on input "United Kingdom" at bounding box center [263, 214] width 0 height 0
checkbox input "false"
click at [269, 116] on img at bounding box center [269, 121] width 10 height 10
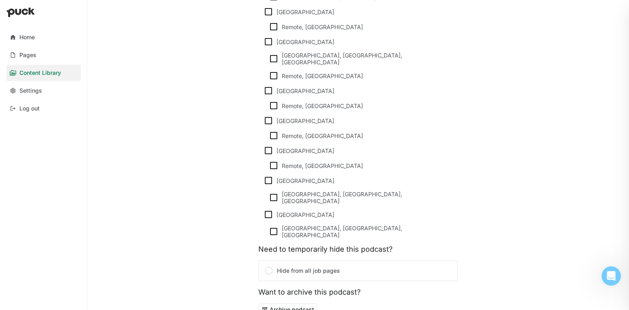
click at [264, 121] on input "France" at bounding box center [263, 121] width 0 height 0
checkbox input "true"
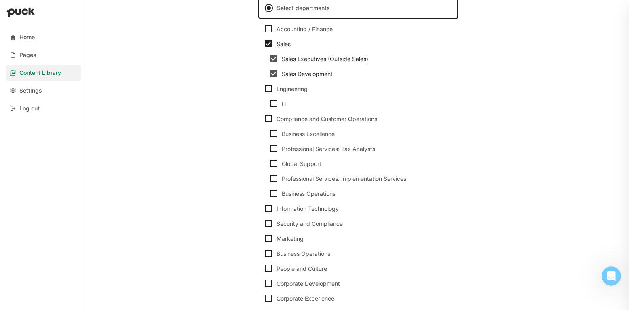
scroll to position [0, 0]
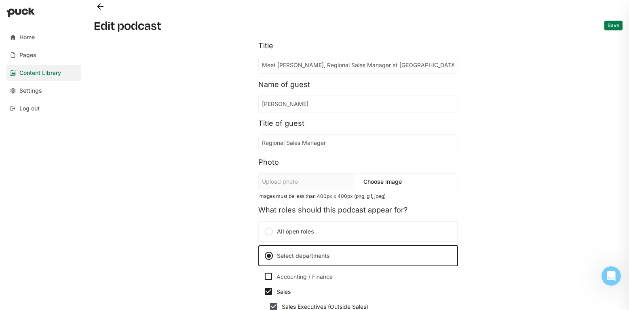
click at [614, 27] on button "Save" at bounding box center [614, 26] width 18 height 10
click at [100, 8] on button "Back" at bounding box center [100, 6] width 13 height 13
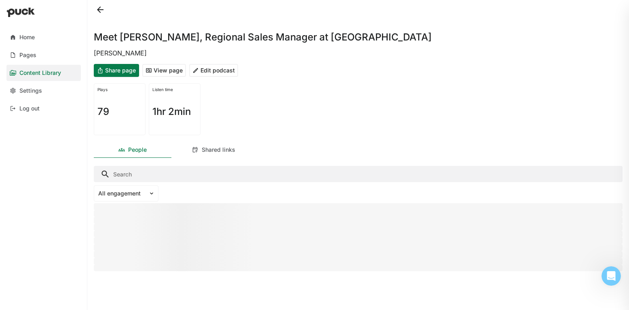
click at [100, 8] on button at bounding box center [100, 9] width 13 height 13
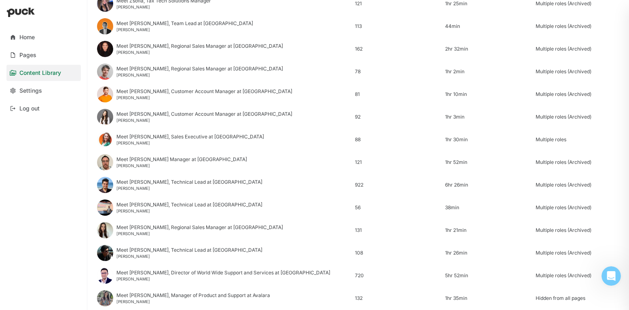
scroll to position [429, 0]
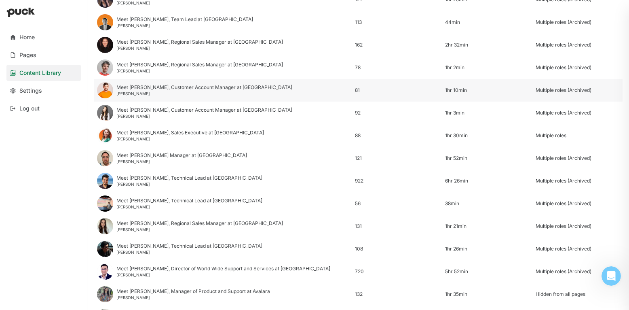
click at [134, 92] on div "Jordan Grimwood" at bounding box center [204, 93] width 176 height 5
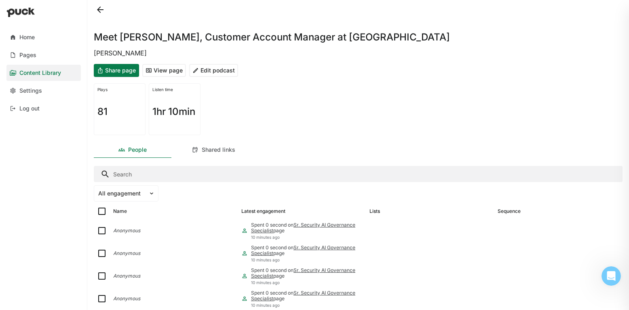
click at [214, 73] on button "Edit podcast" at bounding box center [213, 70] width 49 height 13
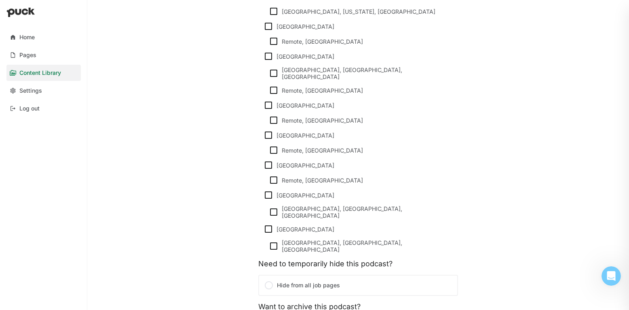
scroll to position [870, 0]
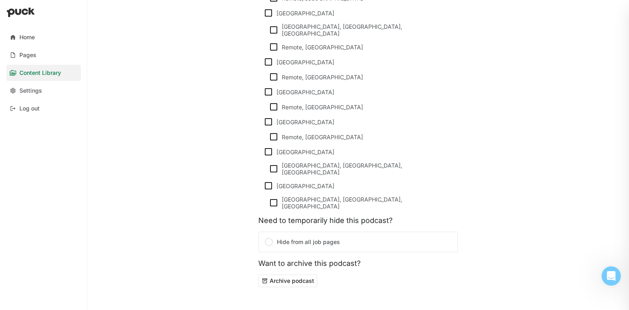
click at [270, 181] on img at bounding box center [269, 186] width 10 height 10
click at [264, 186] on input "United Kingdom" at bounding box center [263, 186] width 0 height 0
checkbox input "true"
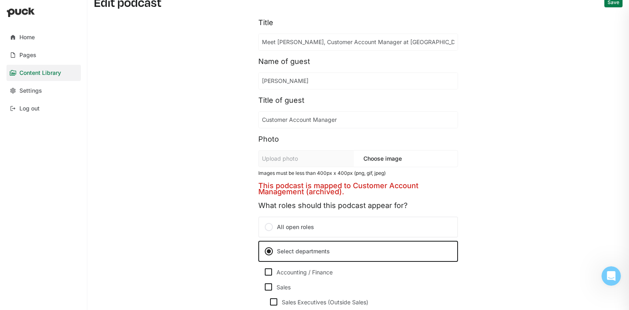
scroll to position [7, 0]
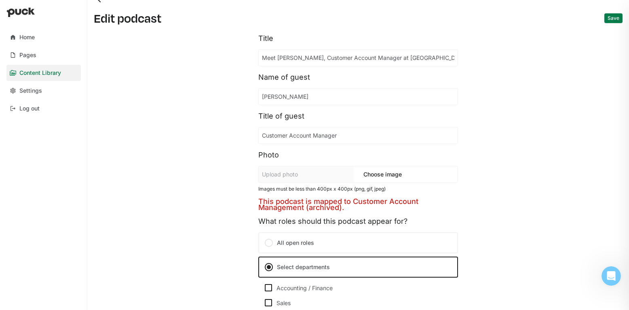
click at [619, 21] on button "Save" at bounding box center [614, 18] width 18 height 10
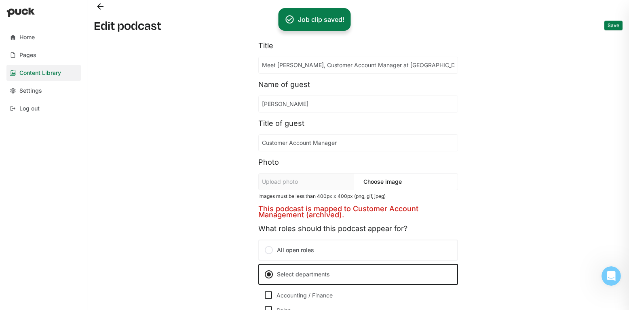
click at [99, 6] on button "Back" at bounding box center [100, 6] width 13 height 13
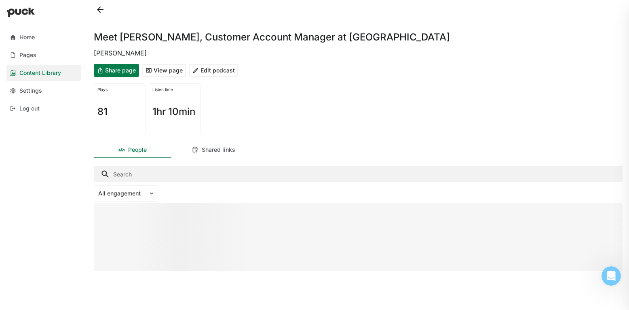
click at [97, 10] on button at bounding box center [100, 9] width 13 height 13
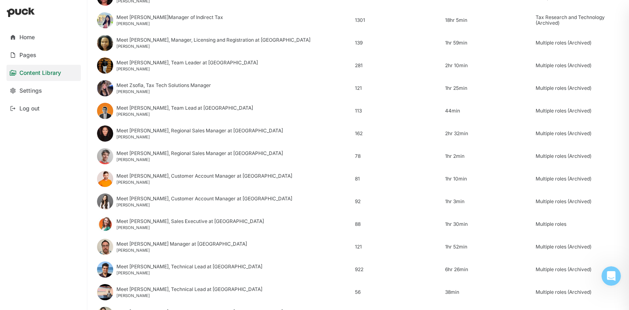
scroll to position [349, 0]
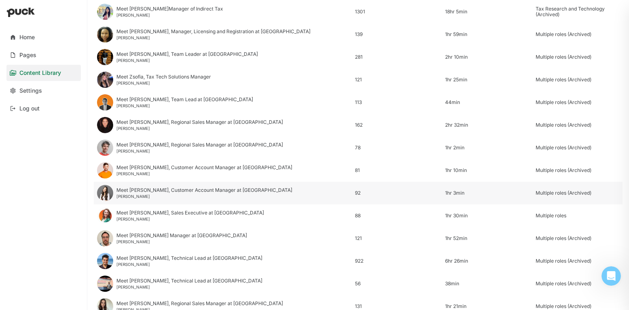
click at [154, 191] on div "Meet Angela, Customer Account Manager at Avalara" at bounding box center [204, 190] width 176 height 6
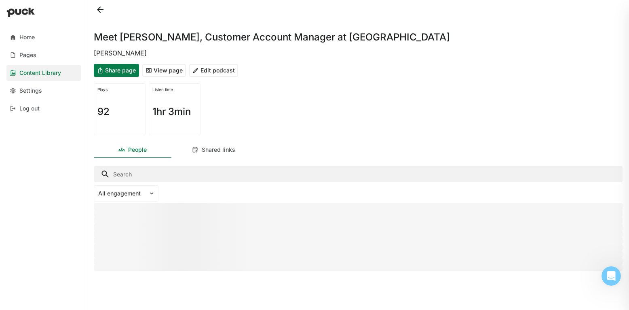
click at [218, 66] on button "Edit podcast" at bounding box center [213, 70] width 49 height 13
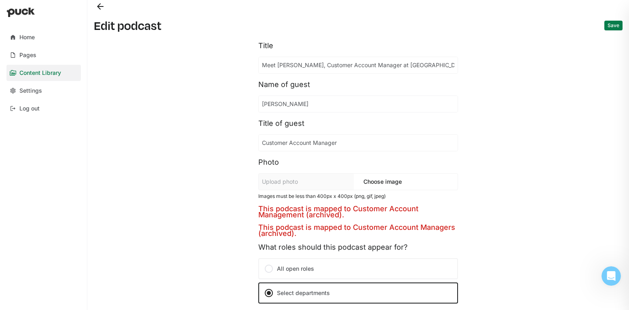
click at [99, 9] on button "Back" at bounding box center [100, 6] width 13 height 13
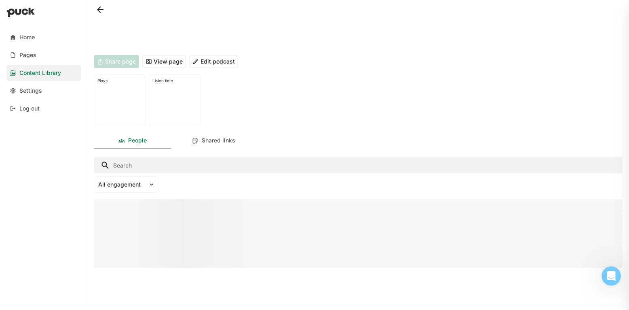
click at [99, 9] on button at bounding box center [100, 9] width 13 height 13
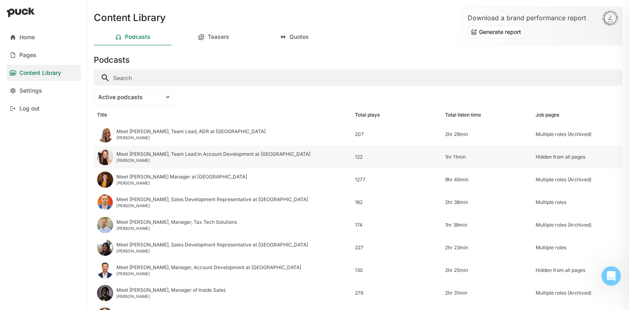
click at [154, 155] on div "Meet Nicole, Team Lead in Account Development at Avalara" at bounding box center [213, 154] width 194 height 6
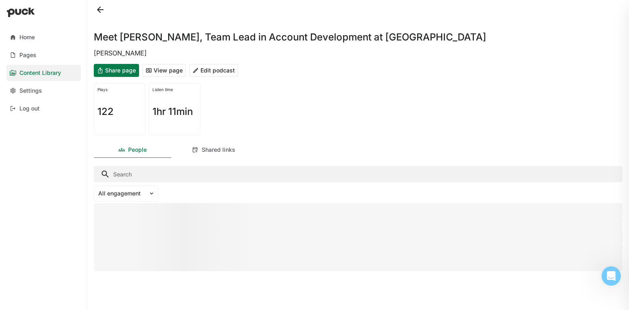
click at [210, 70] on button "Edit podcast" at bounding box center [213, 70] width 49 height 13
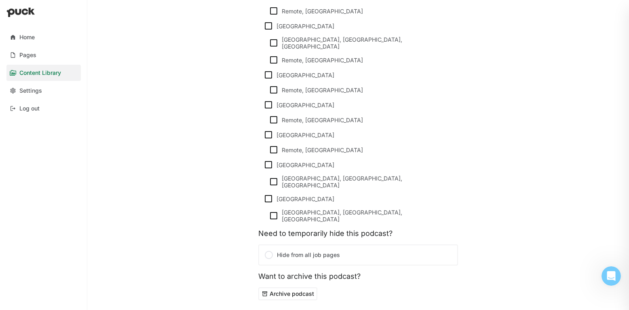
scroll to position [771, 0]
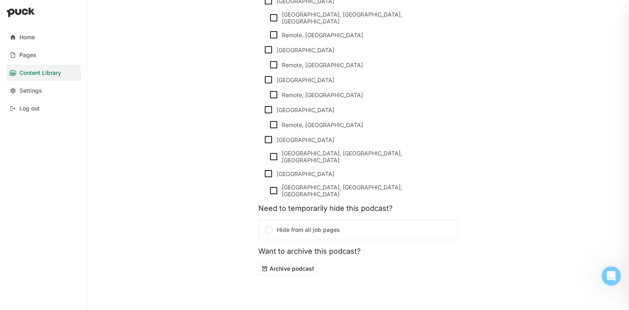
click at [297, 262] on button "Archive podcast" at bounding box center [287, 268] width 59 height 13
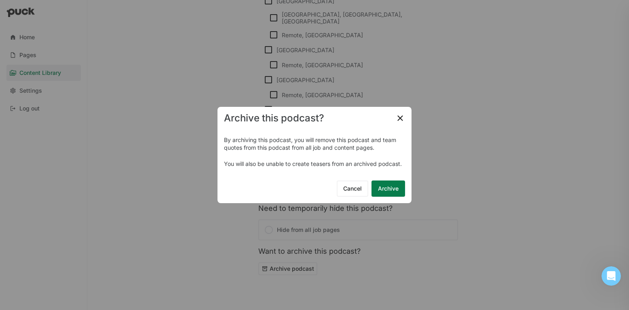
click at [394, 188] on button "Archive" at bounding box center [389, 188] width 34 height 16
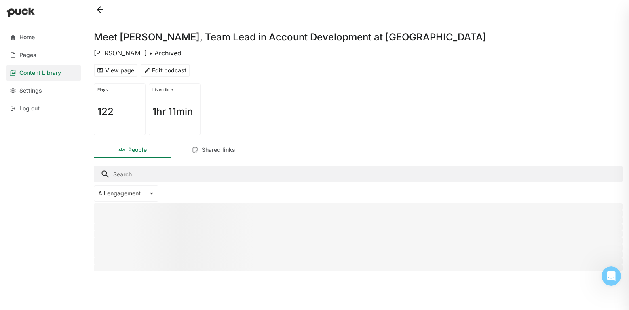
click at [97, 9] on button at bounding box center [100, 9] width 13 height 13
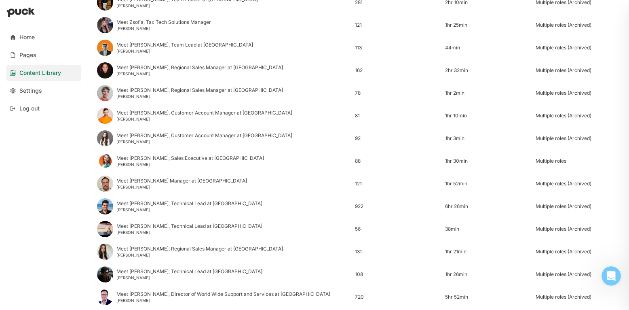
scroll to position [384, 0]
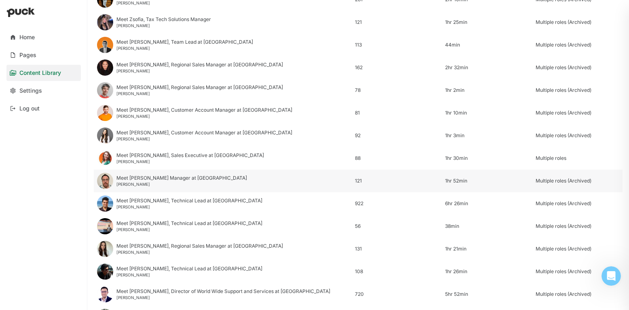
click at [166, 178] on div "Meet Louis, Sr. Manager at Avalara" at bounding box center [181, 178] width 131 height 6
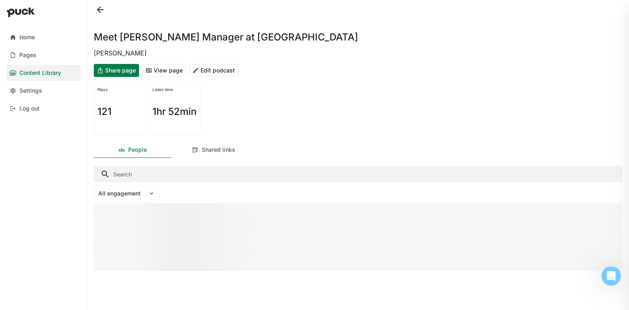
click at [176, 72] on button "View page" at bounding box center [164, 70] width 44 height 13
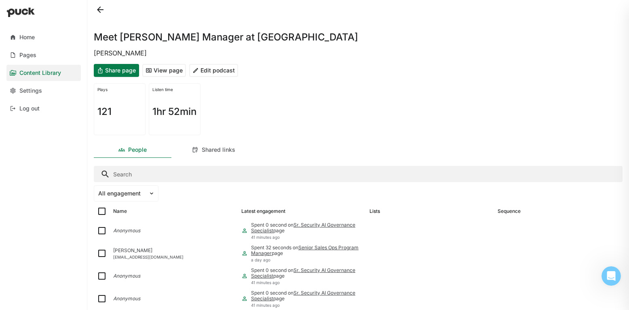
click at [222, 68] on button "Edit podcast" at bounding box center [213, 70] width 49 height 13
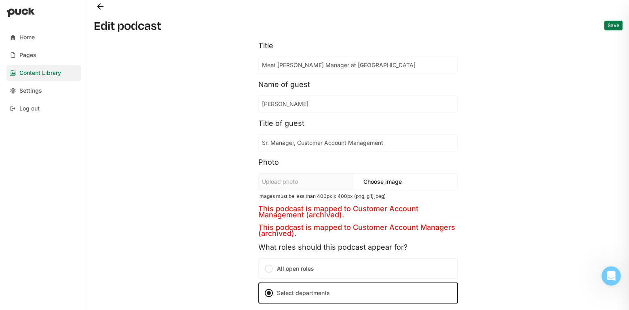
click at [101, 6] on button "Back" at bounding box center [100, 6] width 13 height 13
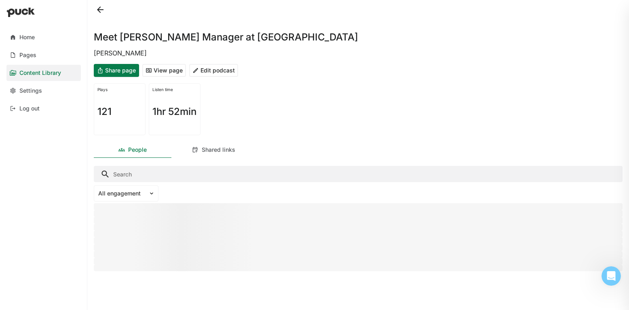
click at [101, 6] on button at bounding box center [100, 9] width 13 height 13
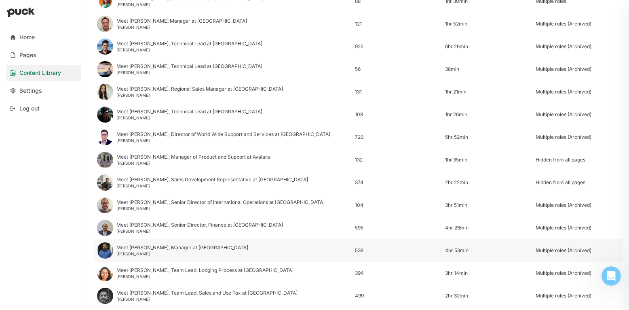
scroll to position [539, 0]
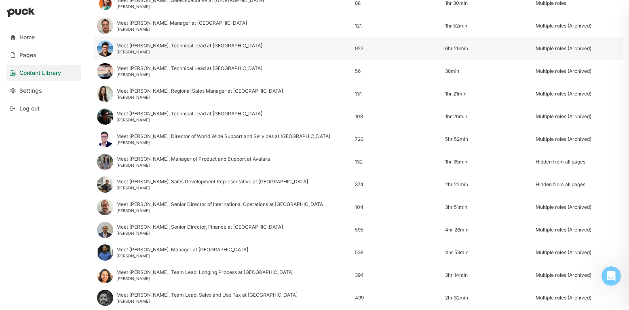
click at [143, 50] on div "Samarth Prabhu" at bounding box center [189, 51] width 146 height 5
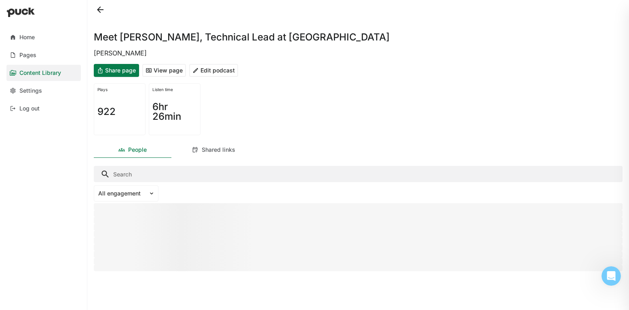
click at [166, 70] on button "View page" at bounding box center [164, 70] width 44 height 13
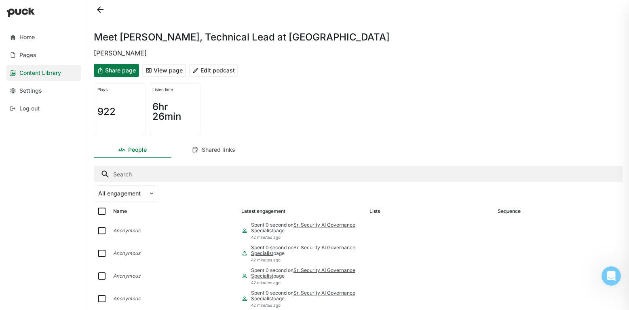
click at [214, 75] on button "Edit podcast" at bounding box center [213, 70] width 49 height 13
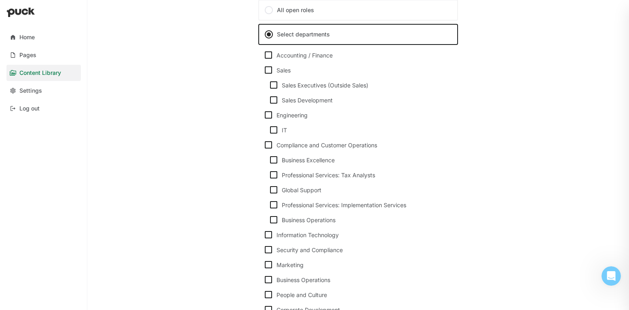
scroll to position [236, 0]
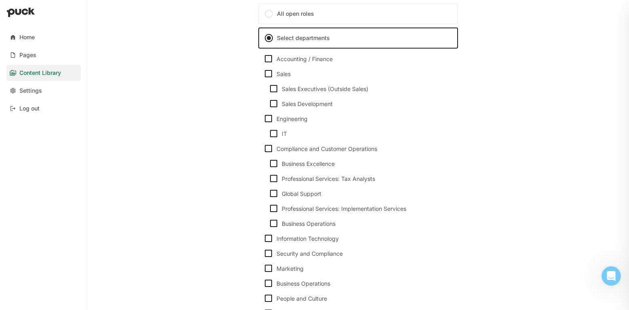
click at [267, 118] on img at bounding box center [269, 119] width 10 height 10
click at [264, 119] on input "Engineering" at bounding box center [263, 119] width 0 height 0
checkbox input "true"
click at [273, 139] on div "Compliance and Customer Operations Business Excellence Professional Services: T…" at bounding box center [358, 183] width 200 height 90
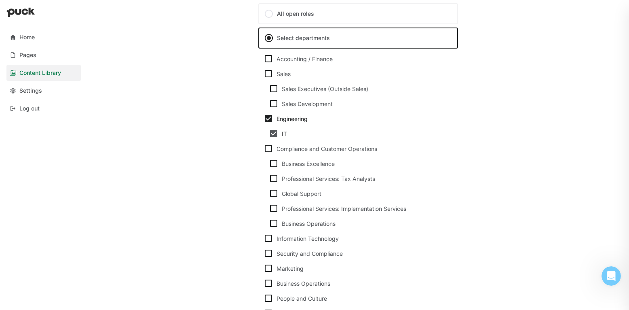
click at [273, 133] on img at bounding box center [274, 134] width 10 height 10
click at [269, 119] on img at bounding box center [269, 119] width 10 height 10
click at [264, 119] on input "Engineering" at bounding box center [263, 119] width 0 height 0
checkbox input "false"
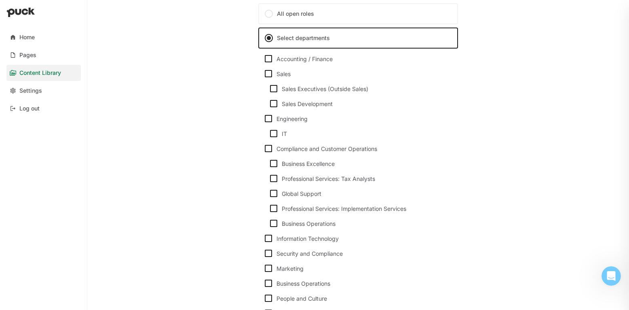
click at [303, 121] on div "Engineering" at bounding box center [363, 118] width 173 height 7
click at [264, 119] on input "Engineering" at bounding box center [263, 119] width 0 height 0
checkbox input "true"
click at [266, 117] on img at bounding box center [269, 119] width 10 height 10
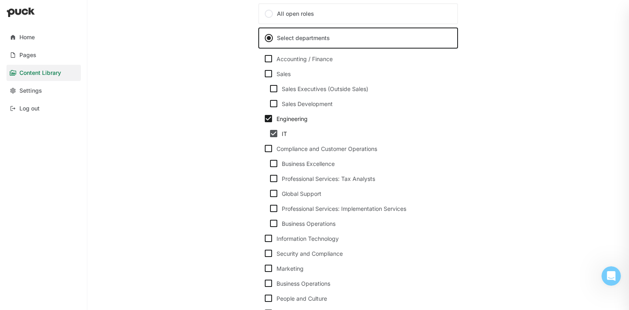
click at [264, 119] on input "Engineering" at bounding box center [263, 119] width 0 height 0
checkbox input "false"
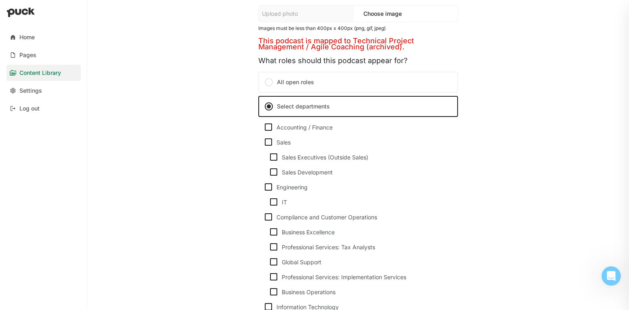
scroll to position [168, 0]
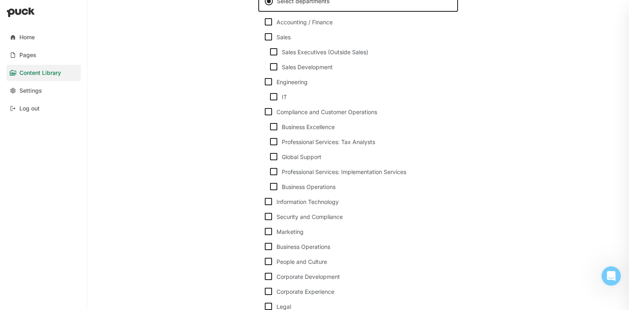
scroll to position [277, 0]
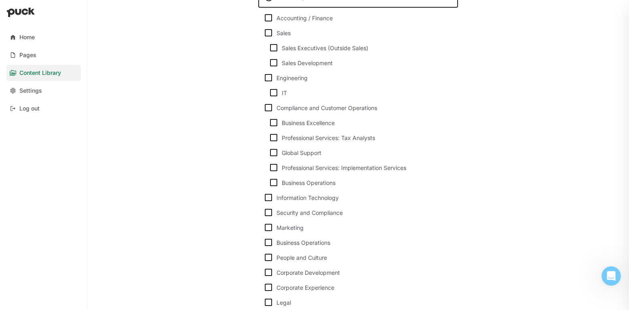
click at [266, 76] on img at bounding box center [269, 78] width 10 height 10
click at [264, 78] on input "Engineering" at bounding box center [263, 78] width 0 height 0
checkbox input "true"
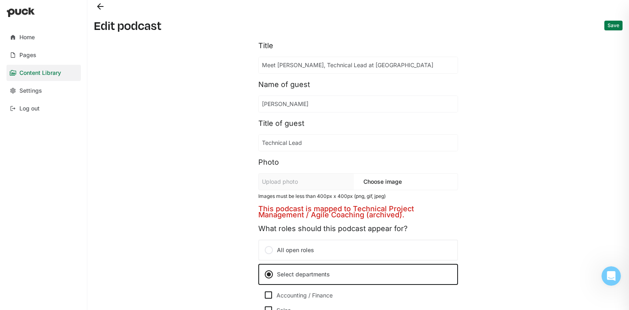
click at [608, 23] on button "Save" at bounding box center [614, 26] width 18 height 10
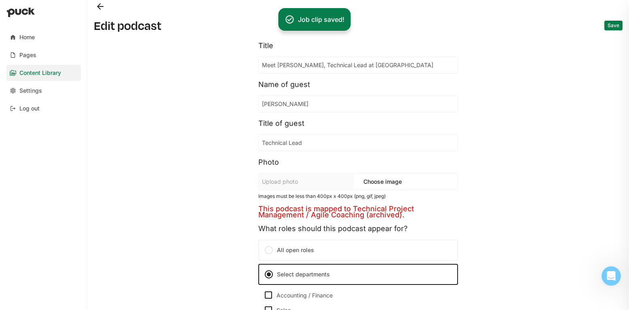
click at [96, 9] on button "Back" at bounding box center [100, 6] width 13 height 13
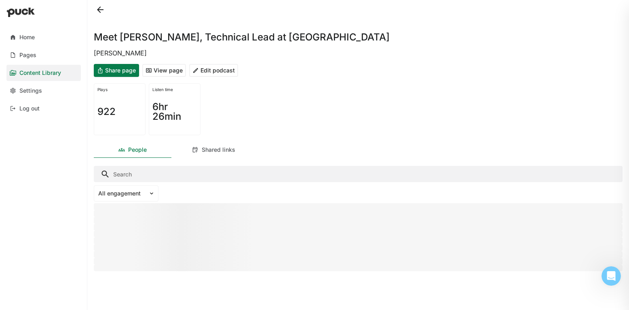
click at [99, 8] on button at bounding box center [100, 9] width 13 height 13
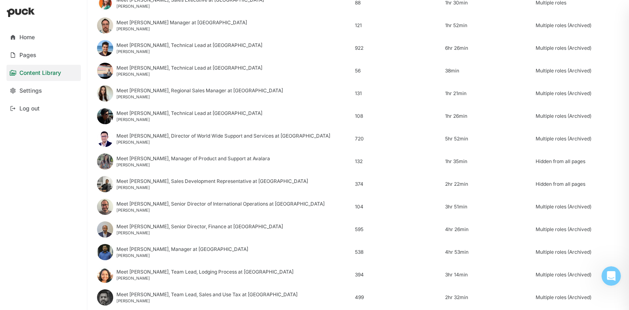
scroll to position [532, 0]
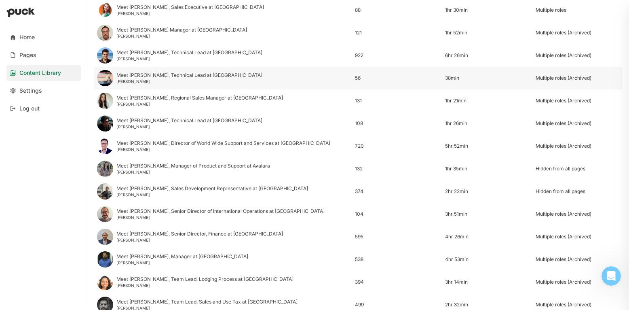
click at [138, 72] on div "Meet Nirav, Technical Lead at Avalara" at bounding box center [189, 75] width 146 height 6
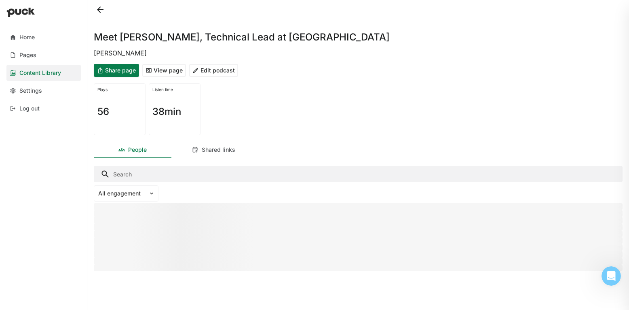
click at [157, 73] on button "View page" at bounding box center [164, 70] width 44 height 13
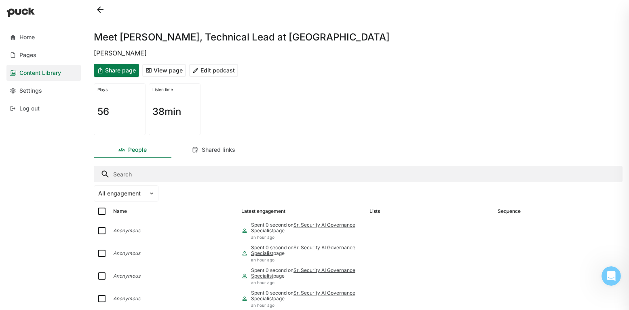
click at [102, 12] on button at bounding box center [100, 9] width 13 height 13
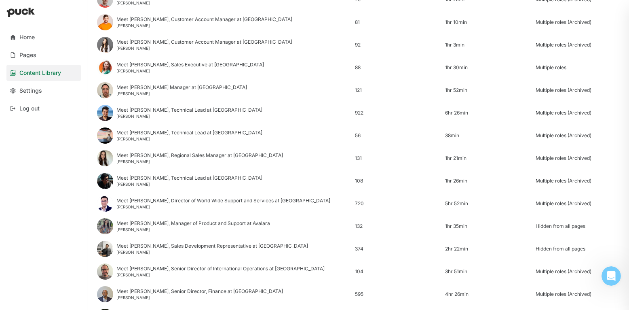
scroll to position [475, 0]
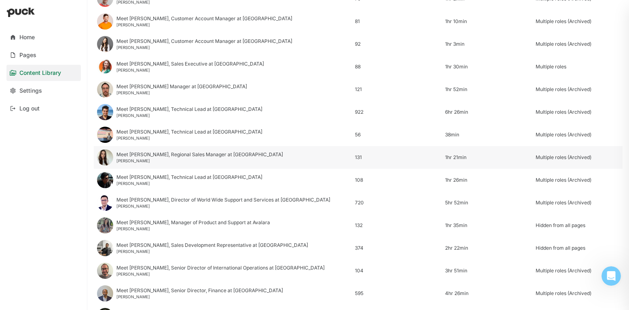
click at [132, 157] on div "Meet Saschah, Regional Sales Manager at Avalara" at bounding box center [199, 155] width 167 height 6
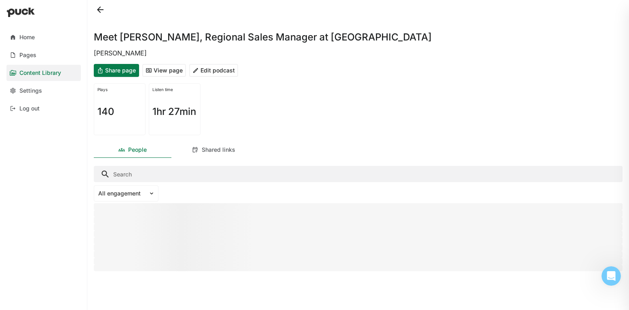
click at [220, 74] on button "Edit podcast" at bounding box center [213, 70] width 49 height 13
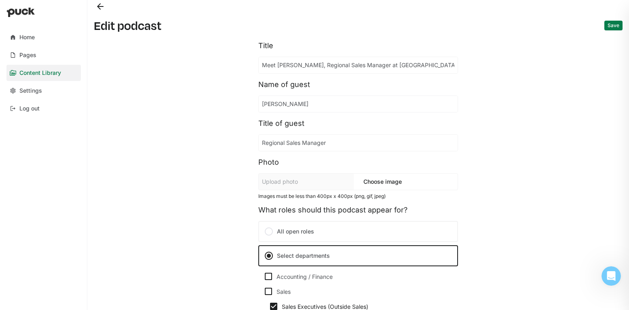
click at [100, 5] on button "Back" at bounding box center [100, 6] width 13 height 13
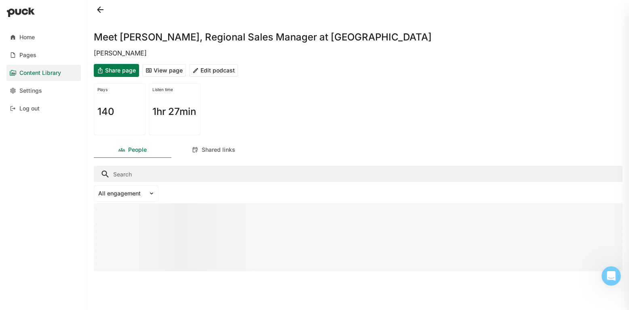
click at [176, 72] on button "View page" at bounding box center [164, 70] width 44 height 13
click at [217, 66] on button "Edit podcast" at bounding box center [213, 70] width 49 height 13
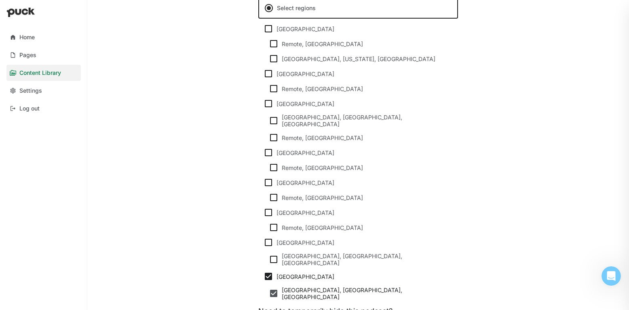
scroll to position [753, 0]
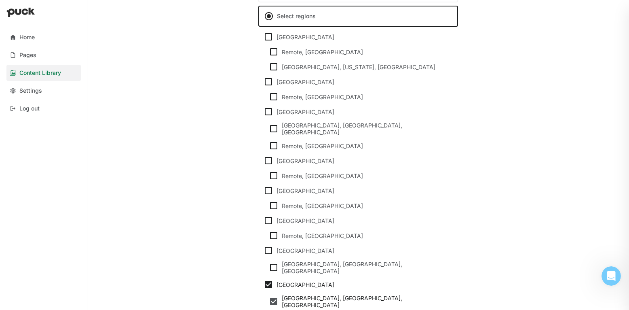
click at [267, 246] on img at bounding box center [269, 251] width 10 height 10
click at [264, 250] on input "Italy" at bounding box center [263, 250] width 0 height 0
checkbox input "true"
click at [267, 216] on img at bounding box center [269, 221] width 10 height 10
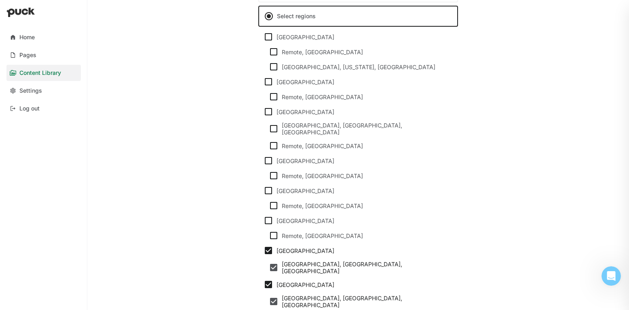
click at [264, 220] on input "Germany" at bounding box center [263, 220] width 0 height 0
checkbox input "true"
click at [268, 186] on img at bounding box center [269, 191] width 10 height 10
click at [264, 191] on input "France" at bounding box center [263, 191] width 0 height 0
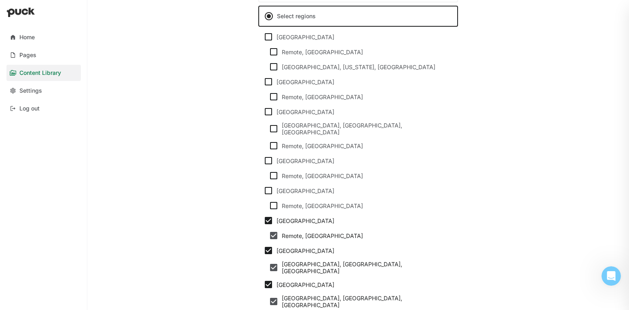
checkbox input "true"
click at [268, 156] on img at bounding box center [269, 161] width 10 height 10
click at [264, 161] on input "Spain" at bounding box center [263, 161] width 0 height 0
checkbox input "true"
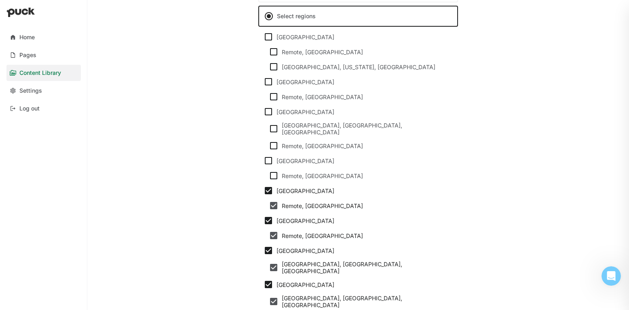
checkbox input "true"
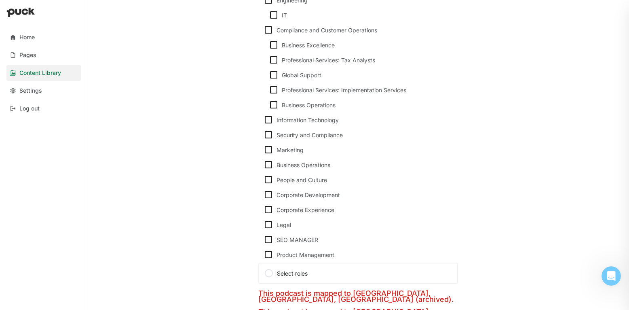
scroll to position [0, 0]
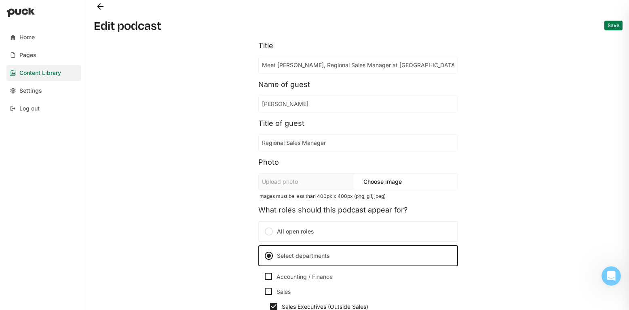
click at [614, 29] on button "Save" at bounding box center [614, 26] width 18 height 10
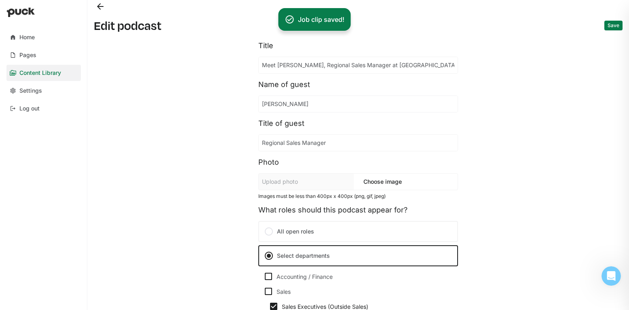
click at [100, 6] on button "Back" at bounding box center [100, 6] width 13 height 13
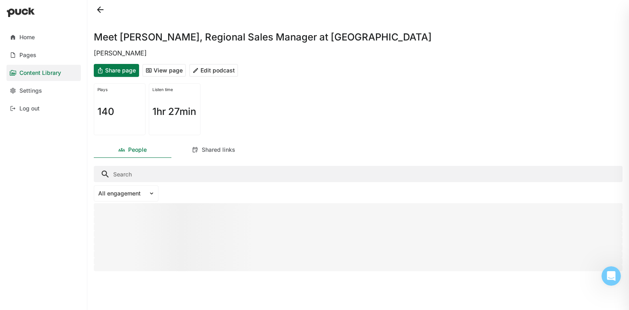
click at [97, 8] on button at bounding box center [100, 9] width 13 height 13
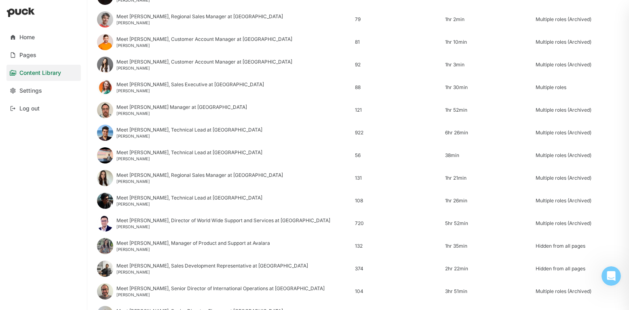
scroll to position [463, 0]
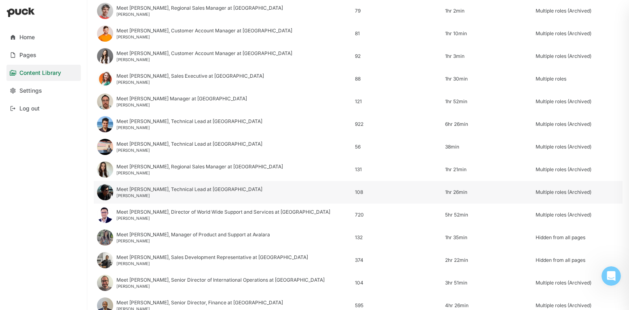
click at [227, 192] on div "Meet Sunil, Technical Lead at Avalara Sunil Gawade" at bounding box center [223, 192] width 258 height 23
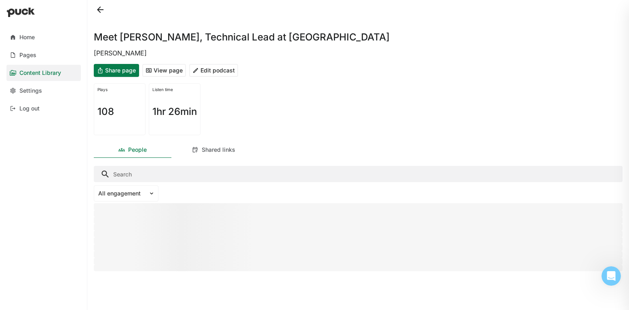
click at [172, 70] on button "View page" at bounding box center [164, 70] width 44 height 13
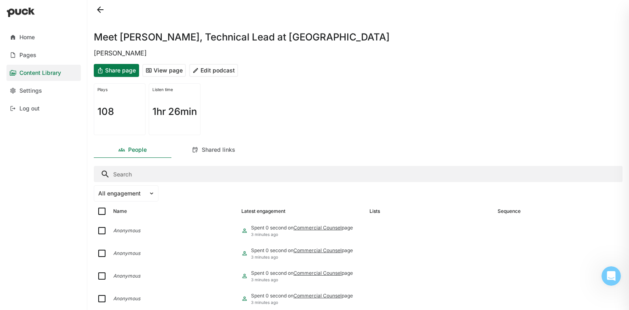
click at [224, 69] on button "Edit podcast" at bounding box center [213, 70] width 49 height 13
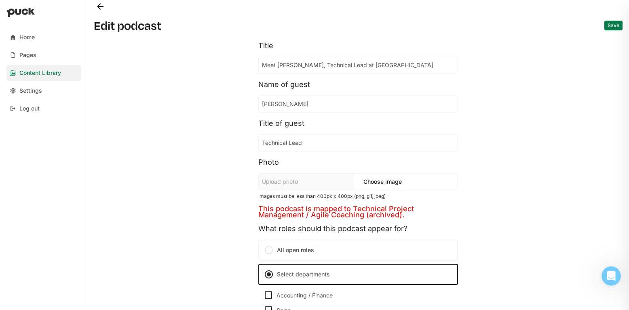
scroll to position [21, 0]
click at [100, 6] on button "Back" at bounding box center [100, 6] width 13 height 13
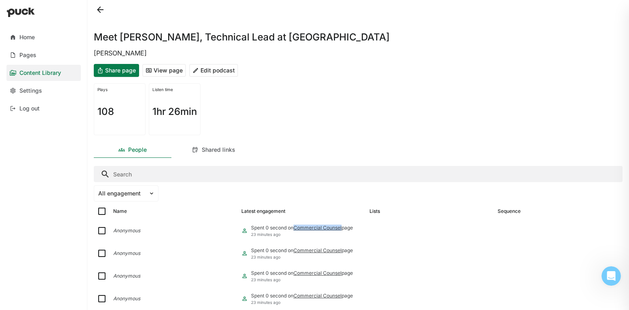
click at [100, 12] on button at bounding box center [100, 9] width 13 height 13
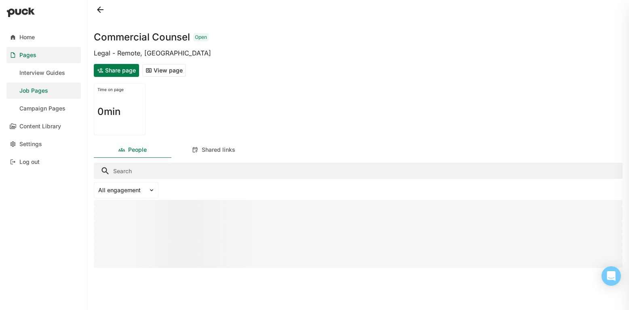
click at [175, 69] on button "View page" at bounding box center [164, 70] width 44 height 13
